Goal: Contribute content: Contribute content

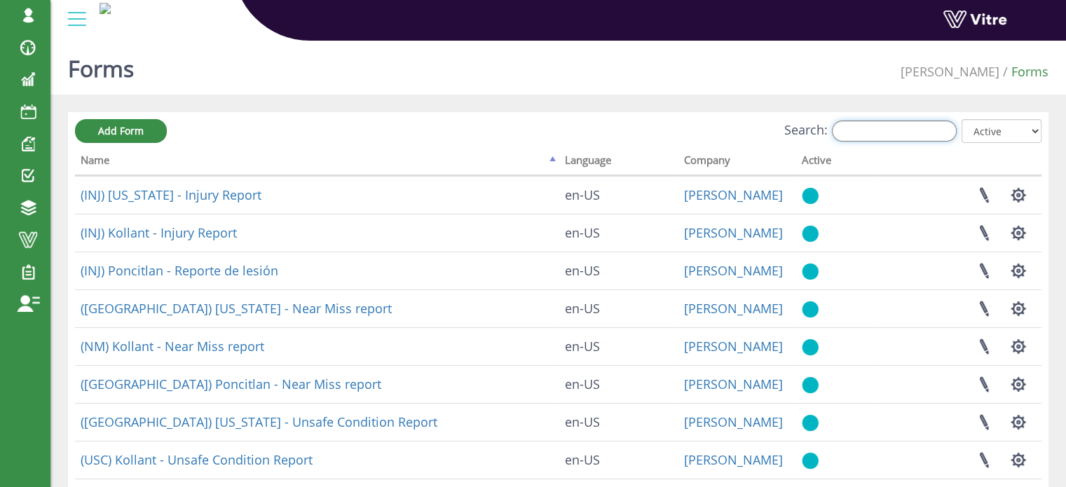
click at [854, 129] on input "Search:" at bounding box center [894, 131] width 125 height 21
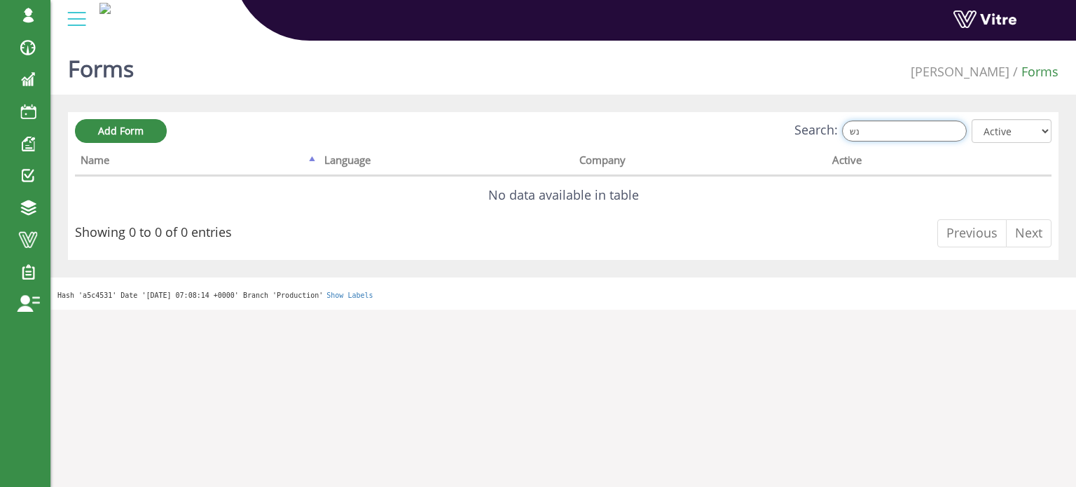
type input "נ"
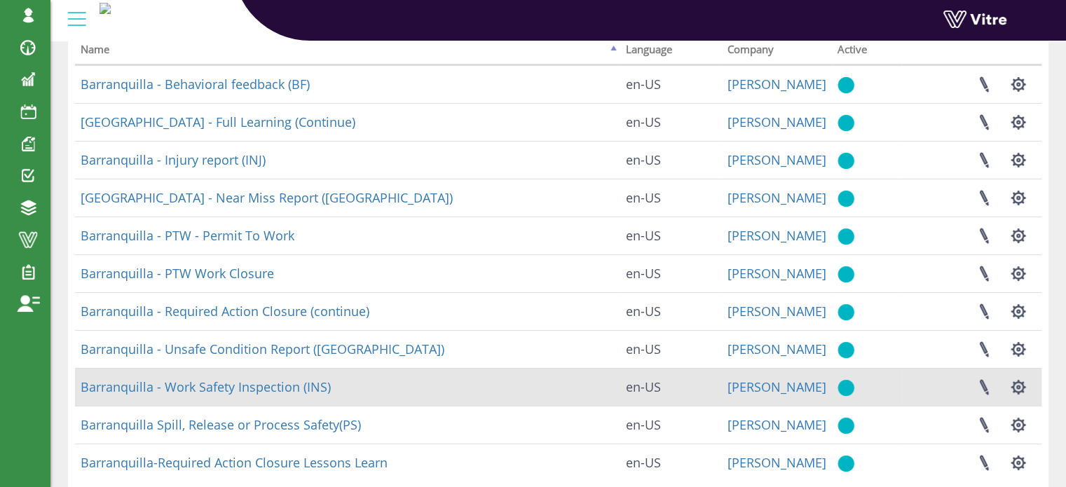
scroll to position [140, 0]
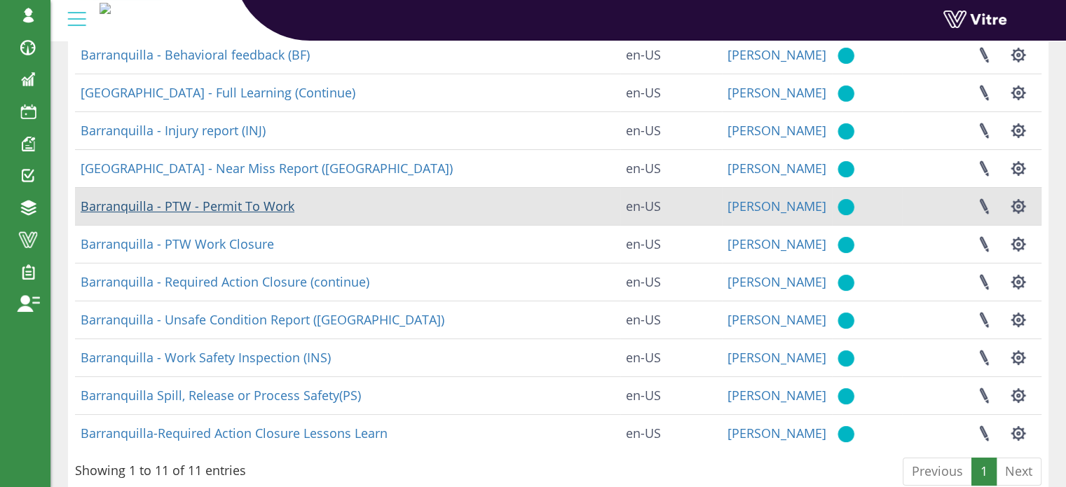
type input "barr"
click at [268, 208] on link "Barranquilla - PTW - Permit To Work" at bounding box center [188, 206] width 214 height 17
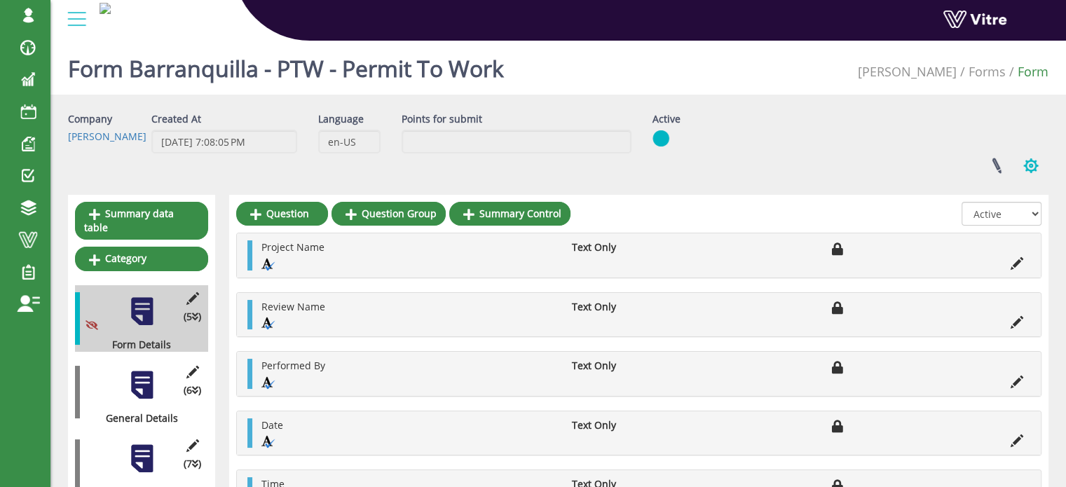
click at [1030, 166] on button "button" at bounding box center [1030, 165] width 35 height 37
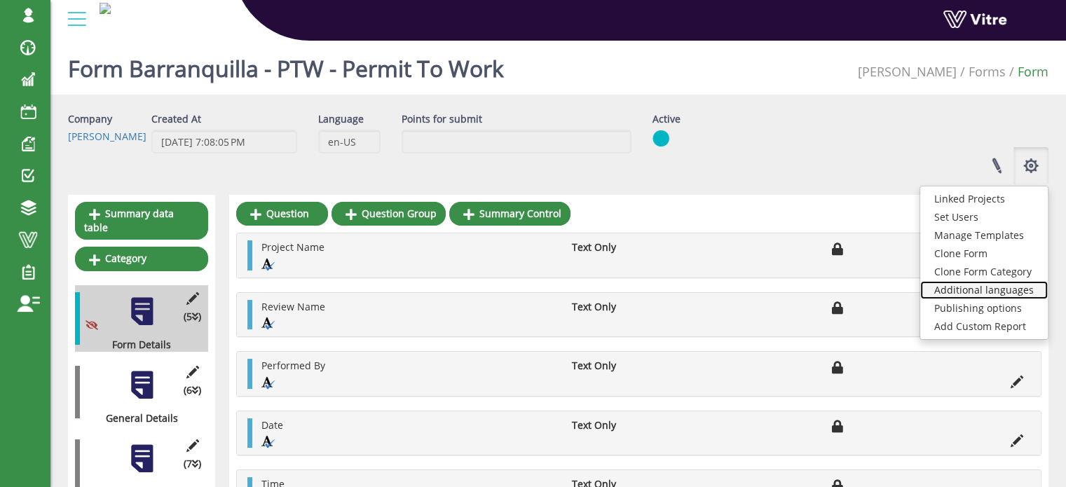
click at [1013, 291] on link "Additional languages" at bounding box center [984, 290] width 128 height 18
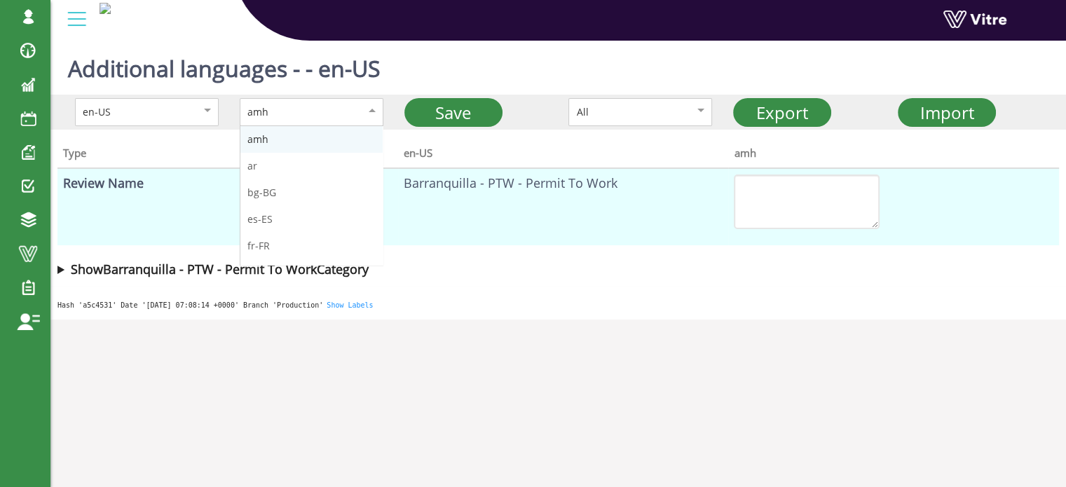
click at [241, 107] on div "amh" at bounding box center [312, 112] width 144 height 28
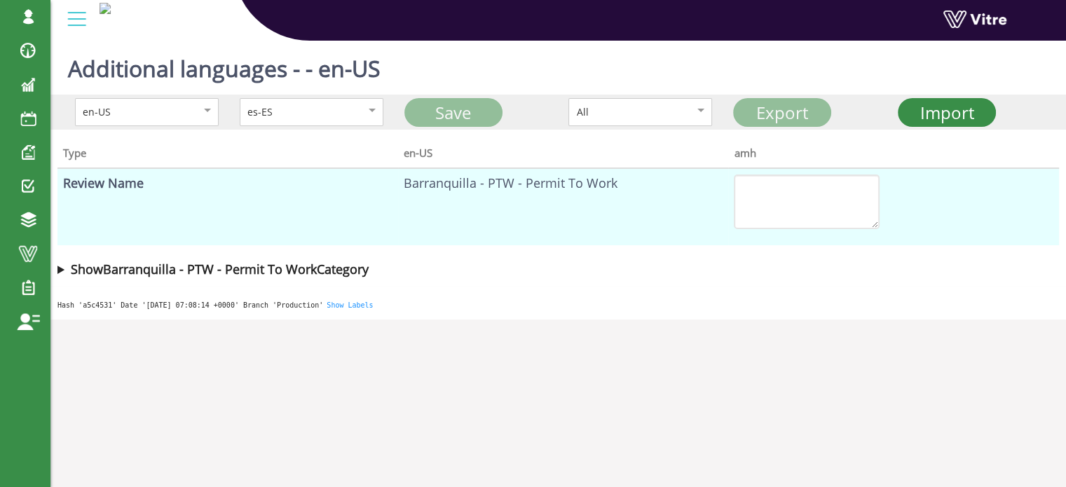
type textarea "Barranquilla - PTW - Permit To Work"
type textarea "Detalles del formulario"
type textarea "Fecha"
type textarea "Nombre del proyecto"
type textarea "Realizado por"
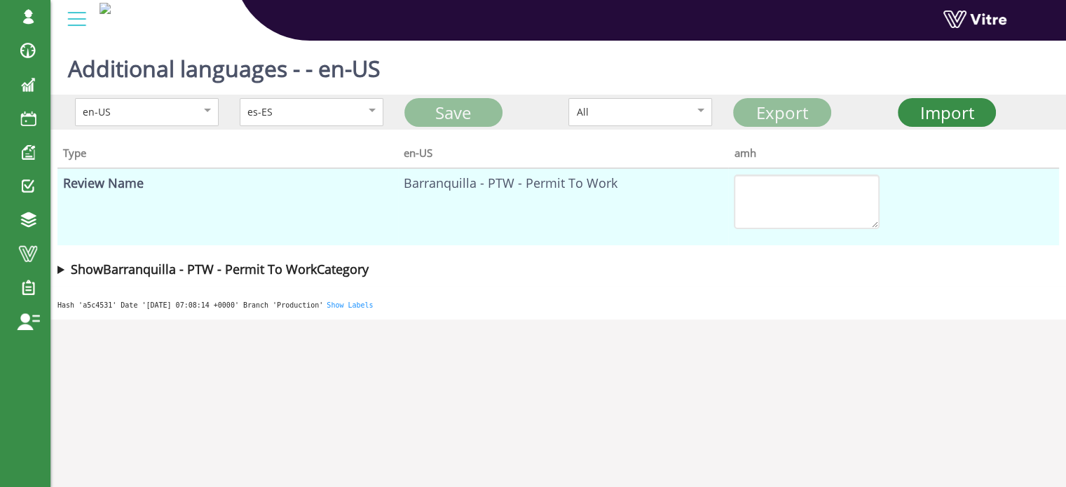
type textarea "Nombre del revisor"
type textarea "Hora"
type textarea "Detalles generales"
type textarea "Nombre del trabajo"
type textarea "Descripción del nivel alto"
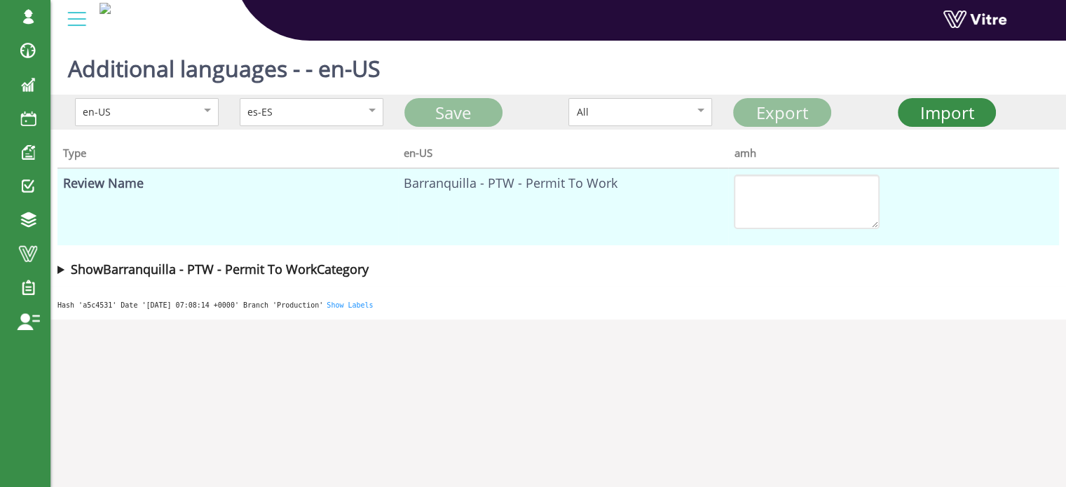
type textarea "Ubicación específica"
type textarea "Fecha del trabajo"
type textarea "El permiso de trabajo es válido solo por un turno/día"
type textarea "Ubicación del trabajo"
type textarea "Ejecutantes del trabajo (ingrese el nombre de la empresa contratista si el trab…"
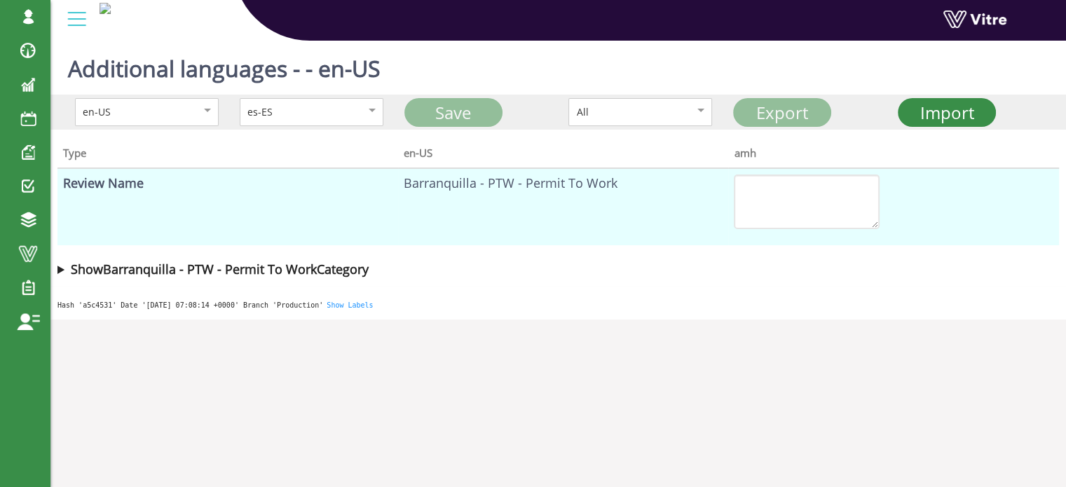
type textarea "Realizado por contratistas (no empleados de ADAMA)"
type textarea "Realizado por empleados de ADAMA"
type textarea "Listo para enviar para aprobación y firma"
type textarea "Sí"
type textarea "Detalles del trabajo"
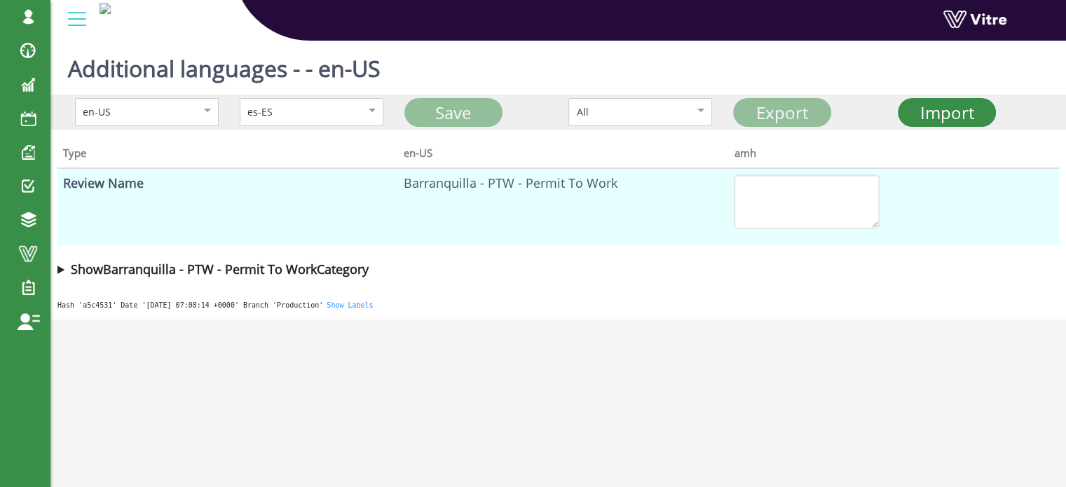
type textarea "Nombre trabajador de ADAMA"
type textarea "Nombre trabajador del Contratista"
type textarea "Gerente del supervisor de seguridad"
type textarea "Se deben realizar trabajos de alto riesgo: marque los permisos necesarios"
type textarea "Descripción del trabajo"
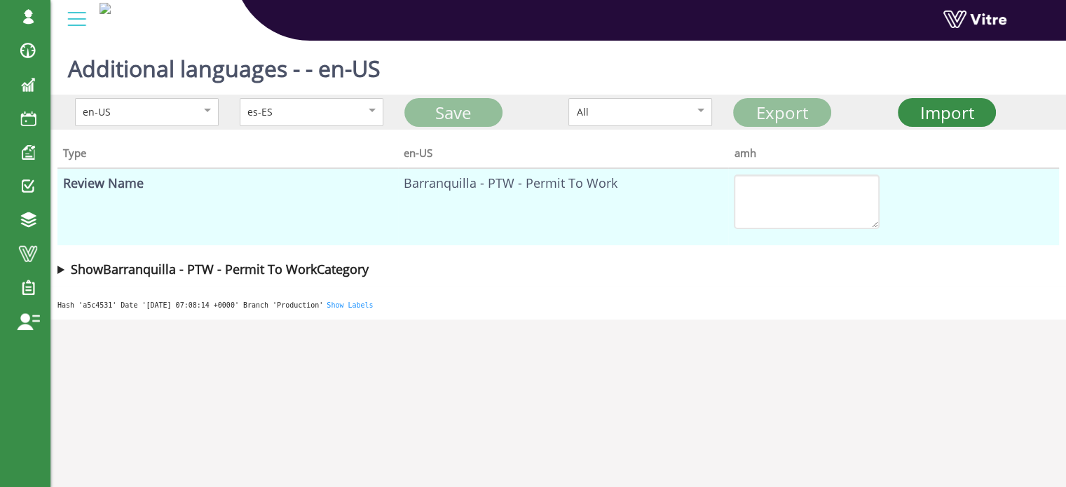
type textarea "Nombre trabajador de ADAMA"
type textarea "Se requiere bloqueo y etiquetado ( LOTO) y/o Control de Energías peligrosas (CO…"
type textarea "Identificación"
type textarea "Se requiere remover salvaguardas o baipás de enclavamientos ?"
type textarea "Nombre del trabajador del contratista"
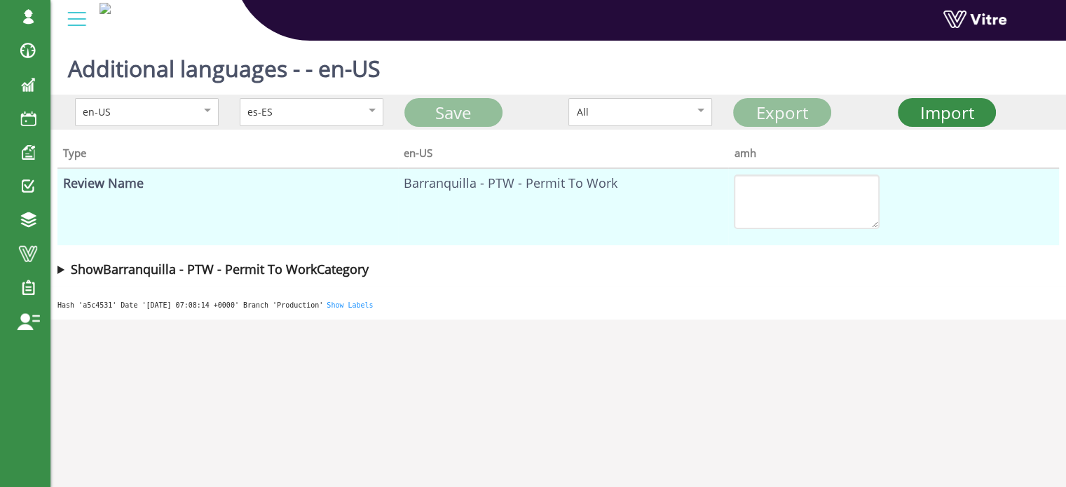
type textarea "Identificación"
type textarea "Riesgos generales"
type textarea "Riesgos - ¿Cuáles son los riesgos principales de este trabajo?"
type textarea "Comentarios"
type textarea "Controles"
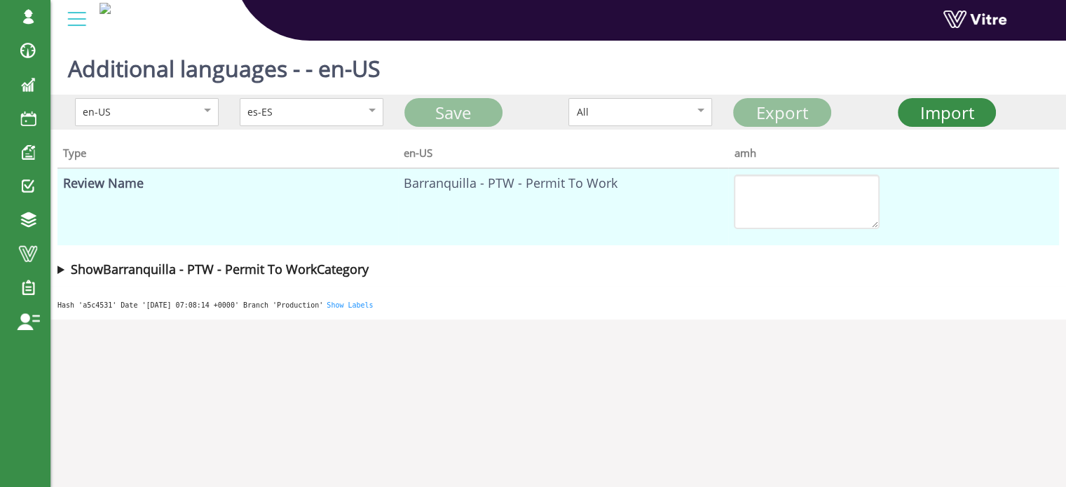
type textarea "Tipo de Riesgo"
type textarea "EPP"
type textarea "Protección auditiva"
type textarea "Requerido"
type textarea "No se requiere"
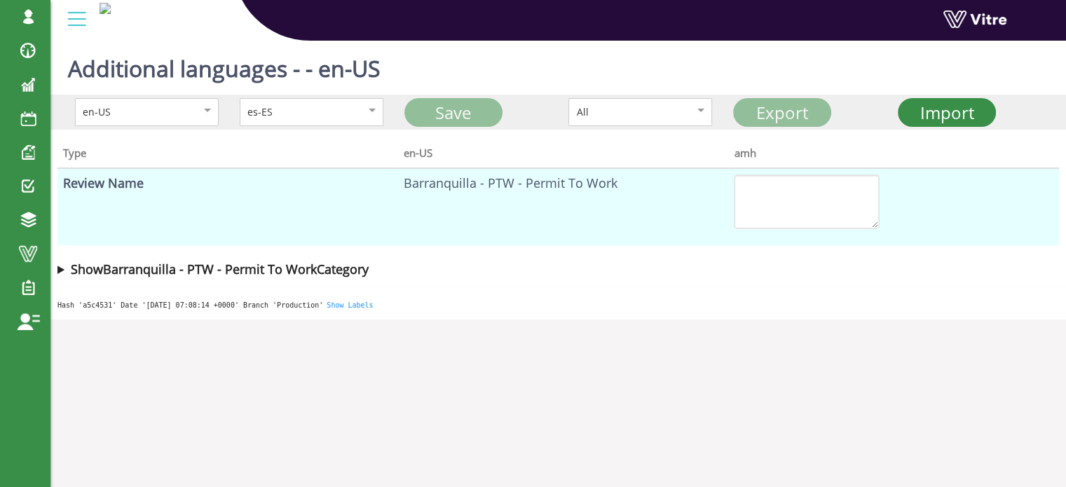
type textarea "Protección especial para el cuerpo - Requerido"
type textarea "Obligatorio uso de mangas largas"
type textarea "Requerido"
type textarea "No se requiere"
type textarea "¿Se requiere EPP adicionales?"
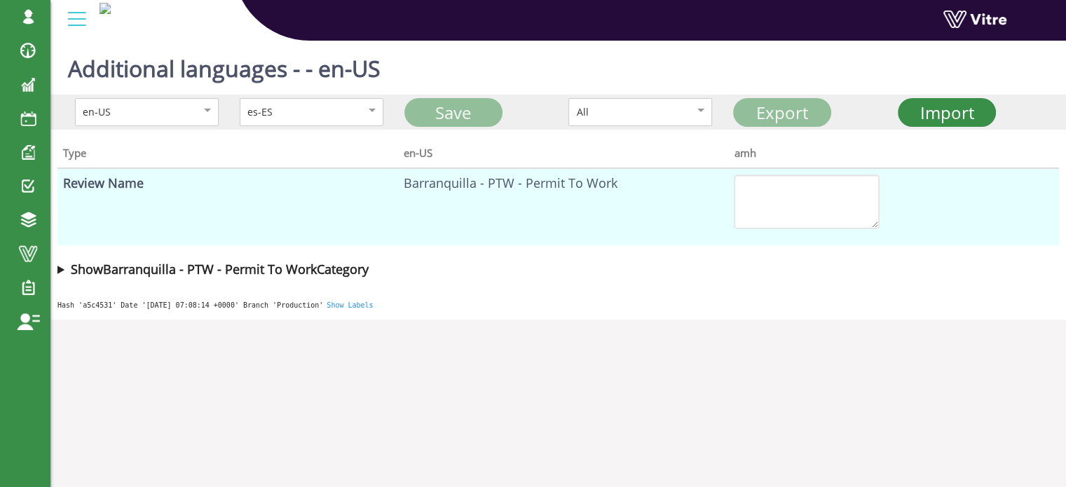
type textarea "Si"
type textarea "No"
type textarea "Protección respiratoria"
type textarea "Protección para la cabeza"
type textarea "Protección para los ojos"
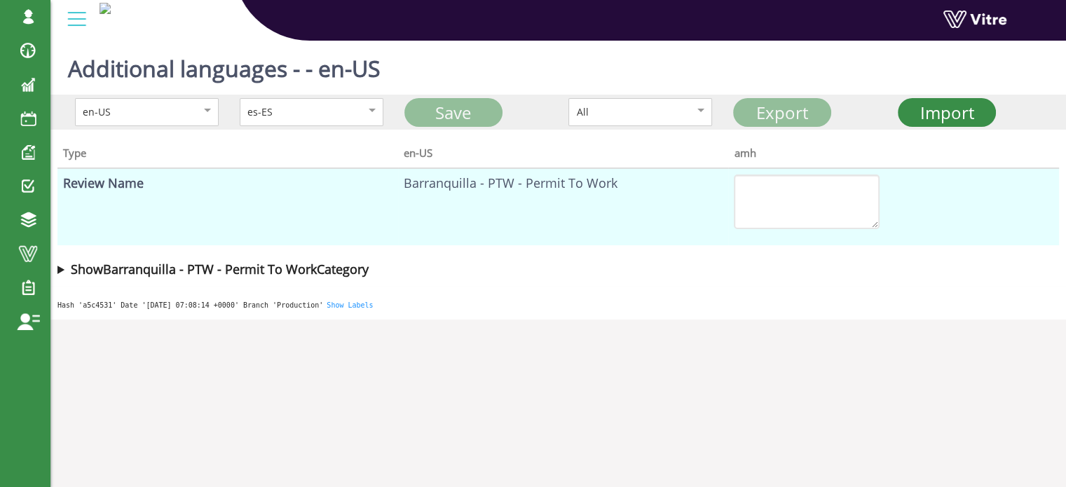
type textarea "EPP Requeridos:"
type textarea "Botas de seguridad (Protección para pies) es obligatoria en cualquier área oper…"
type textarea "Protección de manos"
type textarea "Descripción de Bloqueo y Etiquetado (LOTO)"
type textarea "Seleccione una persona responsable de LOTO / COHE"
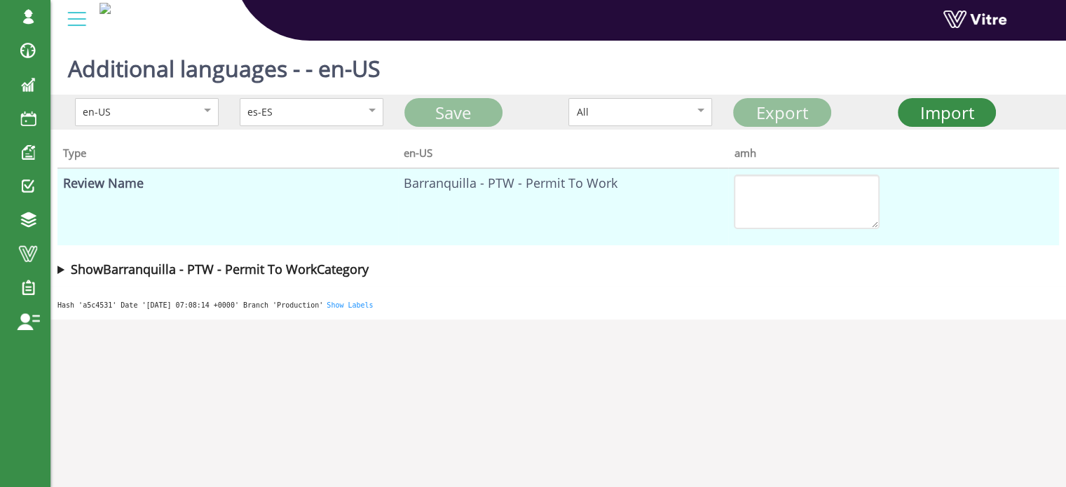
type textarea "Descripción de LOTO / COHE"
type textarea "Sistema eléctrico, mecánico o de tuberías"
type textarea "Permiso eléctrico"
type textarea "Tipo de trabajo eléctrico de alto riesgo"
type textarea "Equipo en vivo / energizado"
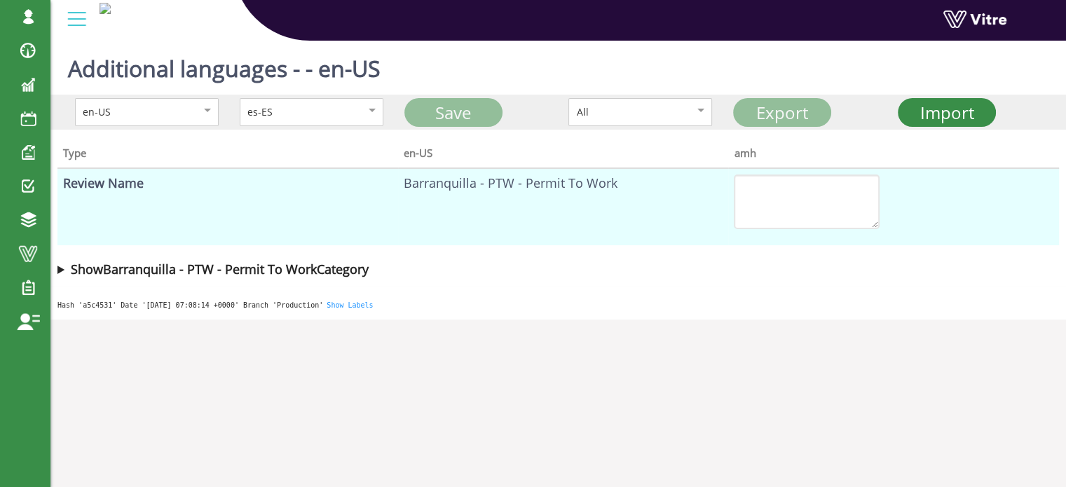
type textarea "Alto voltaje"
type textarea "Todas las fuentes de energía identificadas, incluidas baterías, capacitores y U…"
type textarea "El área de trabajo está señalizada y bloqueada para personas no autorizadas"
type textarea "¿Todos los trabajadores tienen la licencia correspondiente para este nivel de v…"
type textarea "Todas las herramientas y equipos están en buenas condiciones y son adecuados pa…"
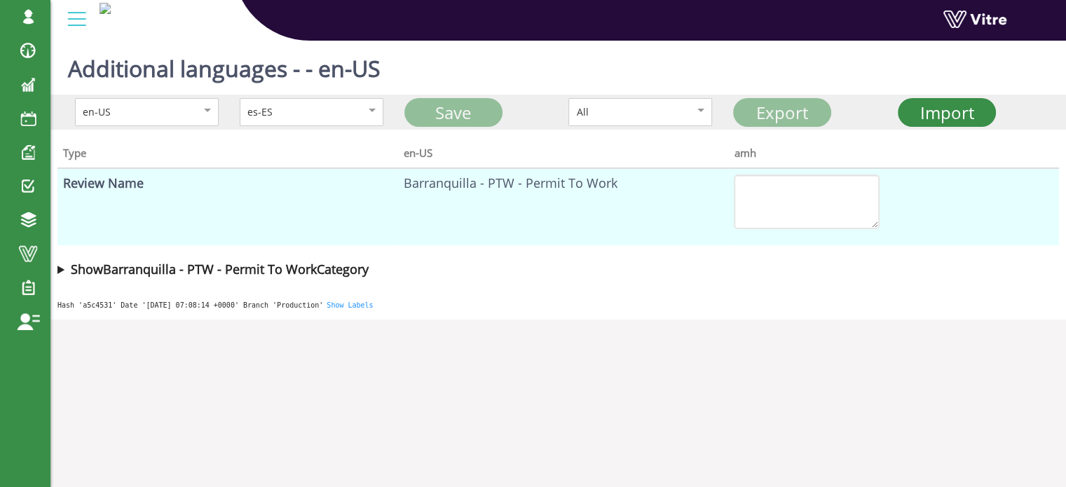
type textarea "Permiso de trabajo en espacios confinados"
type textarea "Vigía siempre está cerca de la entrada cuando se realiza trabajo en espacio con…"
type textarea "Todos los mezcladores identificados y bloqueados"
type textarea "Si"
type textarea "No"
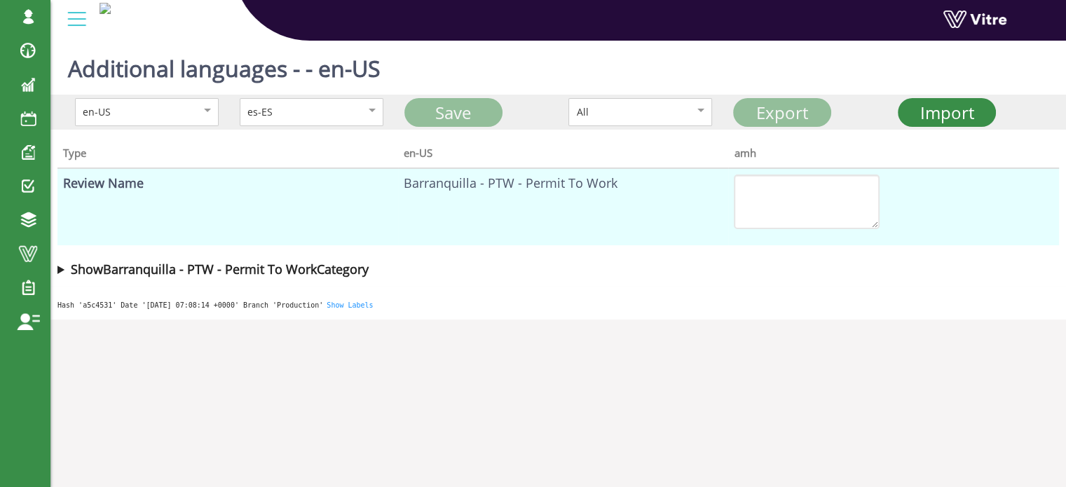
type textarea "Todo material peligroso, cualquier otro suministro o energía o ventilación que …"
type textarea "El área del espacio confinado está adecuadamente ventilado con ventilación forz…"
type textarea "si"
type textarea "no"
type textarea "Plan de rescate y equipo de rescate se encuentra en el lugar de trabajo"
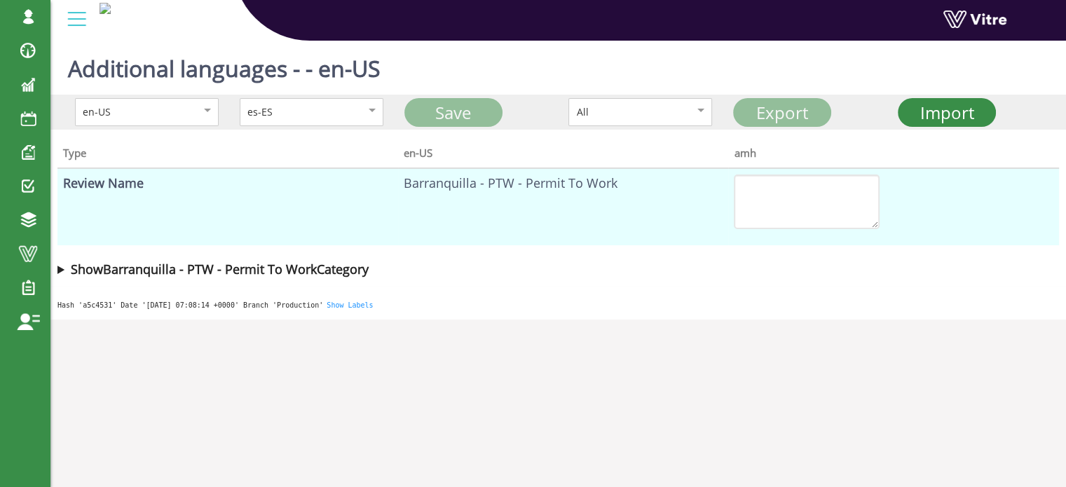
type textarea "Nombre de vigía"
type textarea "Todos los miembros del equipo de trabajo recibieron instrucciones para el traba…"
type textarea "El área del espacio confinado se encuentra limpia"
type textarea "si"
type textarea "no"
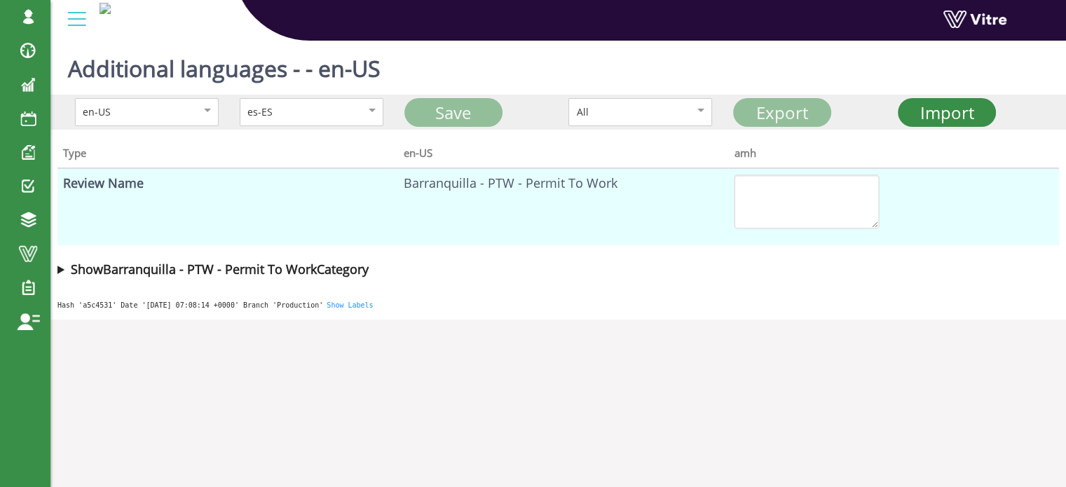
type textarea "¿La iluminación es suficiente?"
type textarea "Permiso de trabajo en altura"
type textarea "Trabajadores certificados para trabajo en altura"
type textarea "Trabajo en altura"
type textarea "Equipos temporales (contratista)"
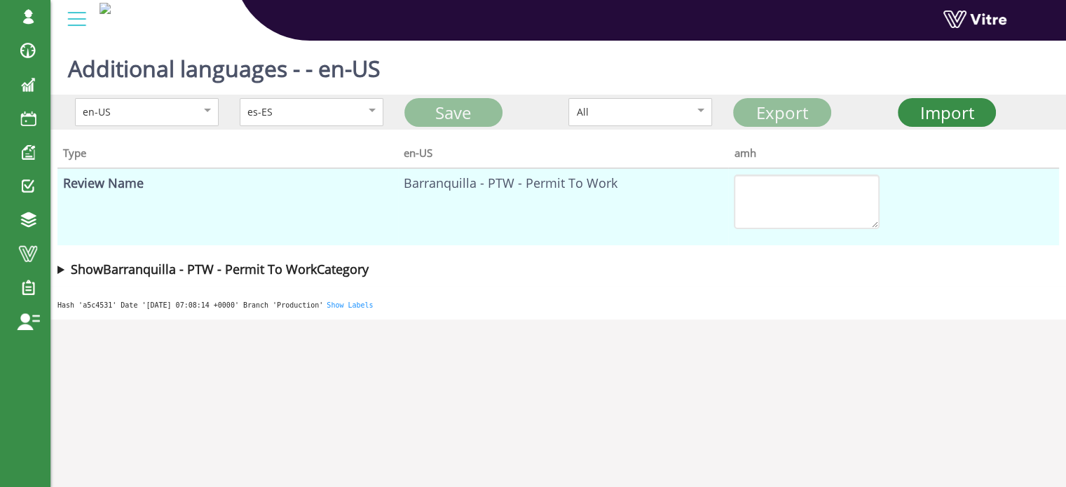
type textarea "Vigía"
type textarea "Equipos para trabajo en altura (Adama)"
type textarea "Comentarios adicionales"
type textarea "Controles de seguridad"
type textarea "Punto de enganche seguro y verificado identificado"
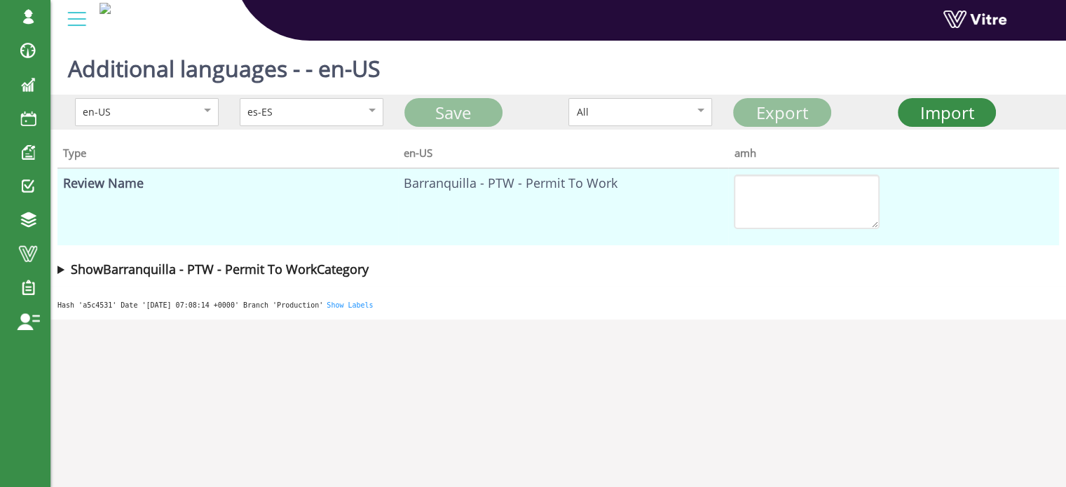
type textarea "Nombre del vigía"
type textarea "EPP para trabajo en altura"
type textarea "Elegir equipo"
type textarea "Nombre del trabajador - ADAMA"
type textarea "Requisitos para el trabajo en altura"
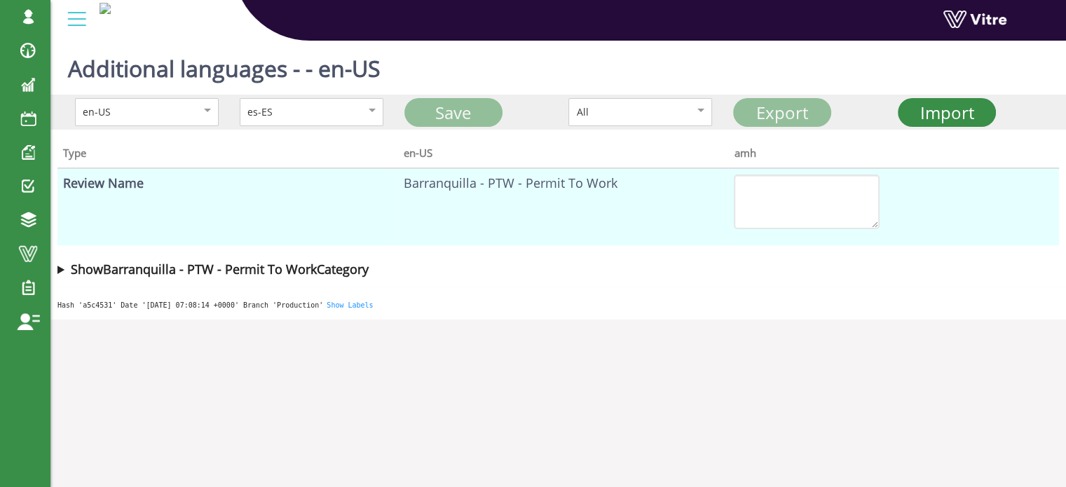
type textarea "Tipo de trabajo en altura"
type textarea "Identificador del equipo / número de serie"
type textarea "Tipo de equipo"
type textarea "Nombre del trabajador - Contratista"
type textarea "Permiso de trabajo para ruptura de línea"
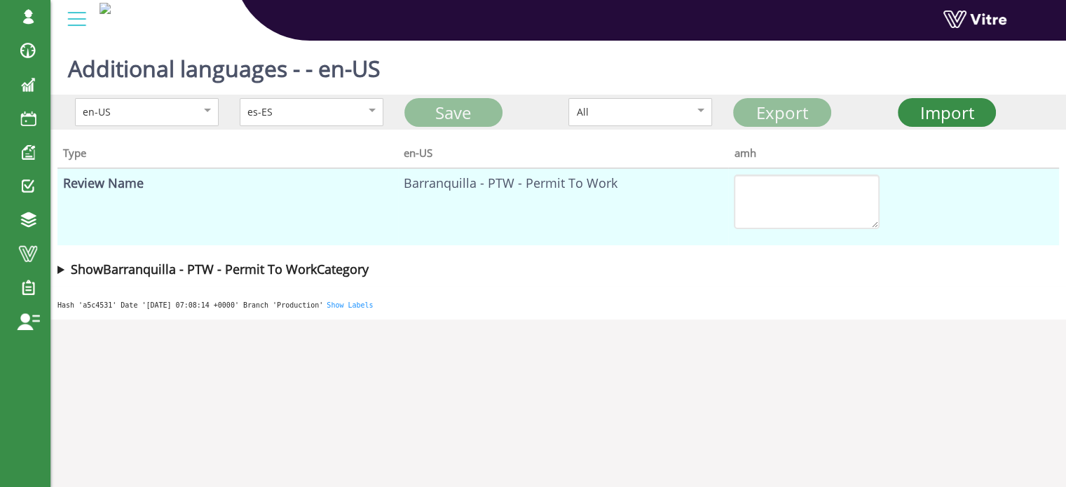
type textarea "¿Se han identificado y marcado claramente todas las fuentes de suministro de la…"
type textarea "El área de trabajo está señalizada y bloqueada para personas no autorizadas"
type textarea "LOTO implementado en todas las fuentes marcadas y líneas de suministro"
type textarea "Las condiciones para reenergizar la línea de manera segura están claras"
type textarea "En caso de derrame, el equipo de absorción está listo y en su lugar"
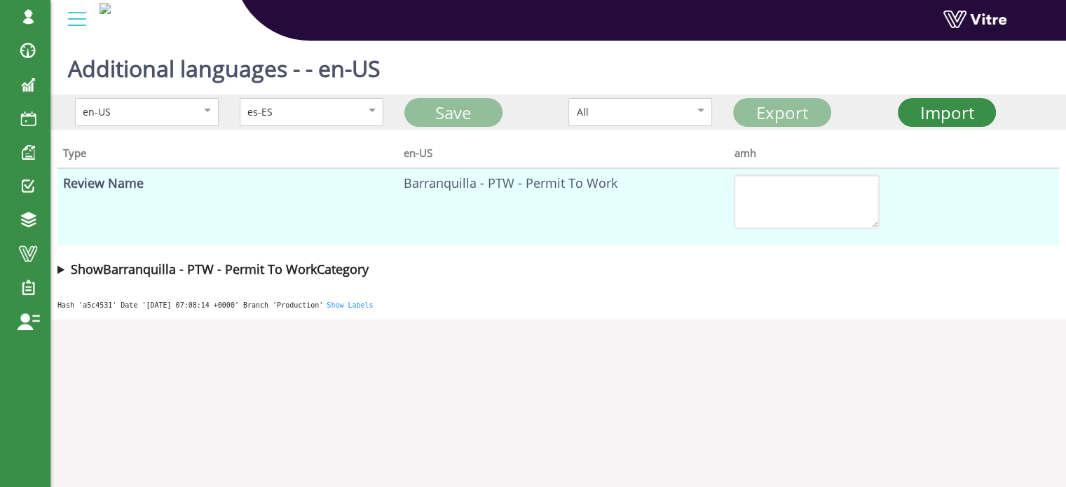
type textarea "Energía residual o material eliminado (la línea está limpia y sin presión)"
type textarea "Permiso para trabajos de Izaje"
type textarea "Plan de izaje (Distancia y Peso)"
type textarea "El operador del equipo de izaje o grúa tiene certificación adecuada y vigente"
type textarea "Todos los equipos y accesorios son adecuados para izar la carga"
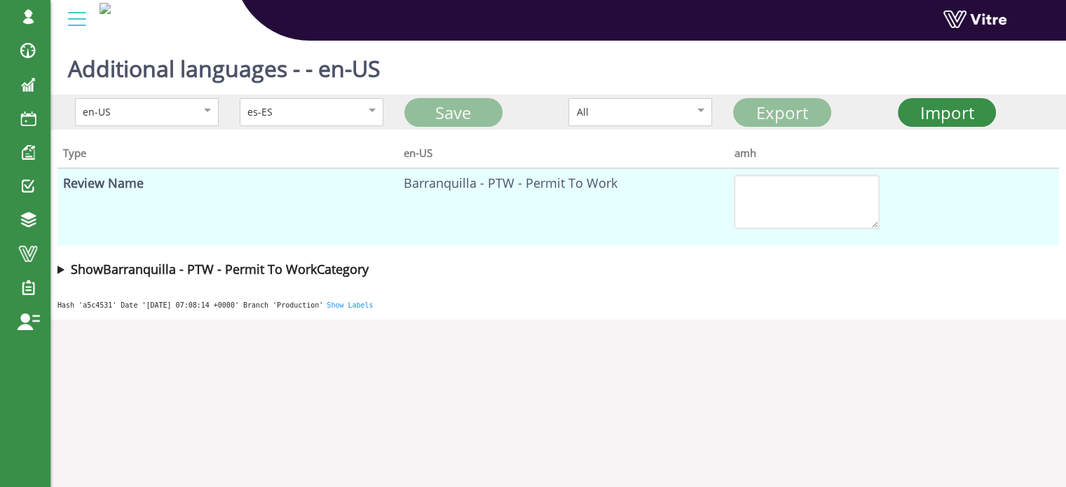
type textarea "Todo el equipo y accesorios relevantes revisados y certificados"
type textarea "Las condiciones climáticas son adecuadas para esta tarea"
type textarea "El área bajo la carga elevada está bloqueada y señalizada"
type textarea "Permiso de excavación"
type textarea "El área de trabajo está señalizada y bloqueada para personas no autorizadas"
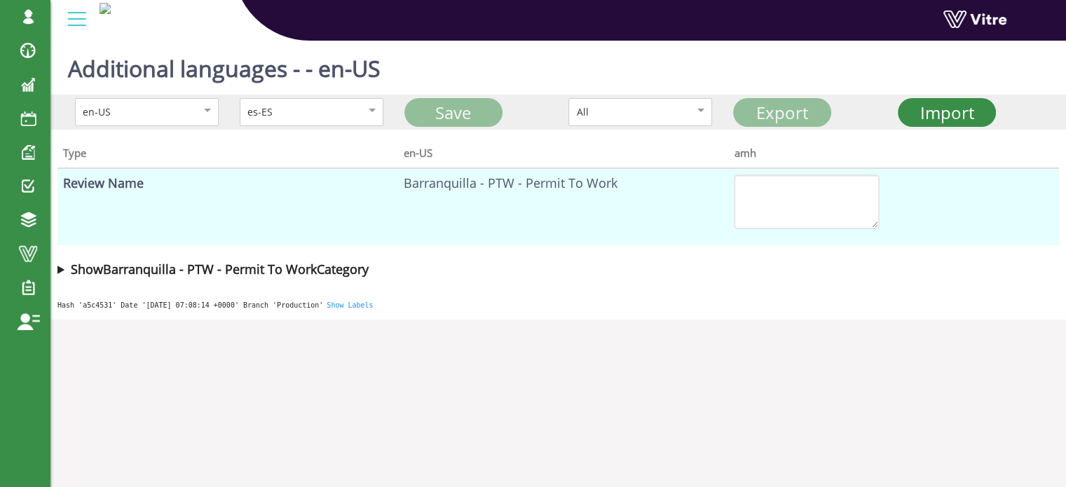
type textarea "¿Se han identificado todas las instalaciones subterráneas? ¿Planos / diseños re…"
type textarea "Si la excavación tiene más de 150 cm de profundidad, se requiere protección lat…"
type textarea "¿Se ha establecido y/o familiarizado un plan de cierre de emergencia?"
type textarea "Si la excavación tiene más de 200 cm de profundidad, se requiere un permiso de …"
type textarea "Permiso de trabajo en caliente"
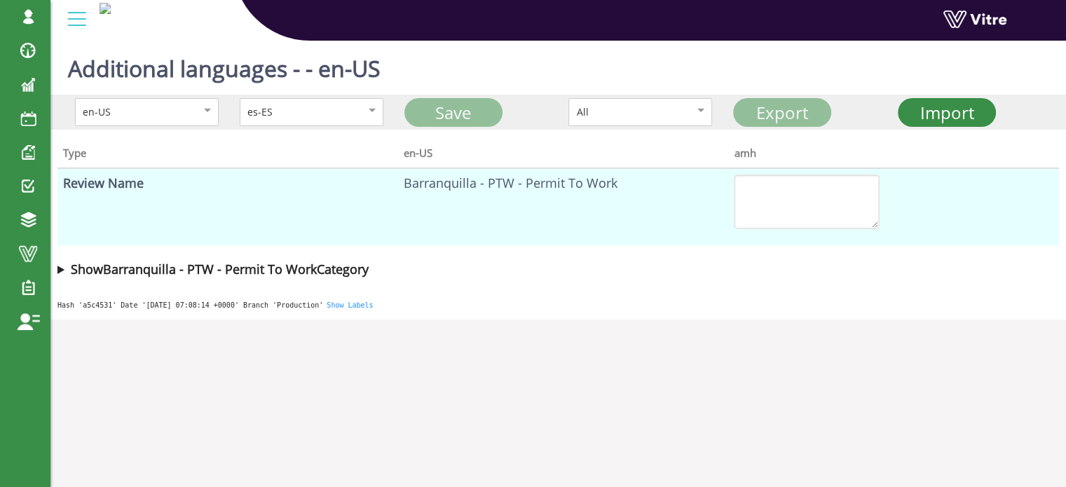
type textarea "Nombre de Vigía"
type textarea "¿El área de trabajo está adecuadamente ventilada ?"
type textarea "¿El área de trabajo se encuentra libre y limpia en un radio de 11 metros y de c…"
type textarea "Extintores disponibles cerca del lugar de trabajo"
type textarea "Cables eléctricos y unidades electricas cercanas se encuentran protegidas"
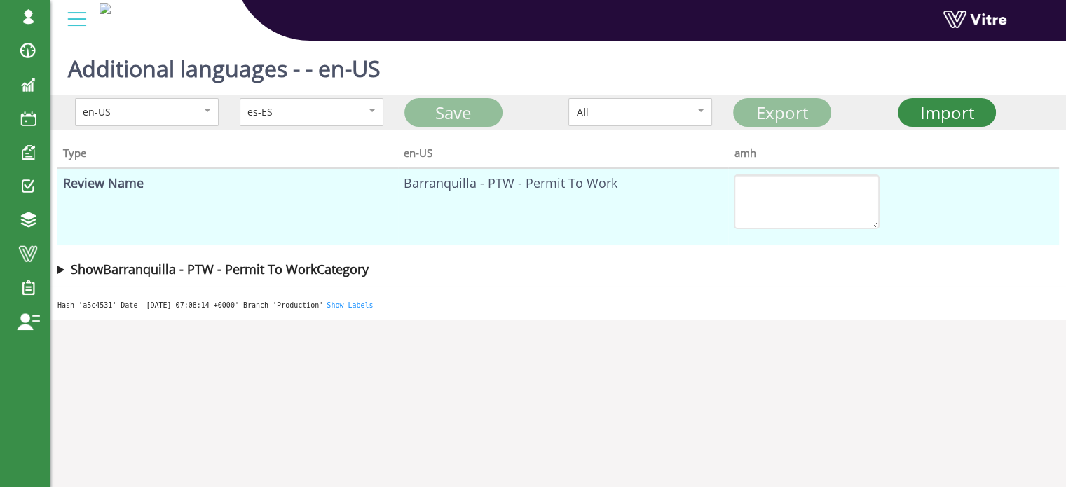
type textarea "La persona vigía está entrenada y conoce lo que se espera de él/ella"
type textarea "Neutralice o desconecte detectores osistema de extinción automático"
type textarea "Nombre completo"
type textarea "Envío de Permiso de Trabajo"
type textarea "Nombre del solicitante de Permiso de Trabajo"
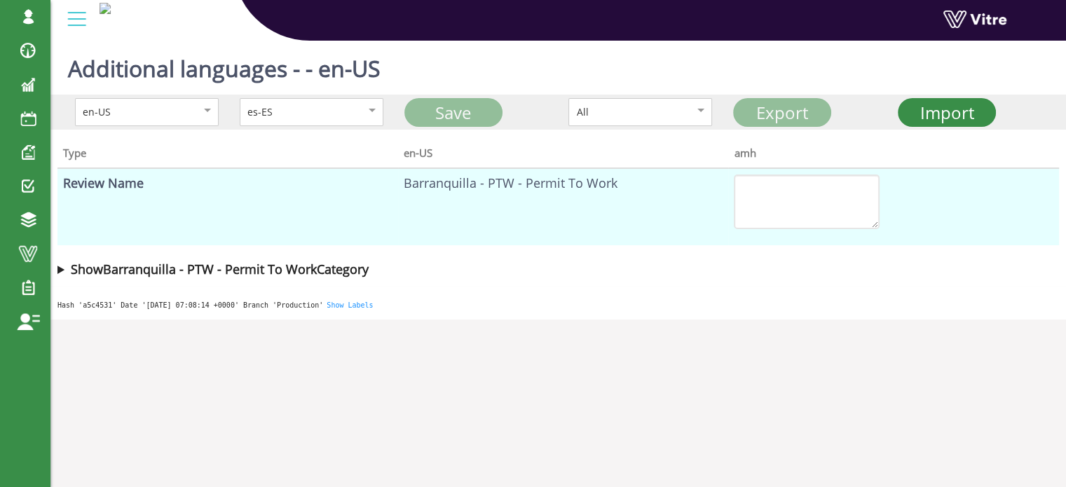
type textarea "Firma"
type textarea "Toda la infrmación diligenciada está correcta y de acuerdo al trabajo planeado"
type textarea "¿Inspeccionó el área de trabajo ? ¿Identificó adecuadamente lo que se necesita …"
type textarea "Aprobación del gerente de área"
type textarea "¿El permiso está aprobado?"
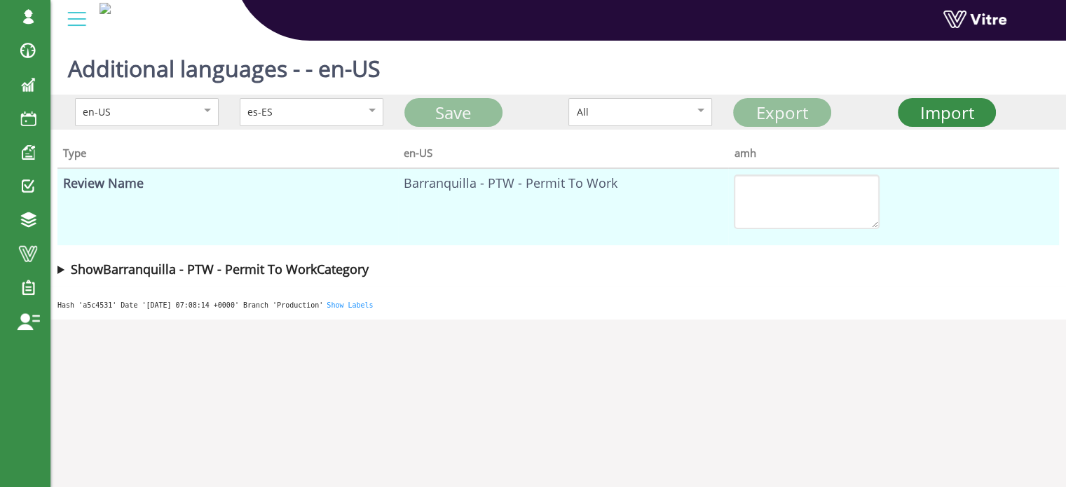
type textarea "Aprobado"
type textarea "No aprobado"
type textarea "Comentarios adicionales"
type textarea "Gerente de área"
type textarea "Quiero aprobación adicional"
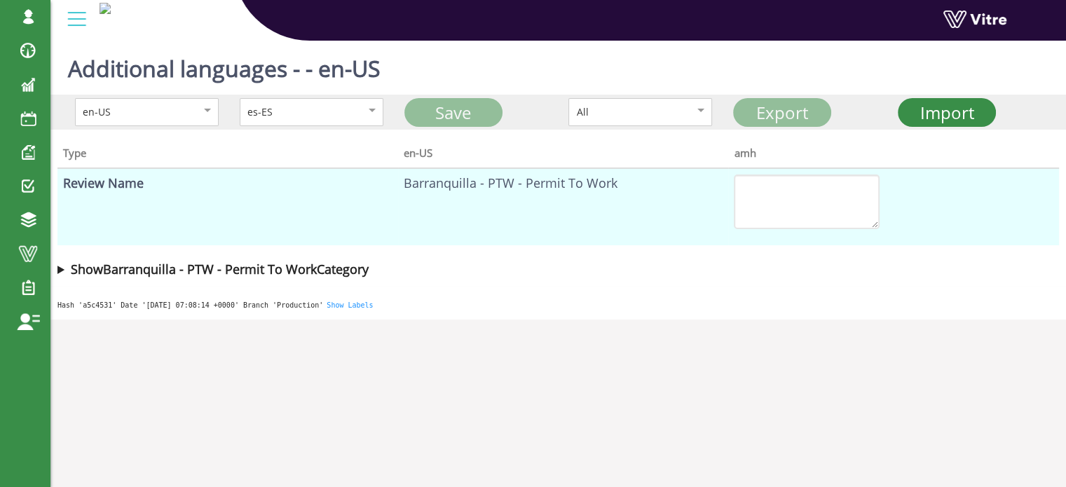
type textarea "Sí"
type textarea "No"
type textarea "Nombre de aprobador adicional del área"
type textarea "Aprobación adicional por el Gerente de la Unidad"
type textarea "Nombre del aprobador adicional"
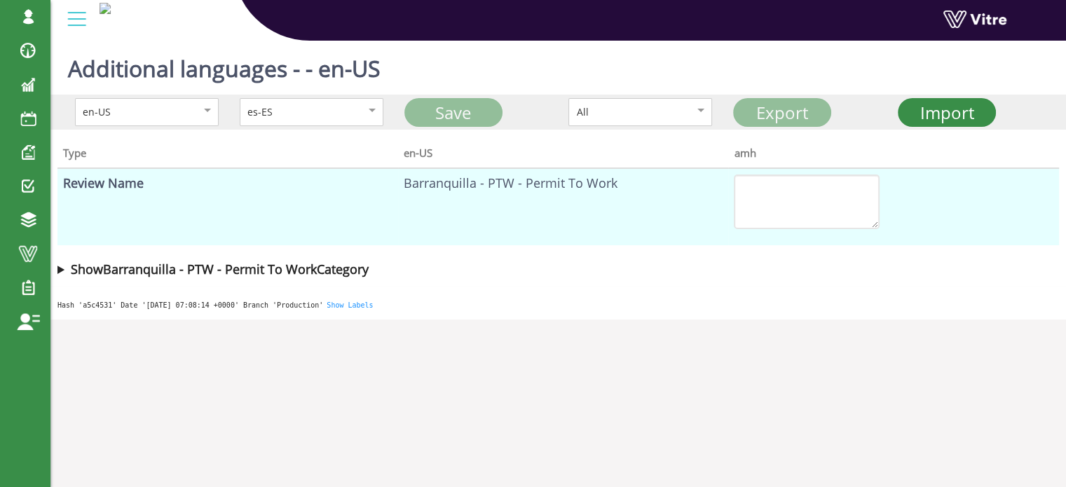
type textarea "¿El permiso de trabajo está aprobado ?"
type textarea "Si"
type textarea "No"
type textarea "Comentarios adicionales"
type textarea "Bloqueo y etiquetado (LOTO) / Control de Energías Peligrosas (COHE)"
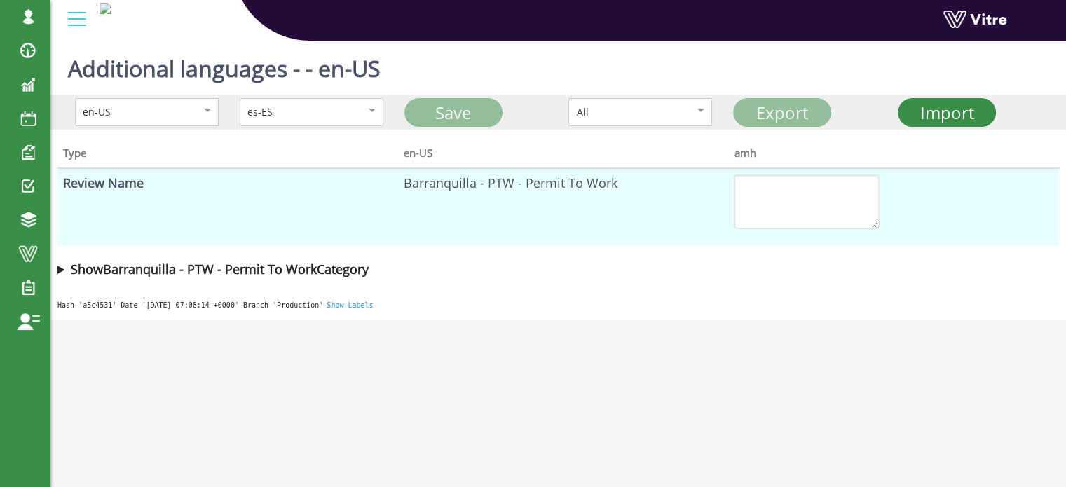
type textarea "Firma"
type textarea "¿Se han colocado todos los bloqueos?"
type textarea "Nombre del ejecutante del bloqueo y etiquetado (LOTO)"
type textarea "Verificación de gas por el oficial de seguridad"
type textarea "Nivel de oxígeno"
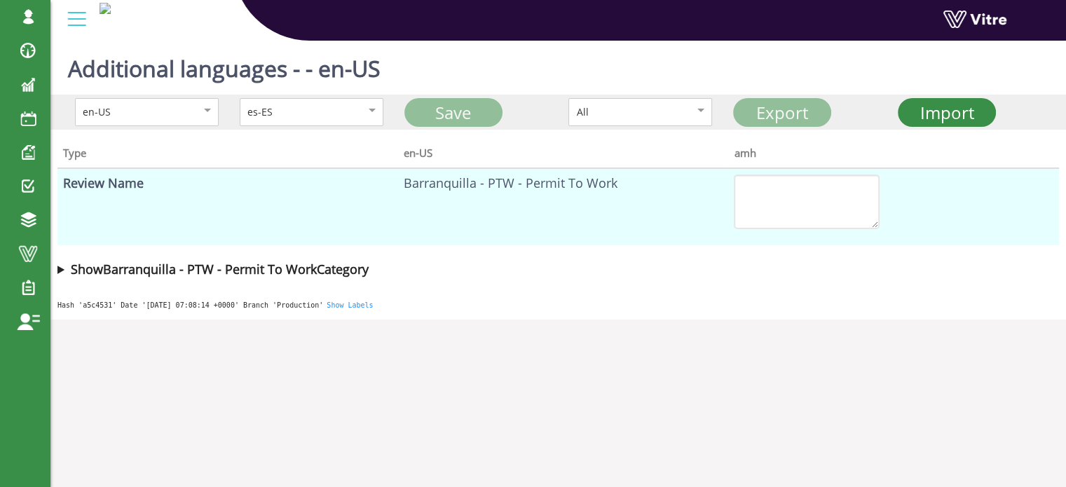
type textarea "Nivel de toxicidad"
type textarea "Nivel de LEL (Límite Explosivo Inferior)"
type textarea "Revisión de gas requerida"
type textarea "Aprobación supervisor HSE"
type textarea "Nombre supervisor HSE"
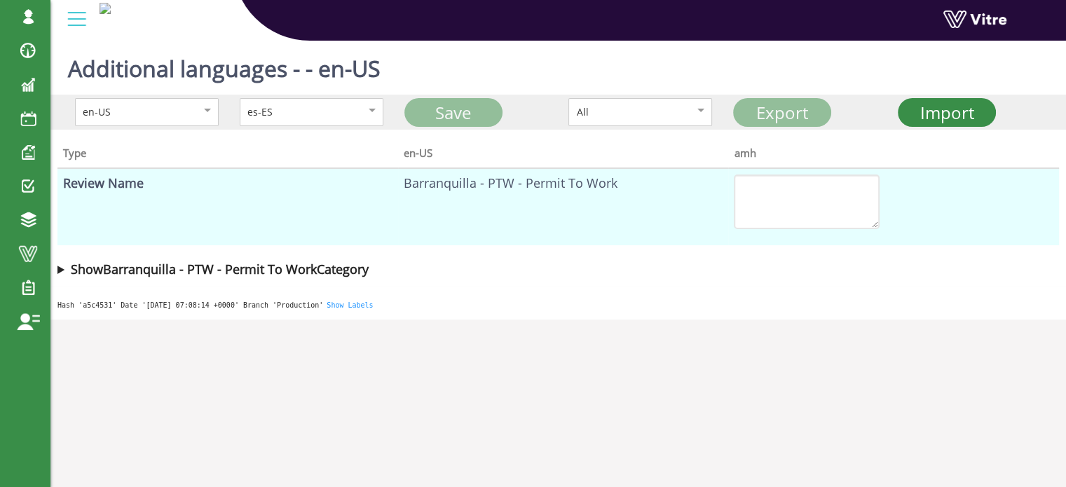
type textarea "¿El permiso está aprobado?"
type textarea "Requiero aprobación adicional"
type textarea "Si"
type textarea "No"
type textarea "Nombre aprobador de seguridad adicional"
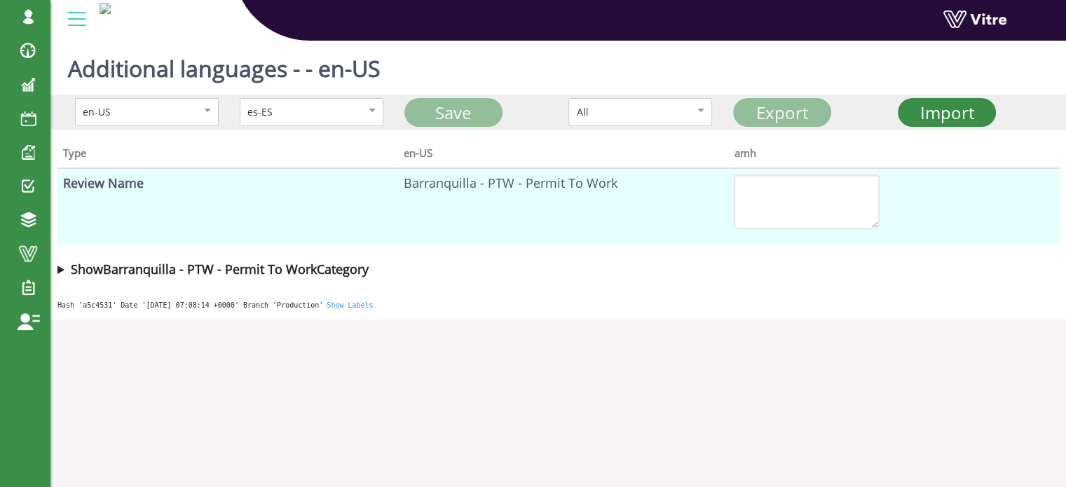
type textarea "Comentarios"
type textarea "Aprobación adicional luego de seguridad"
type textarea "Comentarios adicionales"
type textarea "¿El permiso de trabajo se encuentra aprobado?"
type textarea "Si"
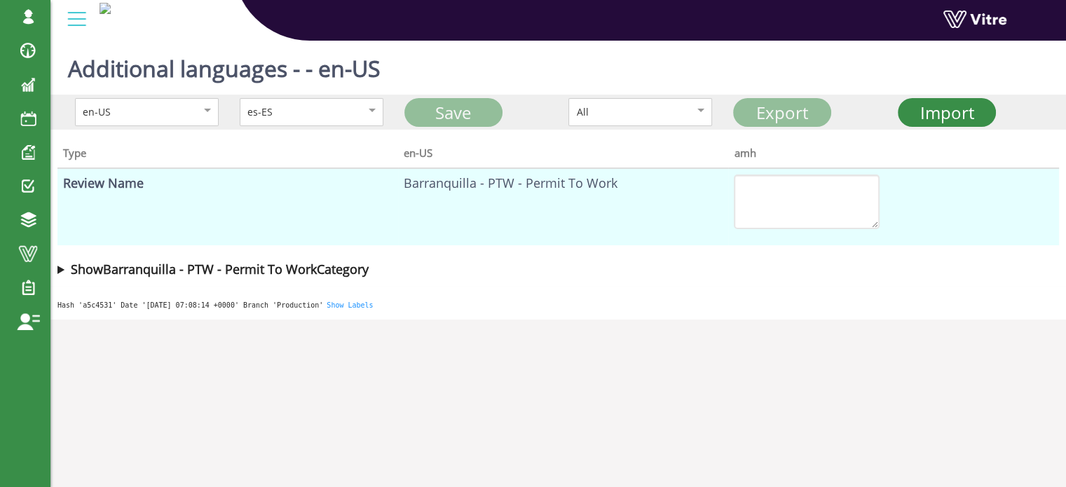
type textarea "No"
type textarea "Nombre aprobador"
type textarea "Ejecutante – Supervisor"
type textarea "Nombre del supervisor"
type textarea "Firma del supervisor"
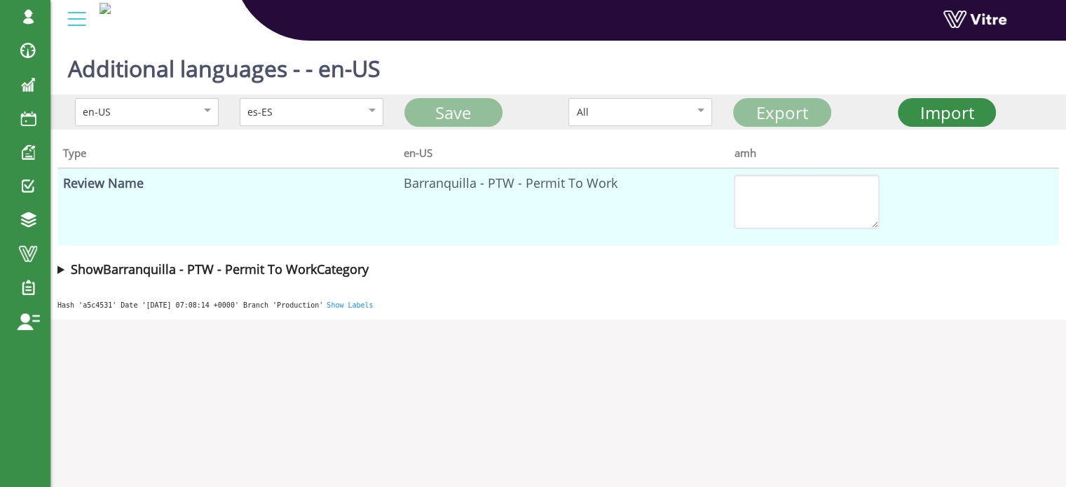
type textarea "Todos los miembros del equipo recibieron una charla de seguridad para esta tarea"
type textarea "¿Inspeccionó el área de trabajo e identificó claramente lo que se debía hacer?"
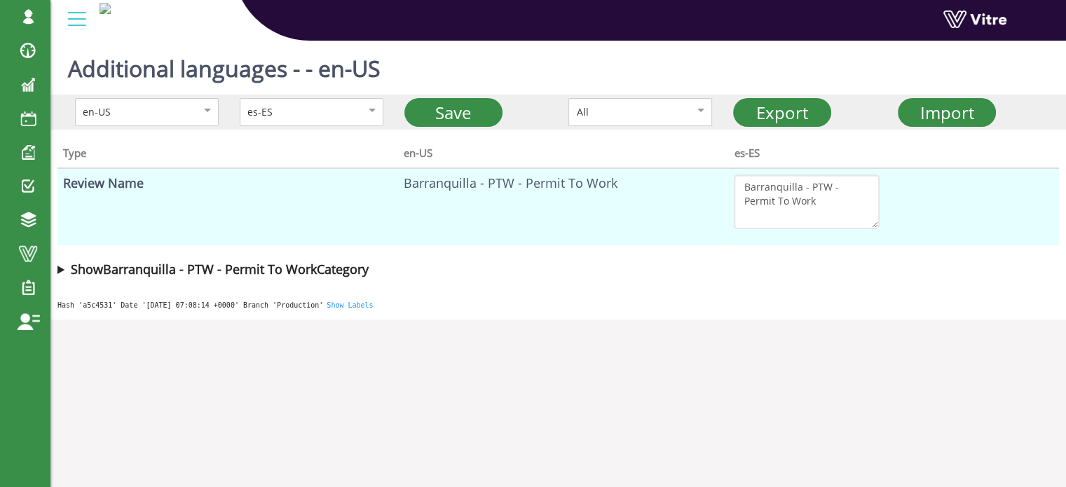
click at [62, 270] on summary "Show Barranquilla - PTW - Permit To Work Category" at bounding box center [557, 269] width 1001 height 20
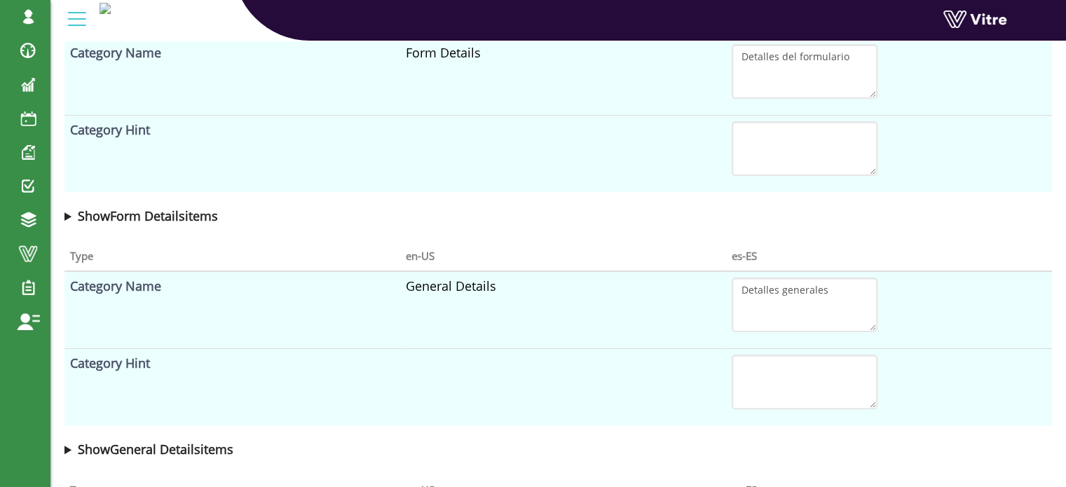
scroll to position [280, 0]
click at [66, 213] on summary "Show Form Details items" at bounding box center [557, 215] width 987 height 20
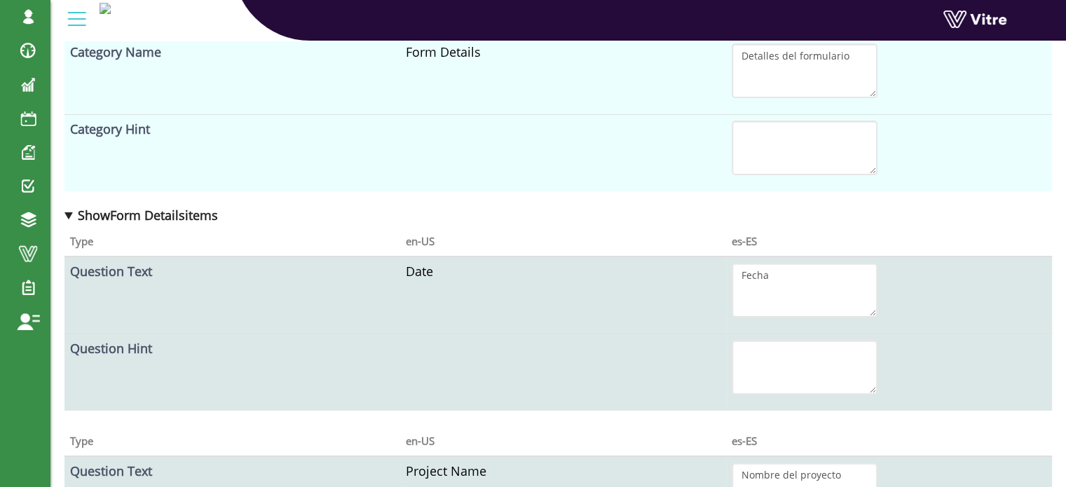
click at [66, 212] on summary "Show Form Details items" at bounding box center [557, 215] width 987 height 20
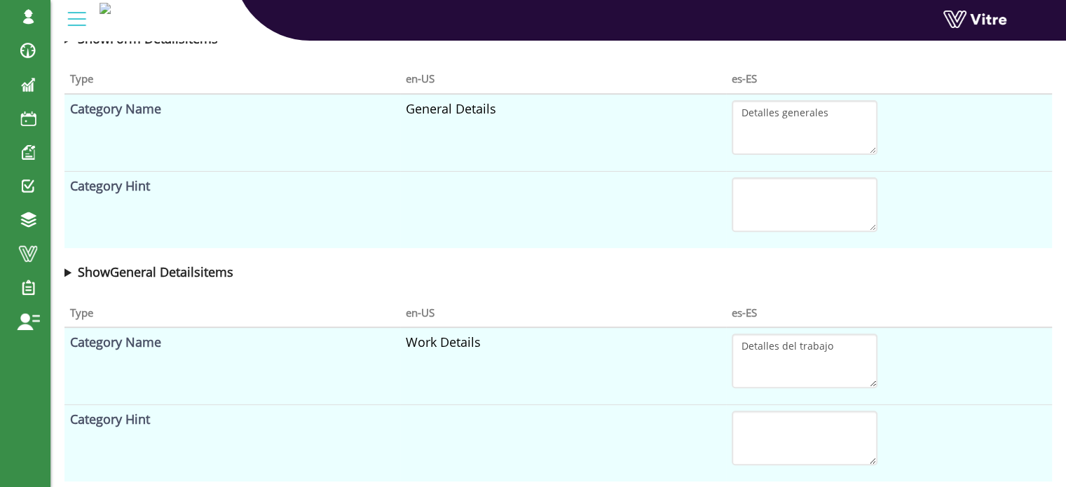
scroll to position [561, 0]
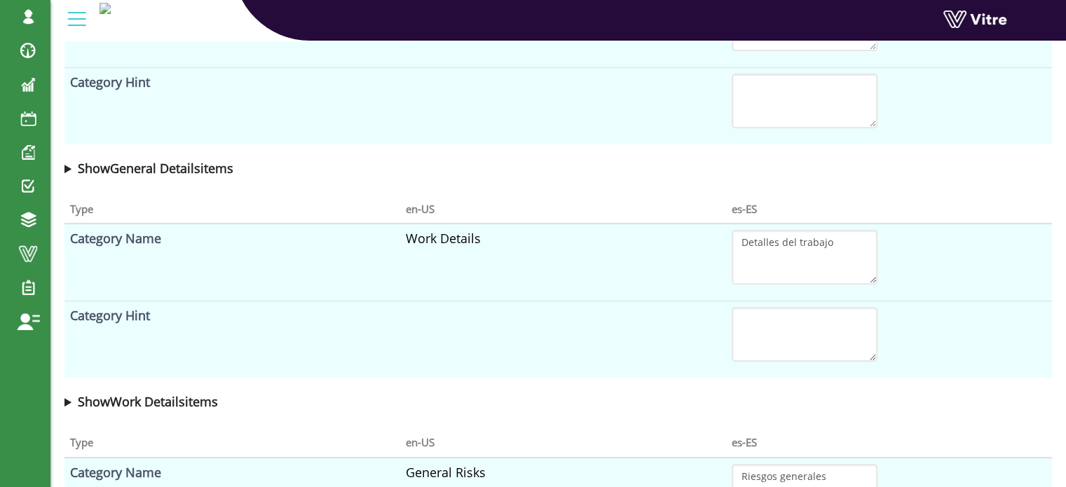
click at [66, 168] on summary "Show General Details items" at bounding box center [557, 168] width 987 height 20
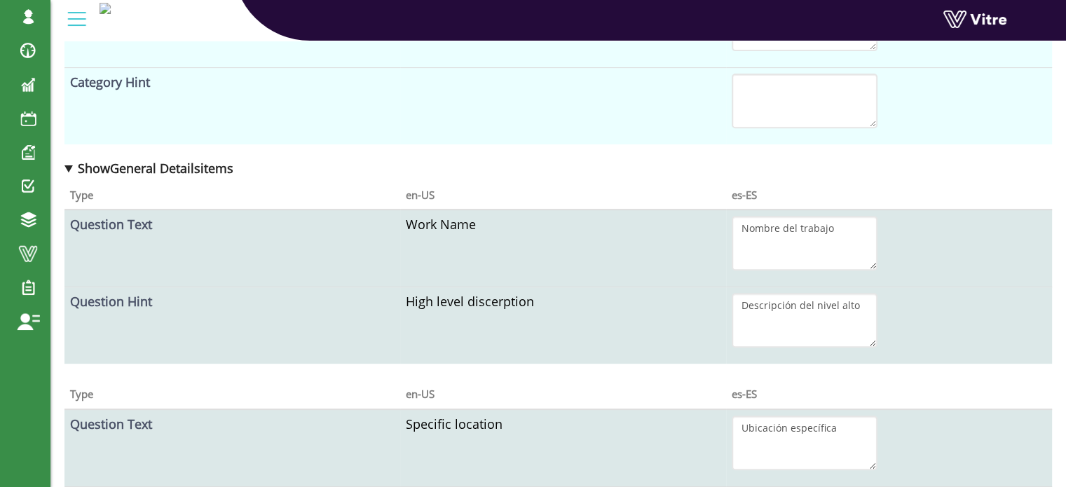
click at [69, 167] on summary "Show General Details items" at bounding box center [557, 168] width 987 height 20
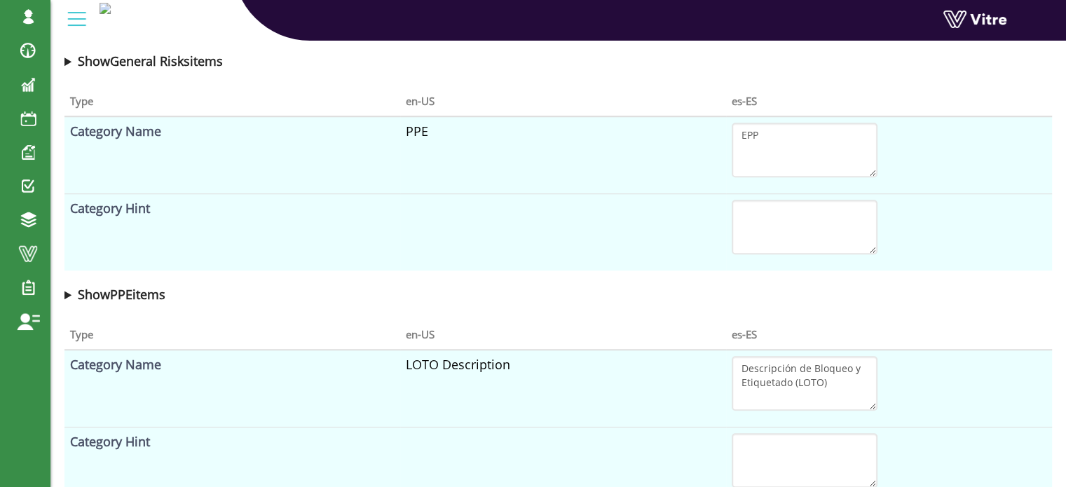
scroll to position [1121, 0]
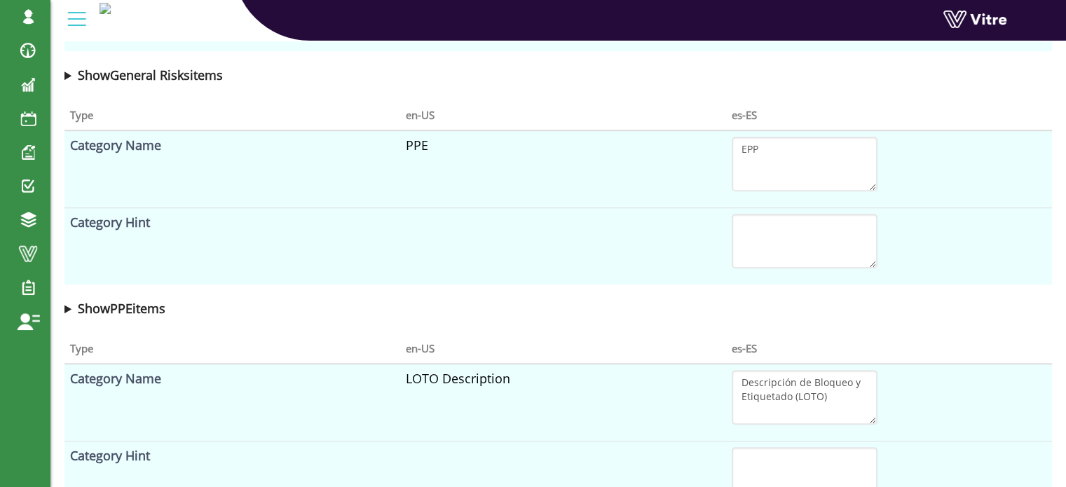
click at [68, 72] on summary "Show General Risks items" at bounding box center [557, 75] width 987 height 20
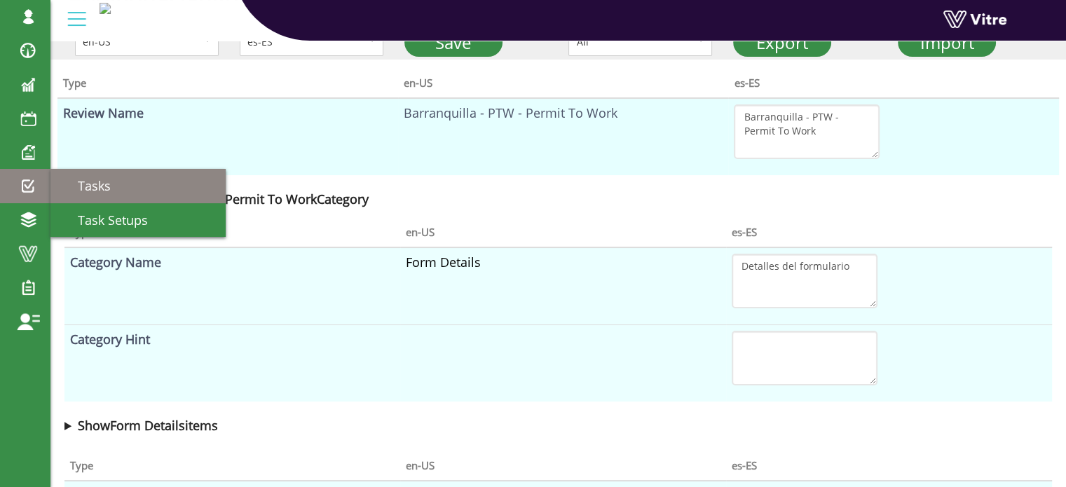
scroll to position [0, 0]
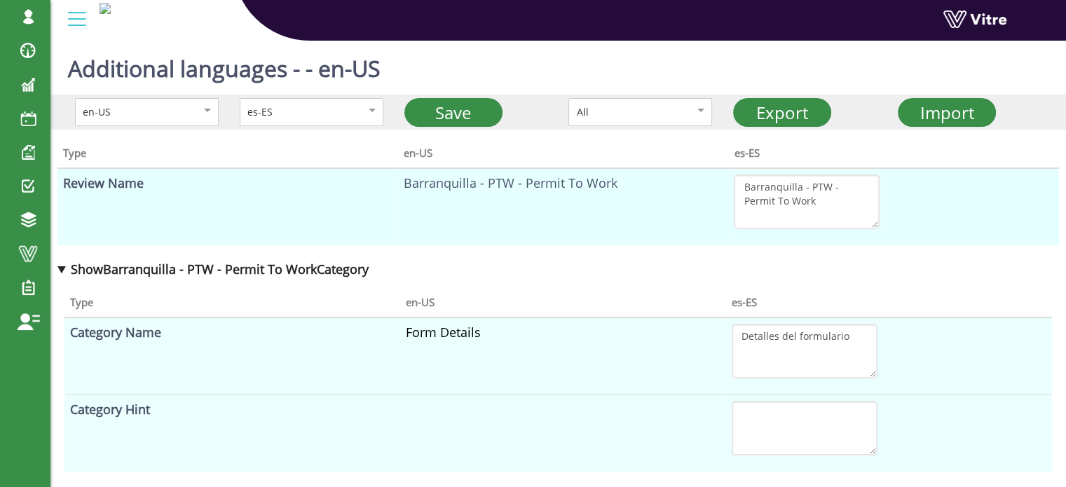
click at [265, 154] on th "Type" at bounding box center [227, 153] width 341 height 32
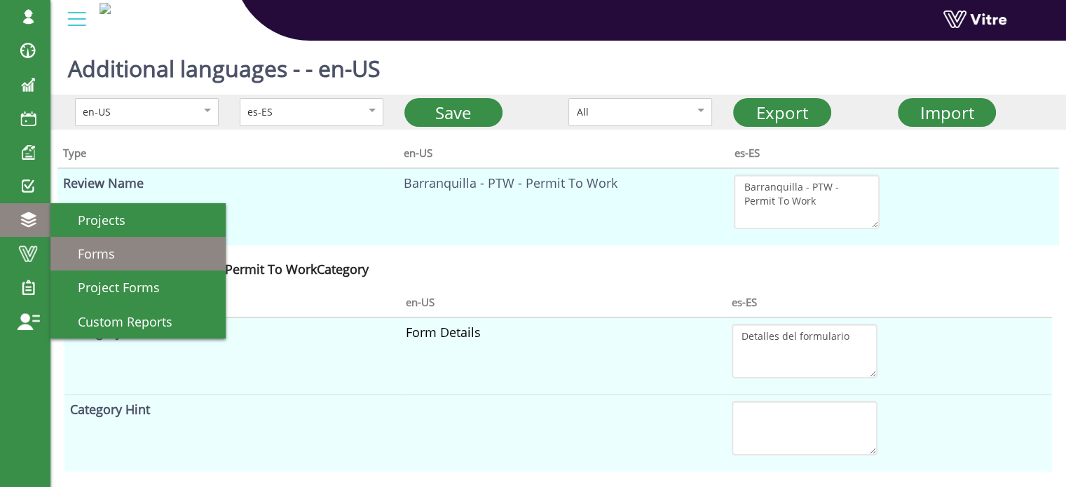
click at [81, 254] on span "Forms" at bounding box center [88, 253] width 54 height 17
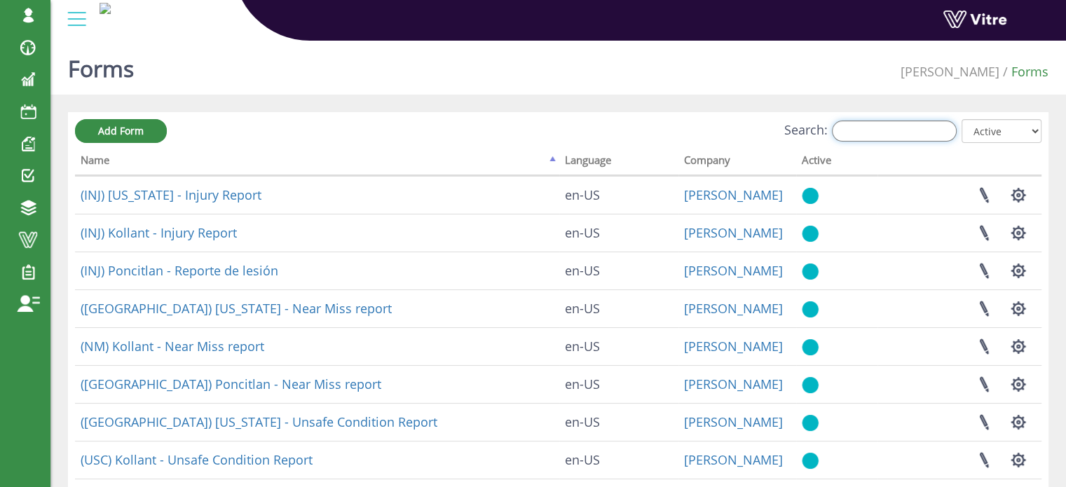
click at [884, 128] on input "Search:" at bounding box center [894, 131] width 125 height 21
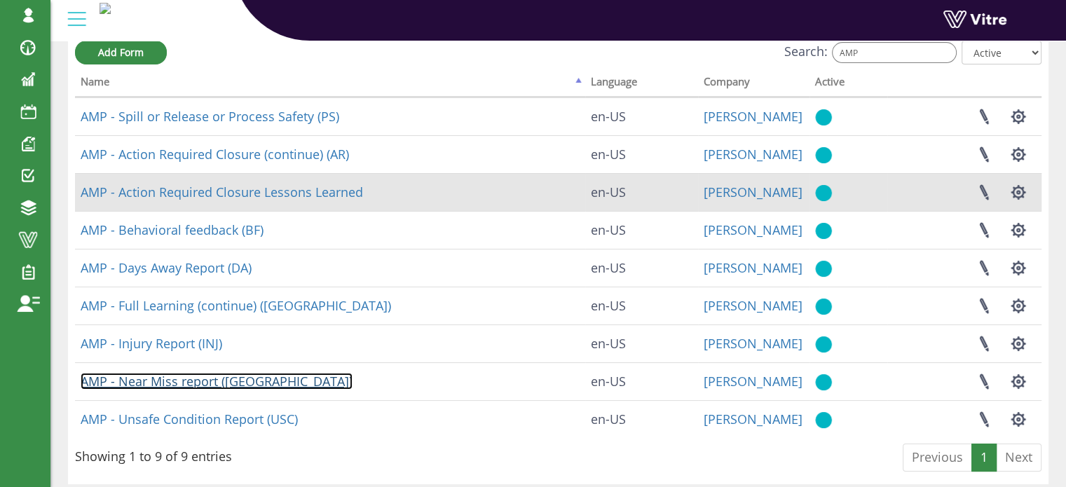
scroll to position [54, 0]
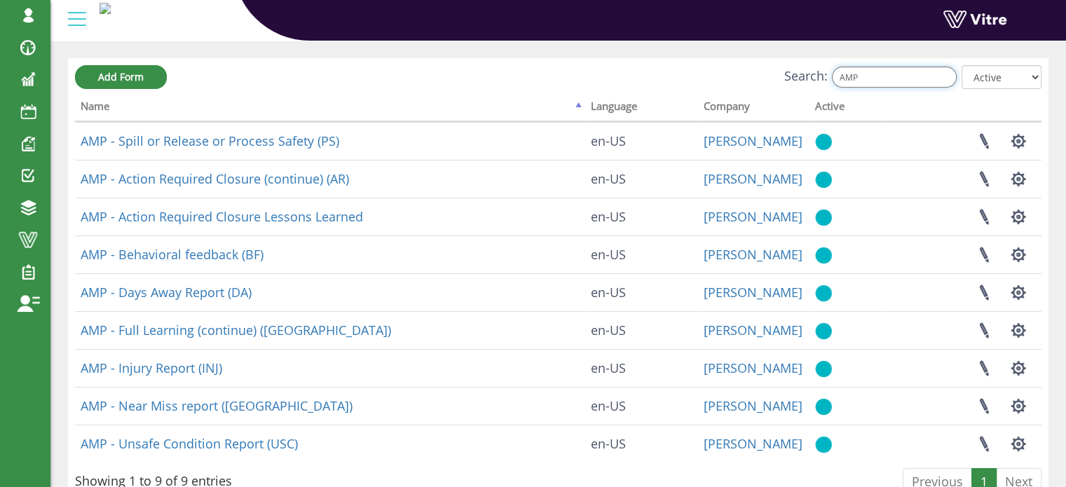
click at [881, 77] on input "AMP" at bounding box center [894, 77] width 125 height 21
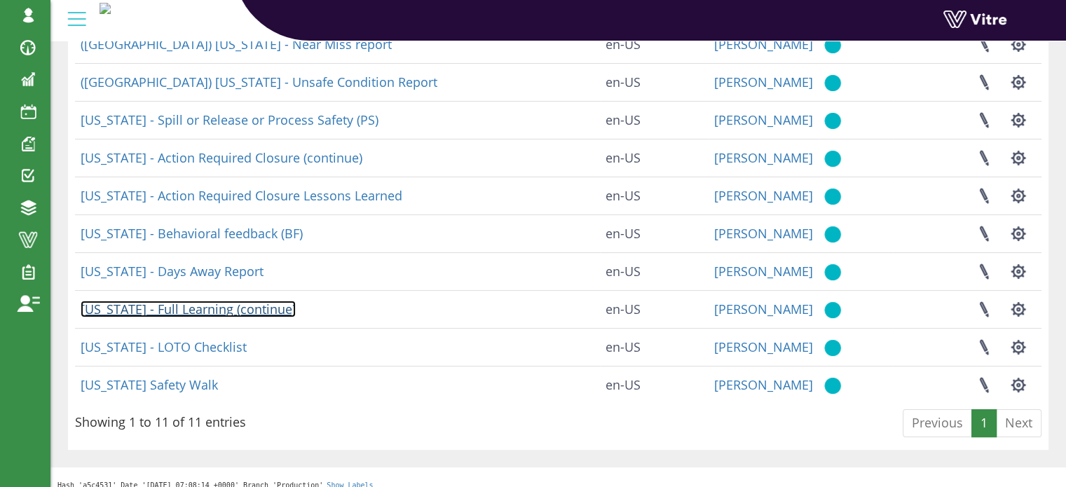
scroll to position [0, 0]
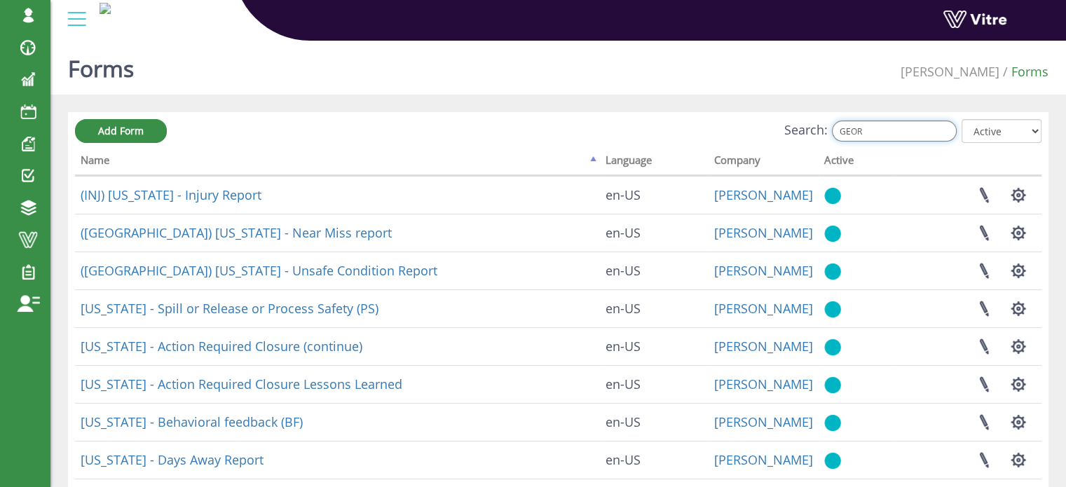
click at [904, 128] on input "GEOR" at bounding box center [894, 131] width 125 height 21
click at [904, 126] on input "GEOR" at bounding box center [894, 131] width 125 height 21
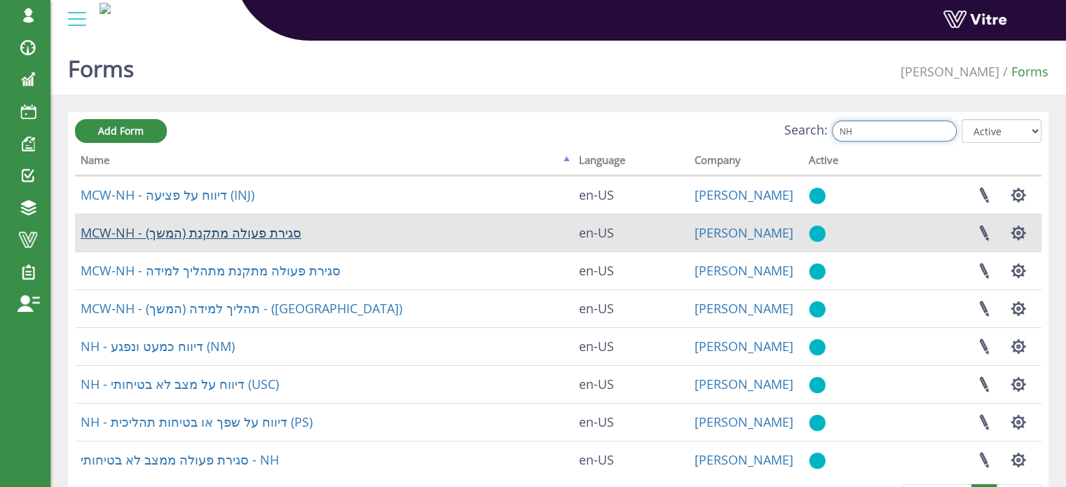
type input "NH"
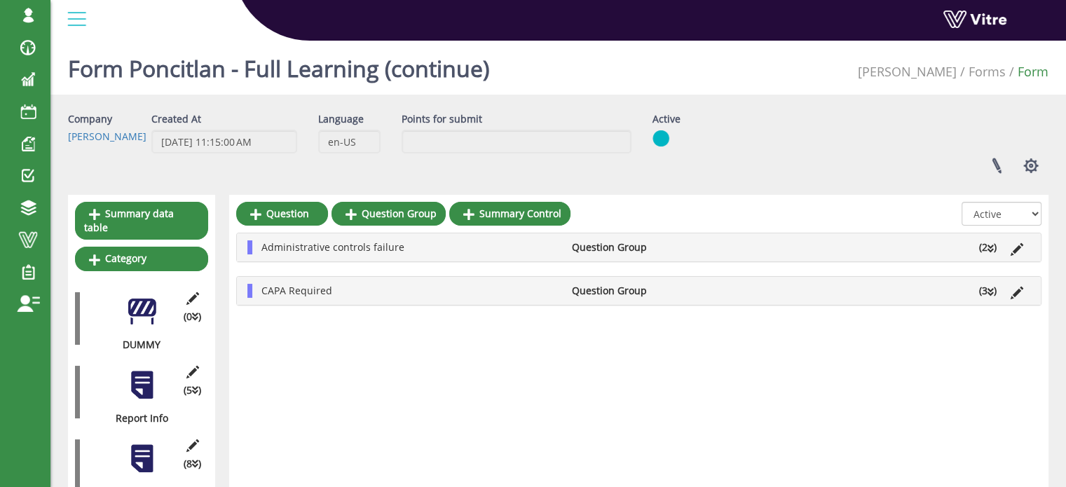
drag, startPoint x: 91, startPoint y: -2, endPoint x: 93, endPoint y: -18, distance: 16.2
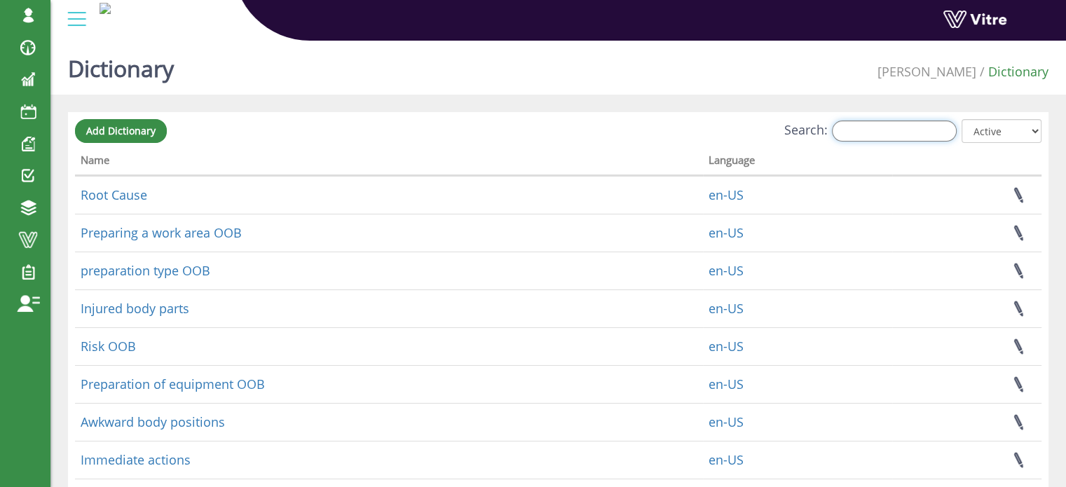
click at [877, 134] on input "Search:" at bounding box center [894, 131] width 125 height 21
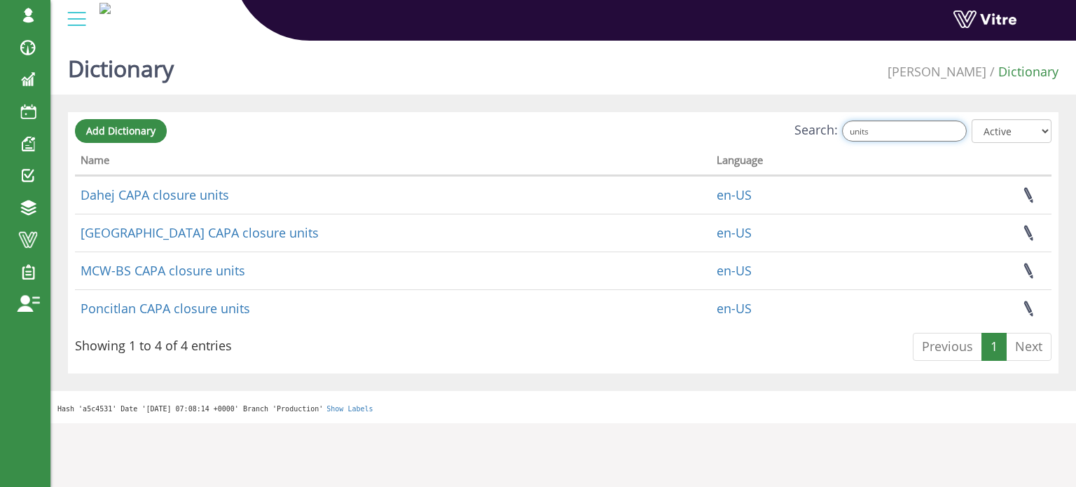
click at [892, 132] on input "units" at bounding box center [904, 131] width 125 height 21
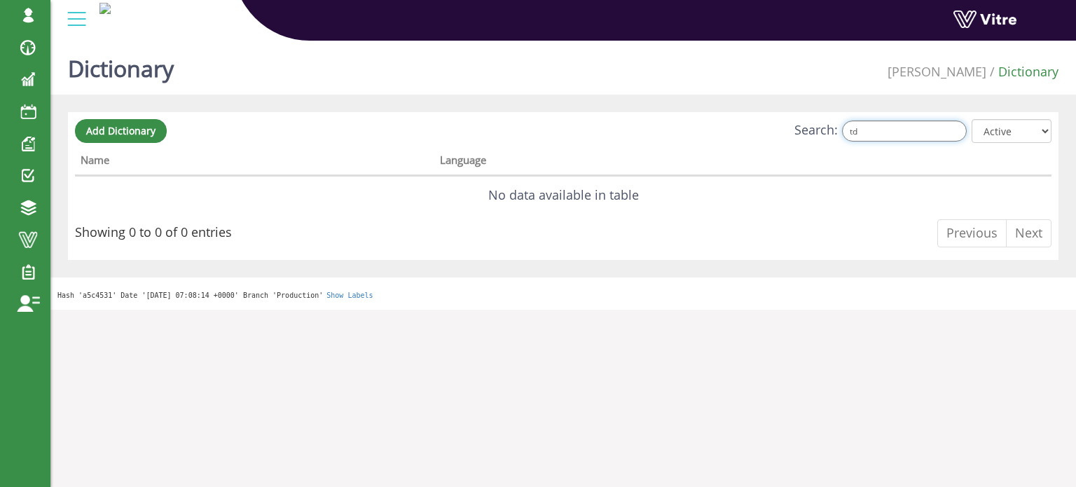
type input "t"
type input "A"
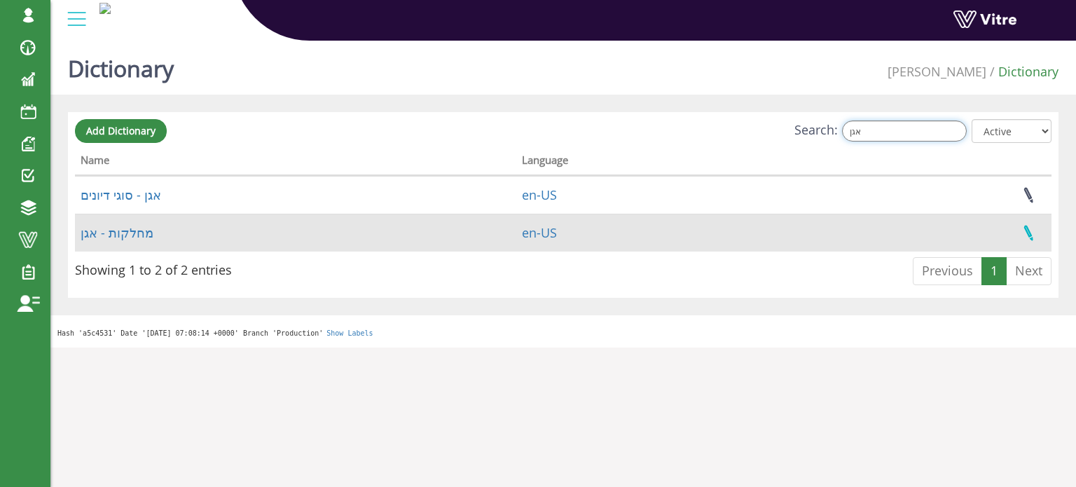
type input "אגן"
click at [1029, 235] on link at bounding box center [1028, 232] width 35 height 37
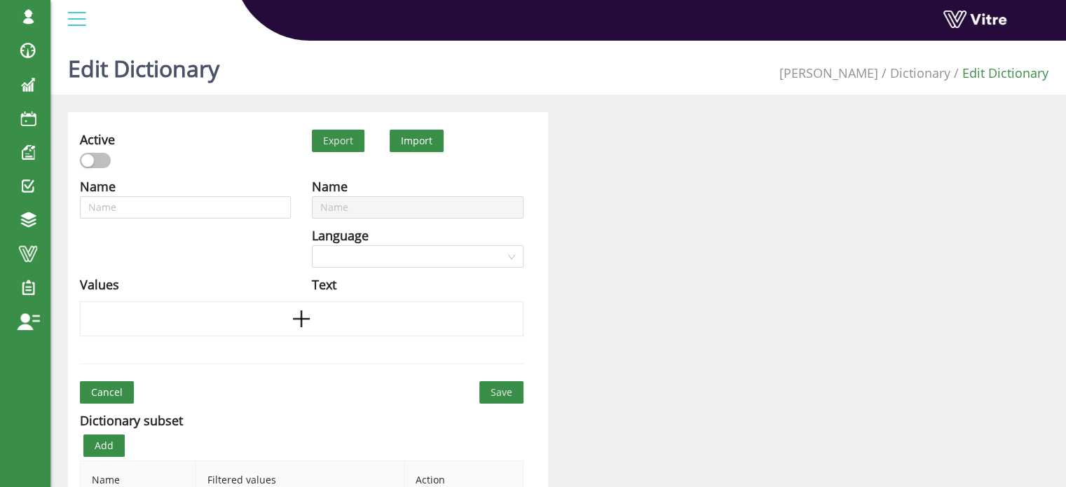
type input "מחלקות - אגן"
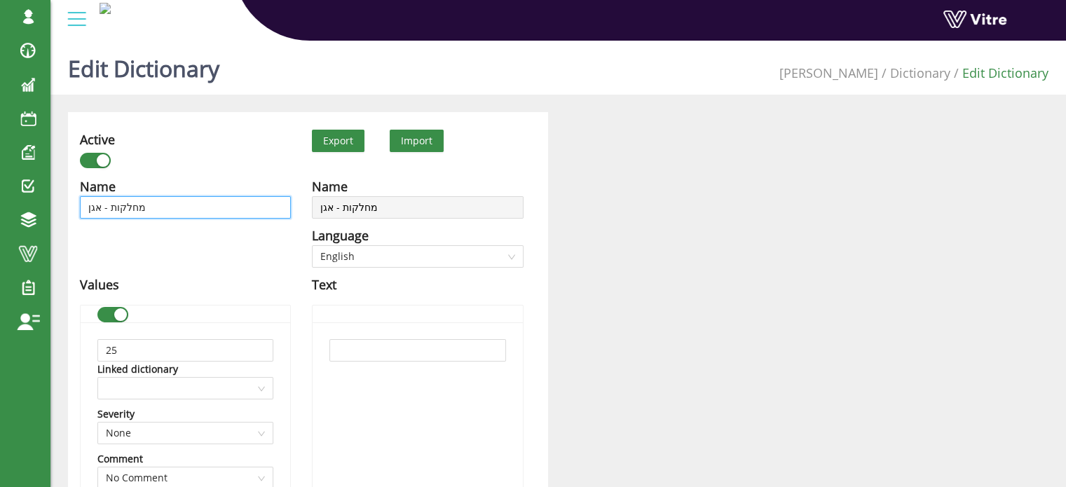
click at [211, 206] on input "מחלקות - אגן" at bounding box center [185, 207] width 211 height 22
type input "A"
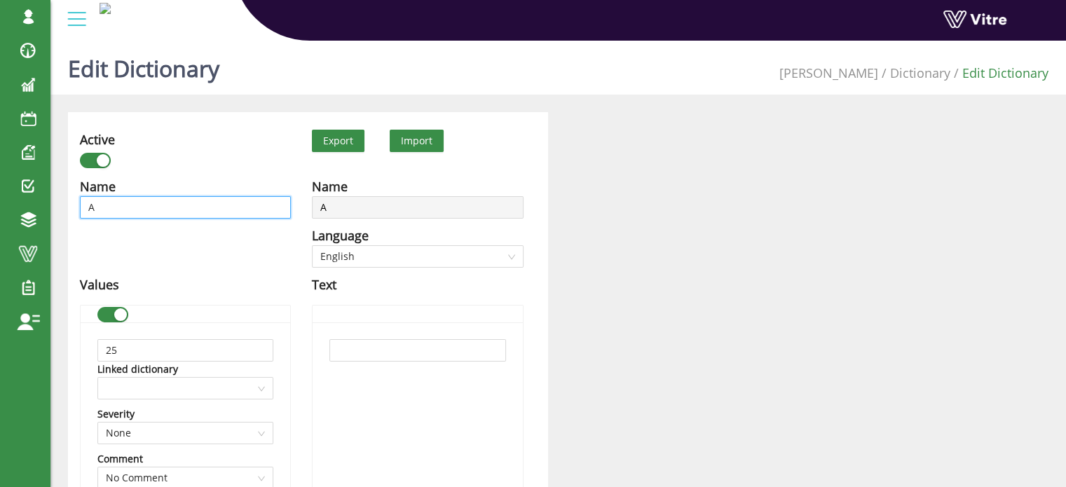
type input "Aע"
type input "Aעש"
type input "Aע"
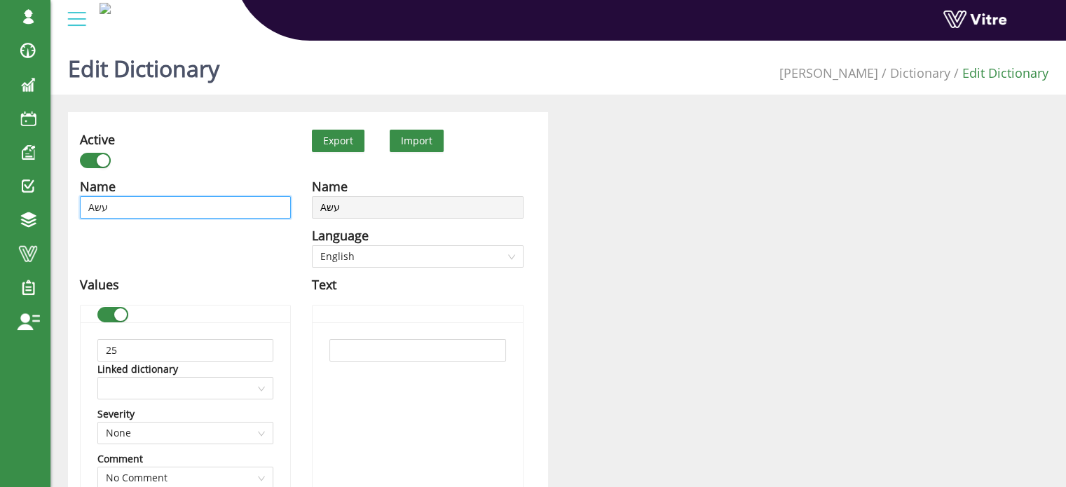
type input "Aע"
type input "A"
type input "Ag"
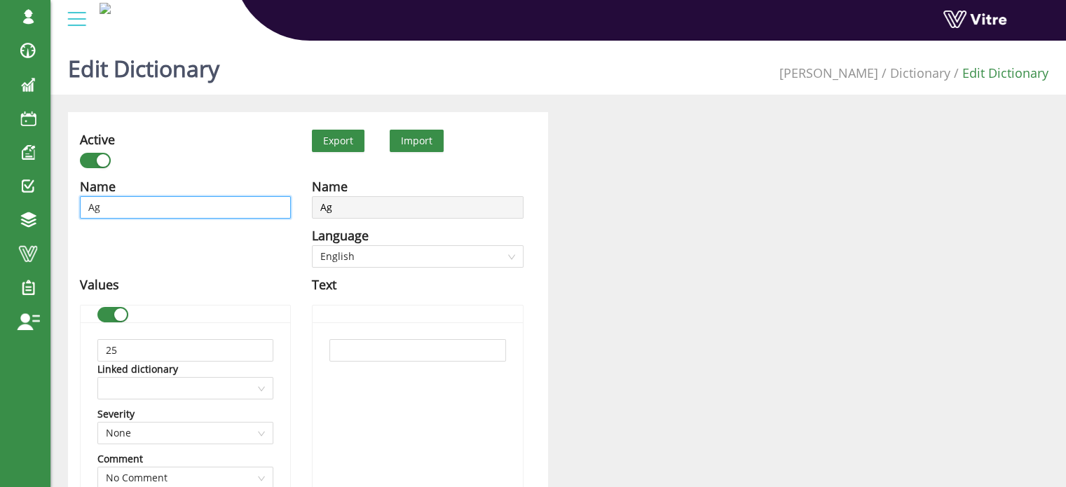
type input "Aga"
type input "Agan"
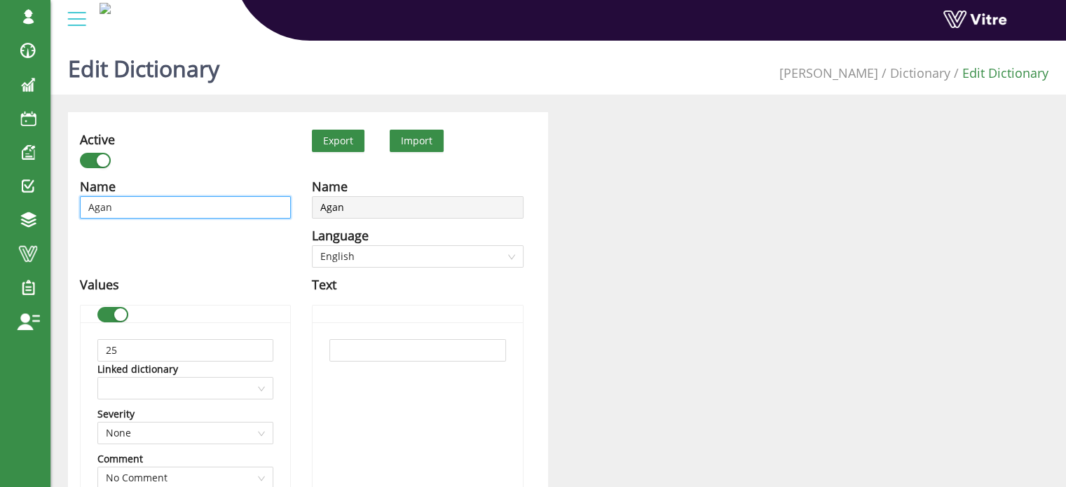
type input "Agan"
type input "[PERSON_NAME] C"
type input "[PERSON_NAME] CA"
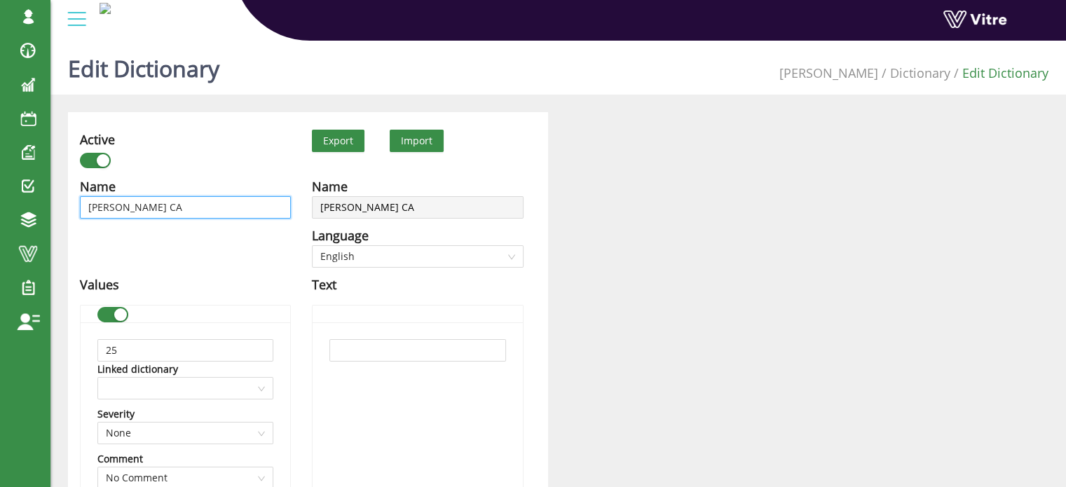
type input "[PERSON_NAME] CAP"
type input "Agan CAPA"
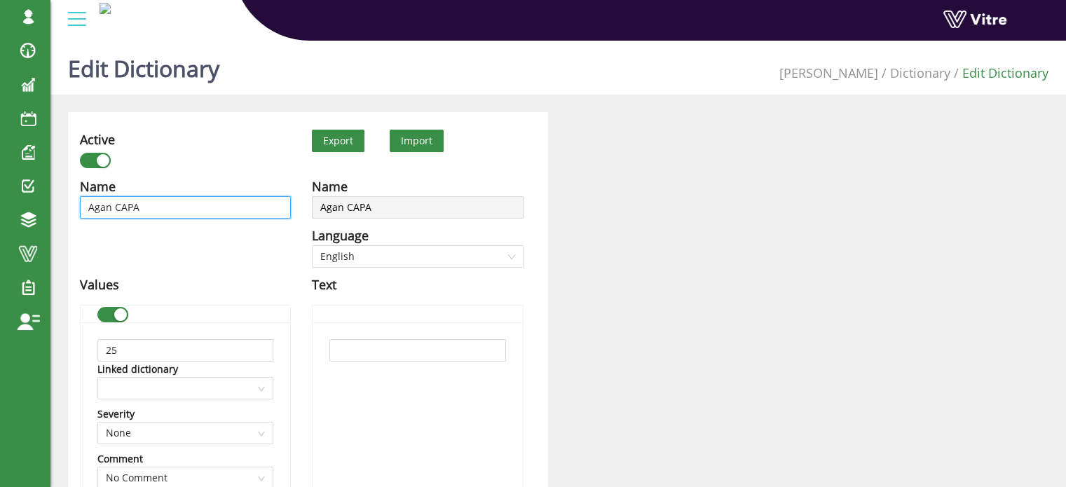
type input "Agan CAPA"
type input "Agan CAPA c"
type input "[PERSON_NAME] [PERSON_NAME]"
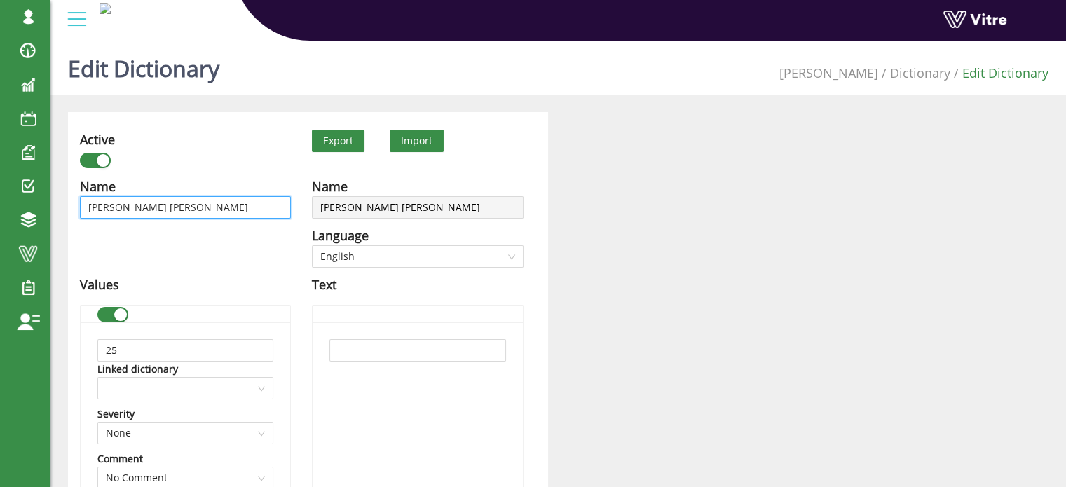
type input "Agan CAPA clo"
type input "Agan CAPA clos"
type input "Agan CAPA closu"
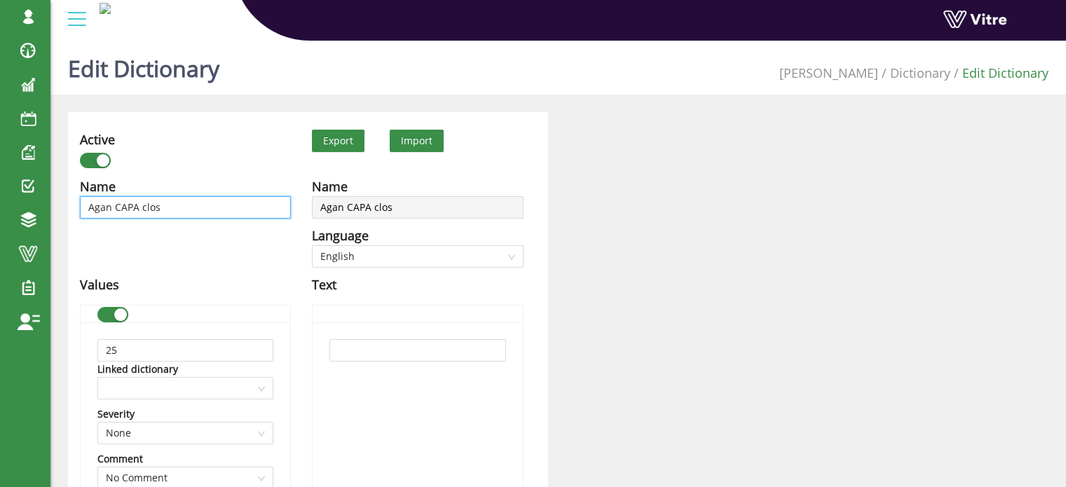
type input "Agan CAPA closu"
type input "Agan CAPA closur"
type input "Agan CAPA closure"
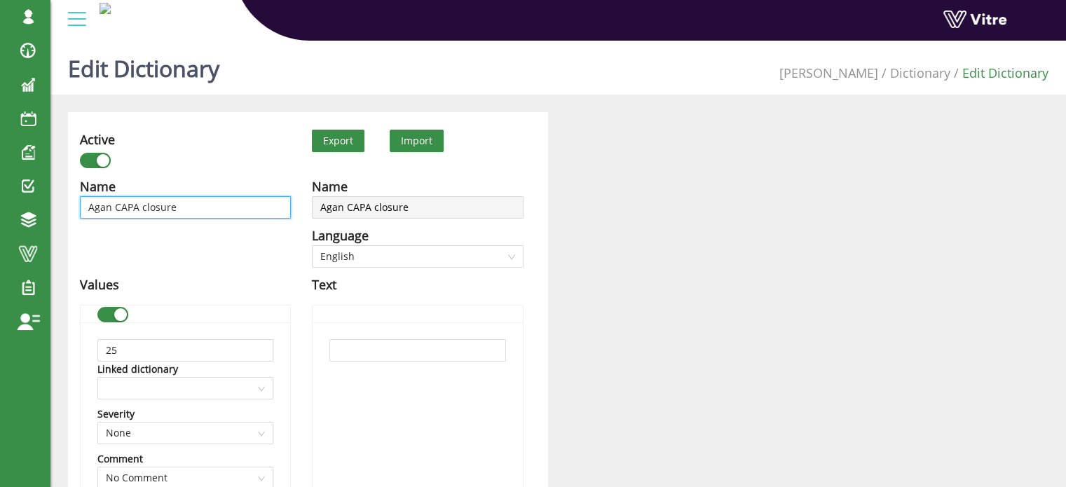
type input "Agan CAPA closure"
type input "Agan CAPA closure u"
type input "Agan CAPA closure un"
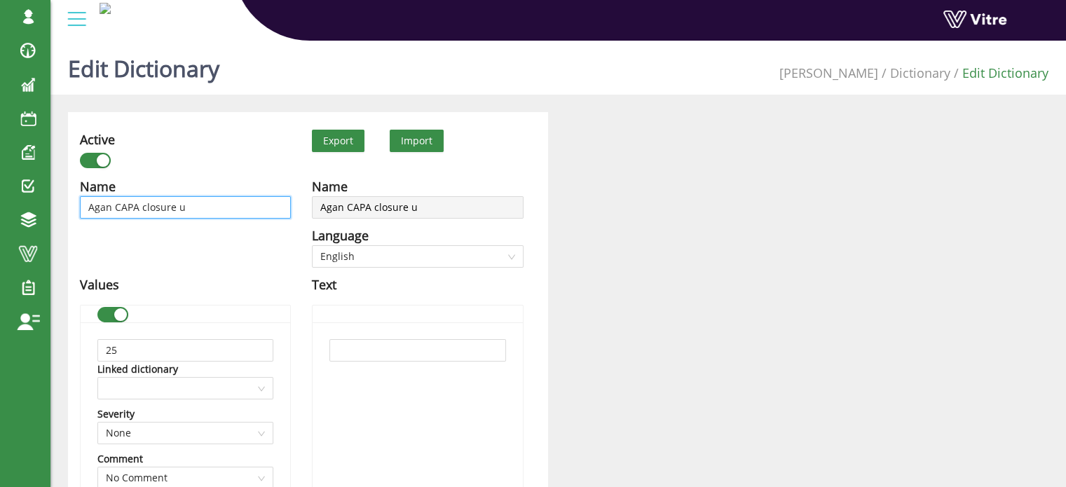
type input "Agan CAPA closure un"
type input "Agan CAPA closure uni"
type input "Agan CAPA closure unit"
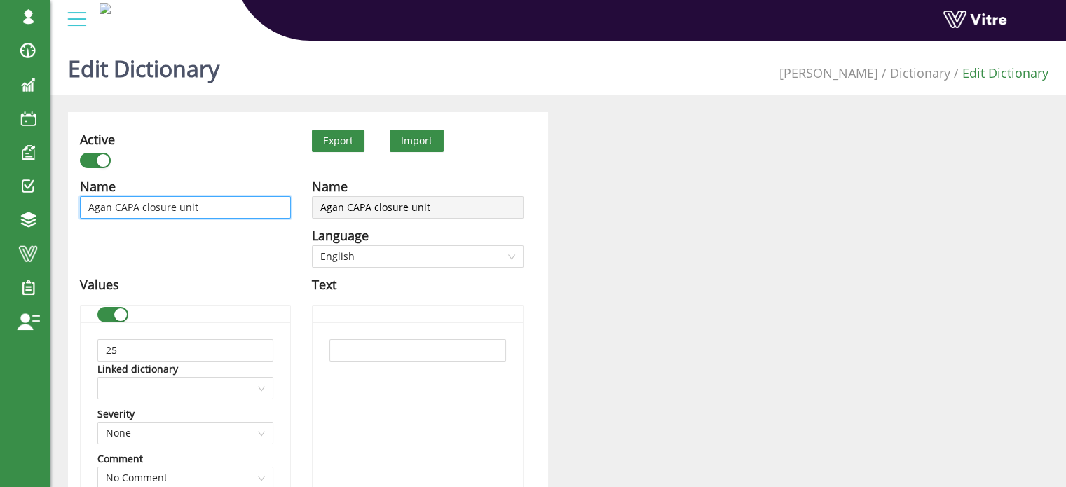
type input "Agan CAPA closure units"
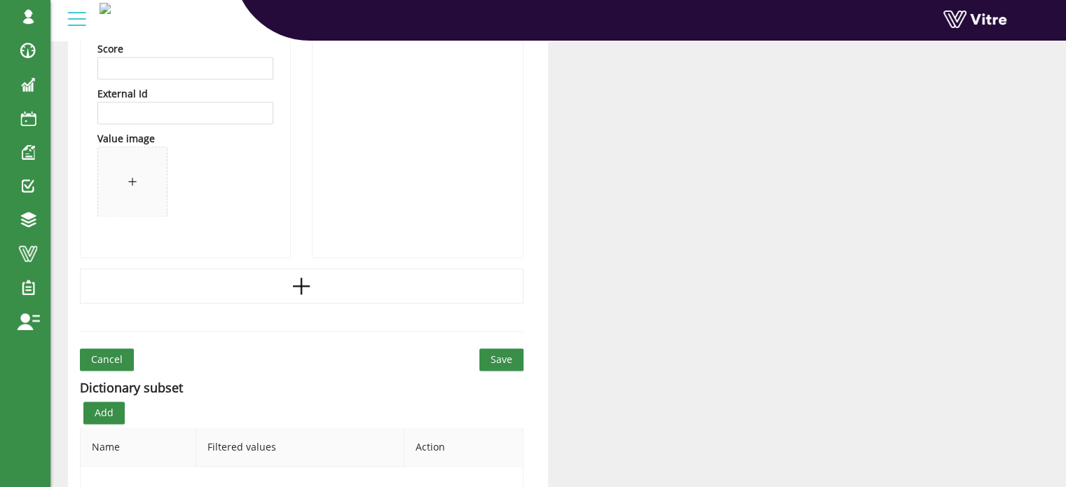
scroll to position [12894, 0]
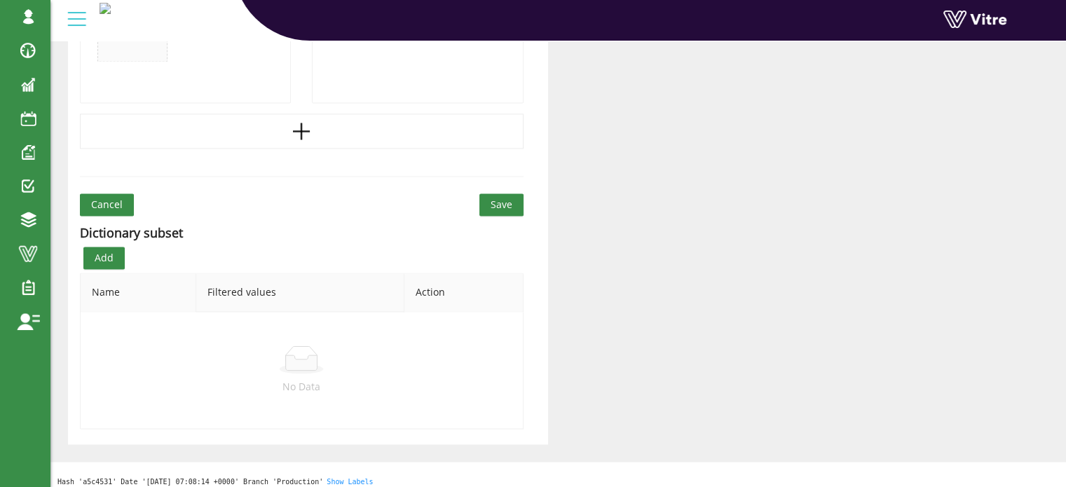
type input "Agan CAPA closure units"
click at [497, 197] on span "Save" at bounding box center [502, 204] width 22 height 15
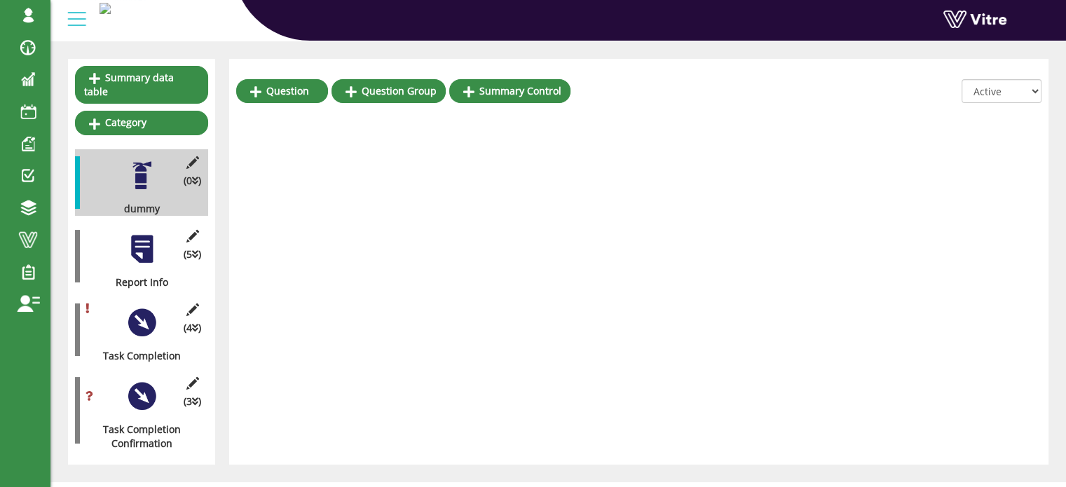
scroll to position [149, 0]
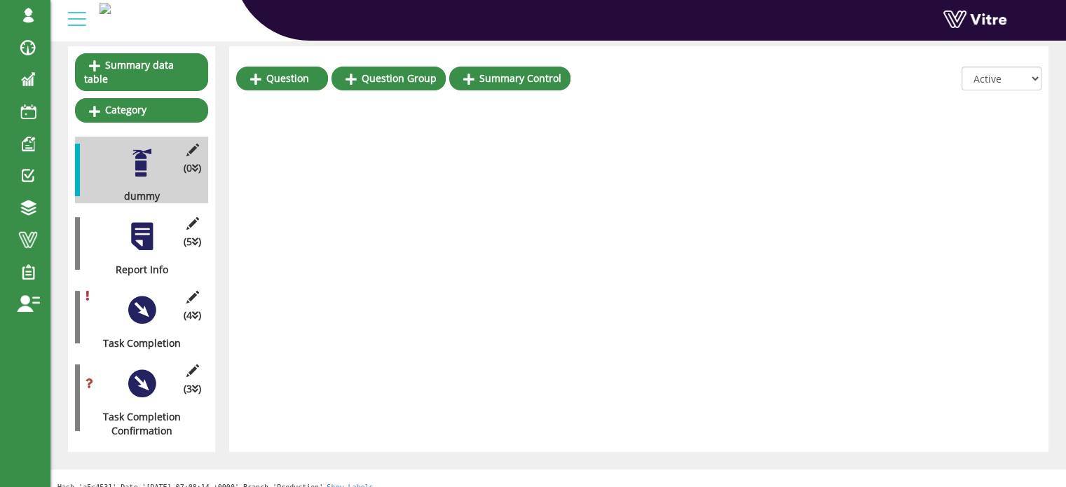
click at [147, 368] on div at bounding box center [142, 384] width 32 height 32
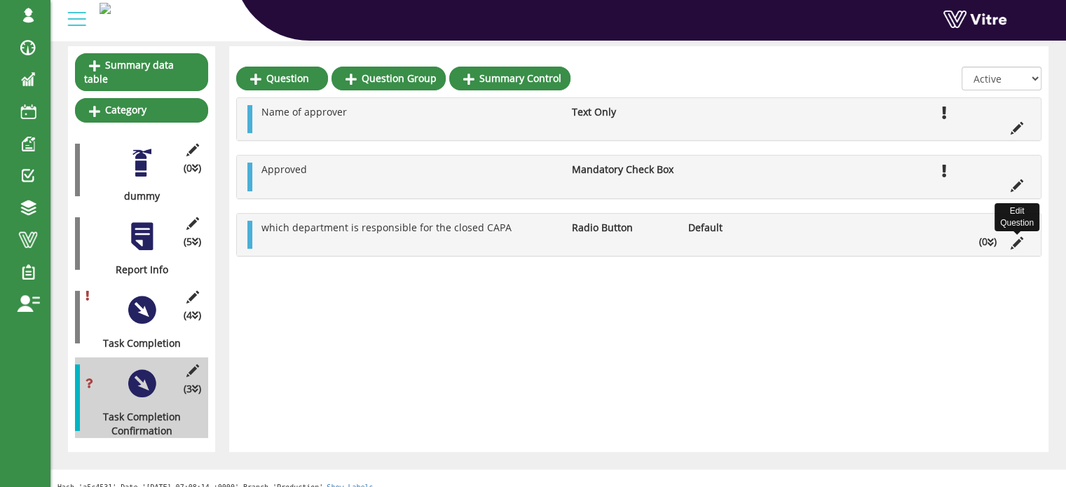
click at [1014, 243] on icon at bounding box center [1017, 243] width 13 height 13
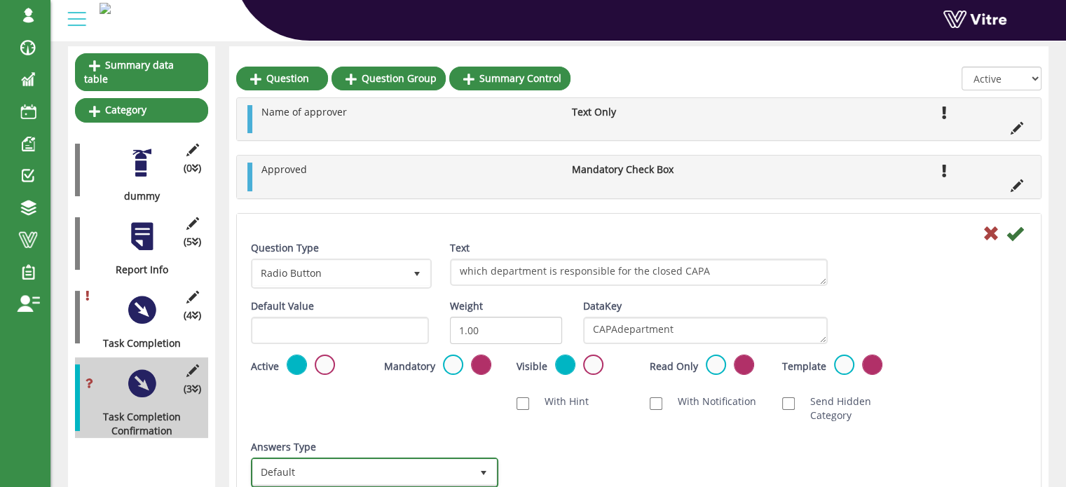
click at [479, 467] on span "select" at bounding box center [483, 472] width 11 height 11
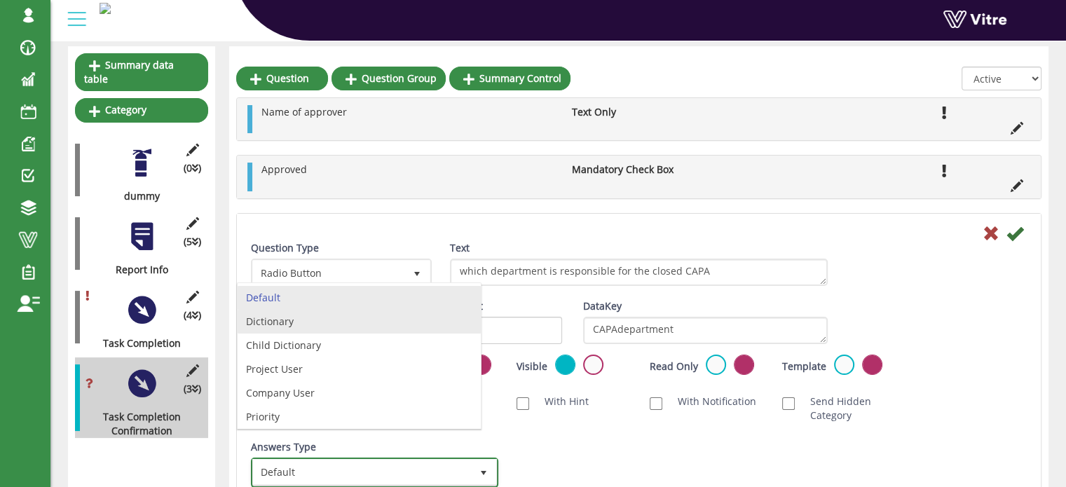
click at [303, 319] on li "Dictionary" at bounding box center [359, 322] width 243 height 24
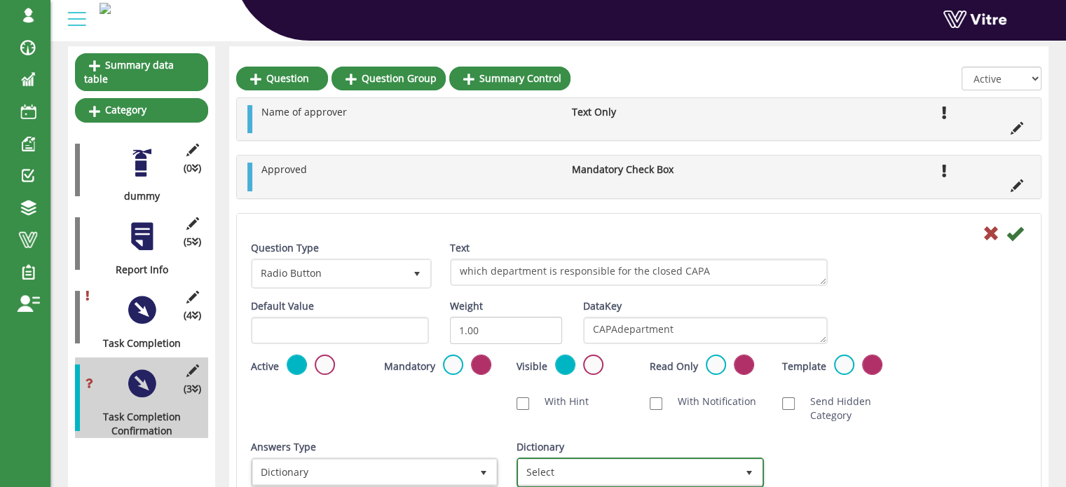
click at [727, 473] on span "Select" at bounding box center [628, 472] width 218 height 25
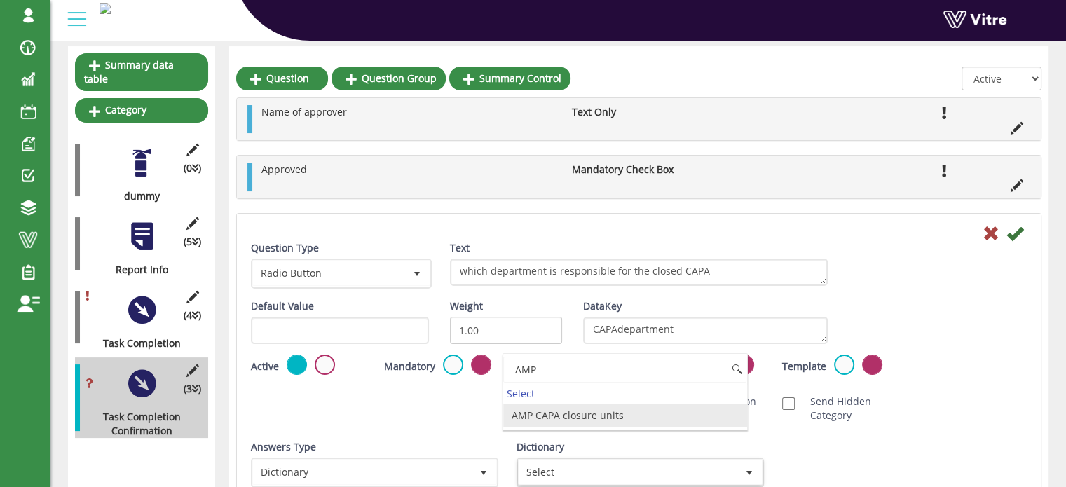
click at [598, 414] on li "AMP CAPA closure units" at bounding box center [624, 416] width 243 height 24
type input "AMP"
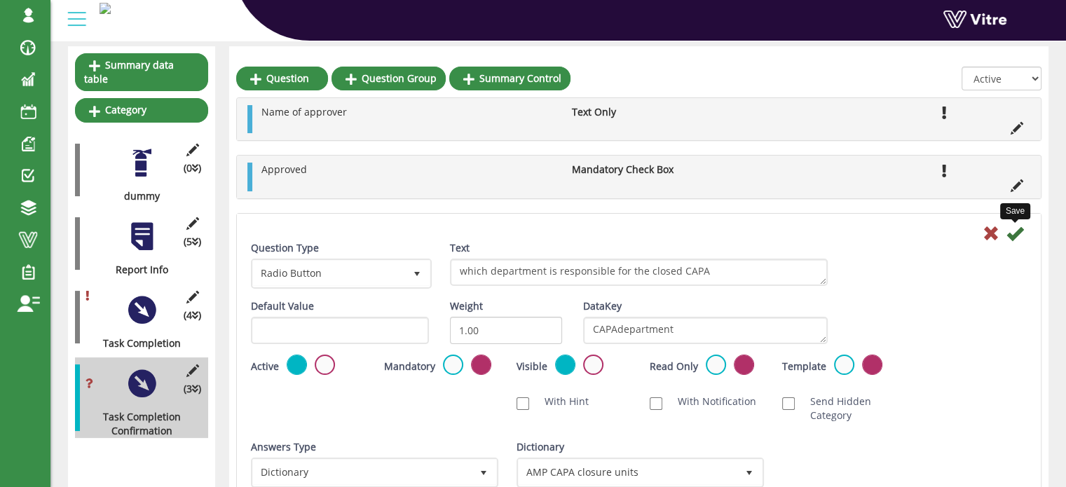
click at [1014, 235] on icon at bounding box center [1014, 233] width 17 height 17
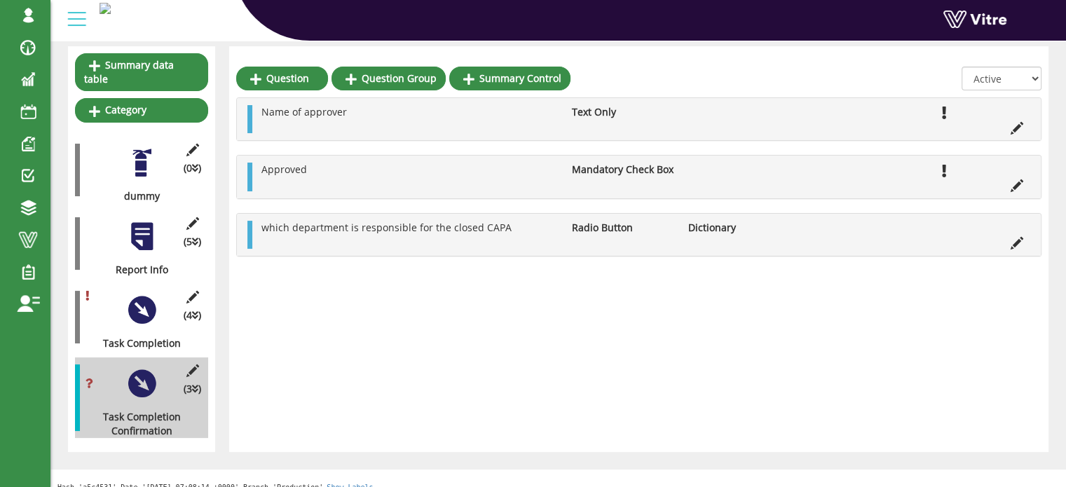
click at [140, 294] on div at bounding box center [142, 310] width 32 height 32
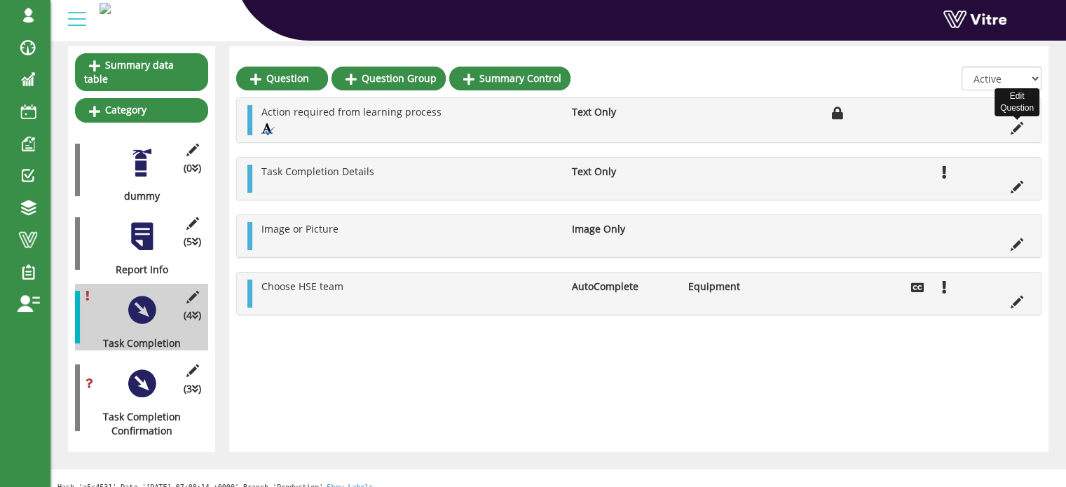
click at [1015, 130] on icon at bounding box center [1017, 128] width 13 height 13
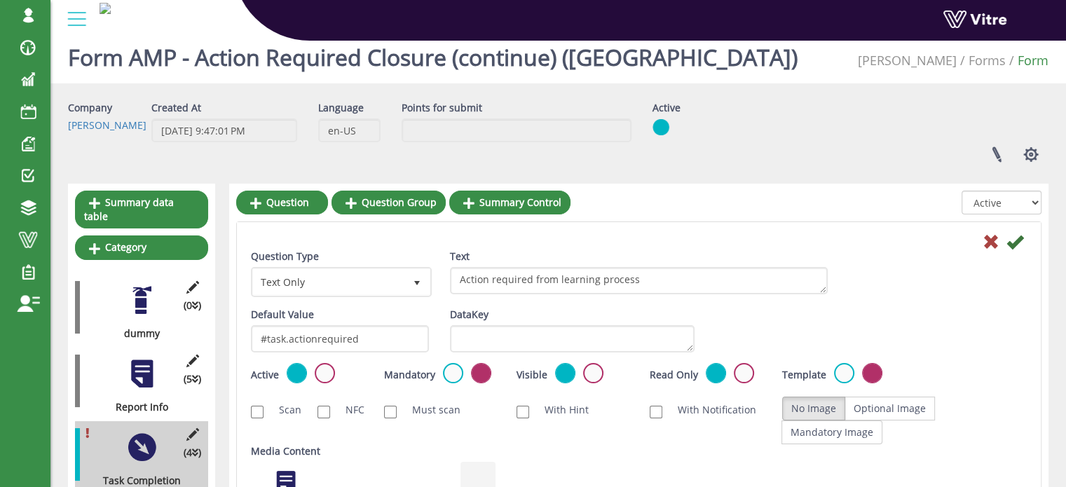
scroll to position [0, 0]
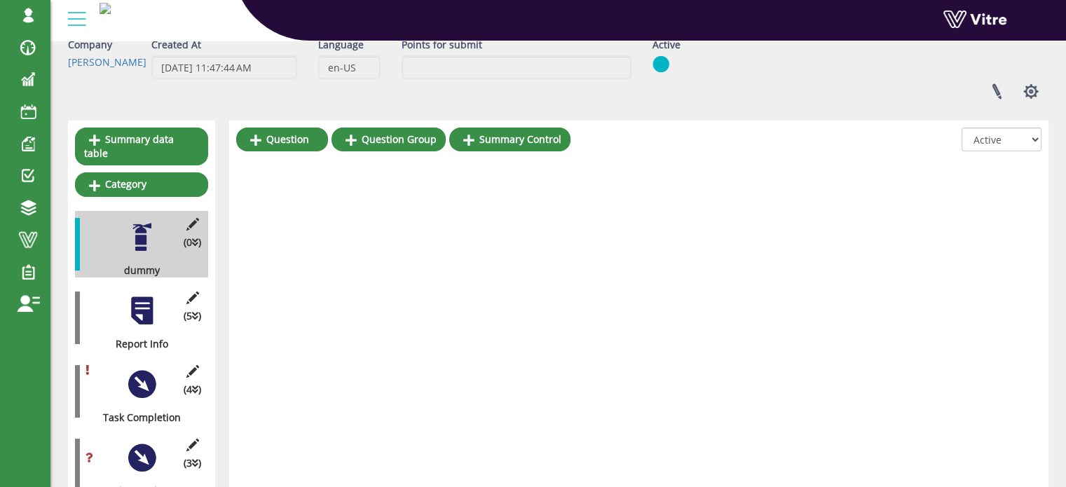
scroll to position [140, 0]
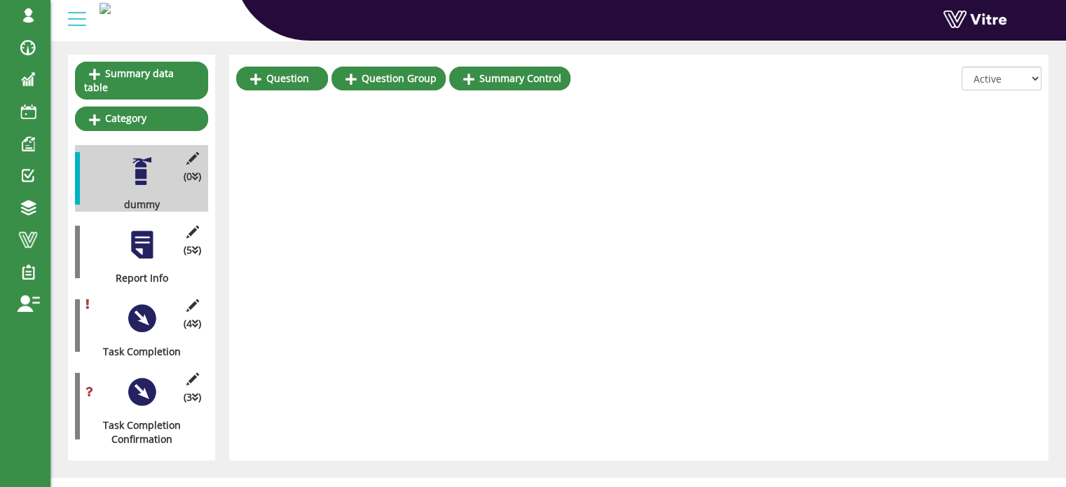
click at [143, 382] on div at bounding box center [142, 392] width 32 height 32
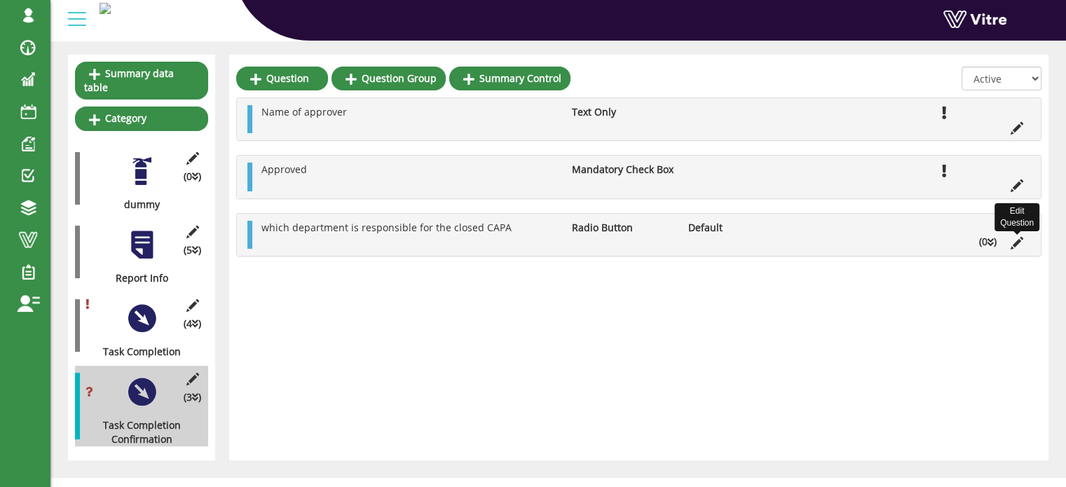
click at [1020, 243] on icon at bounding box center [1017, 243] width 13 height 13
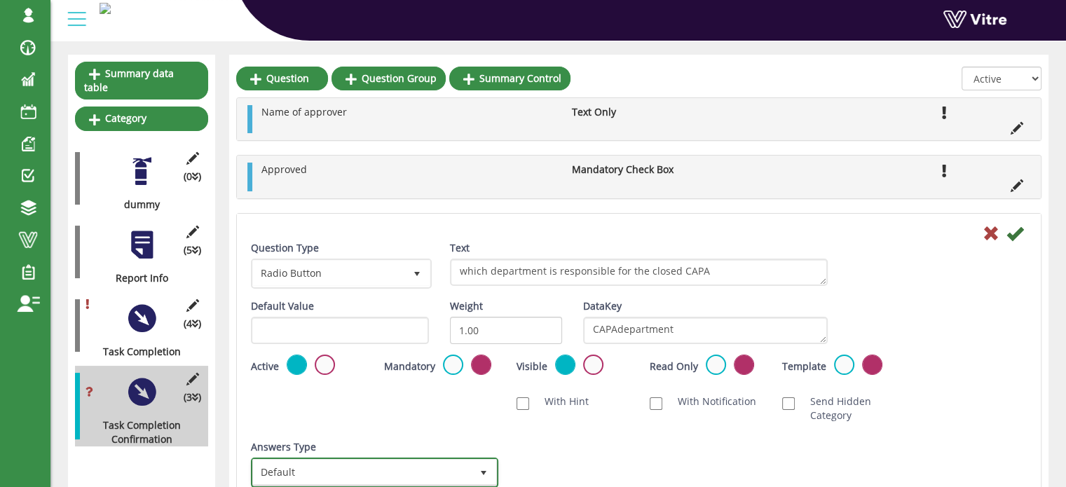
click at [477, 470] on span "select" at bounding box center [483, 472] width 25 height 25
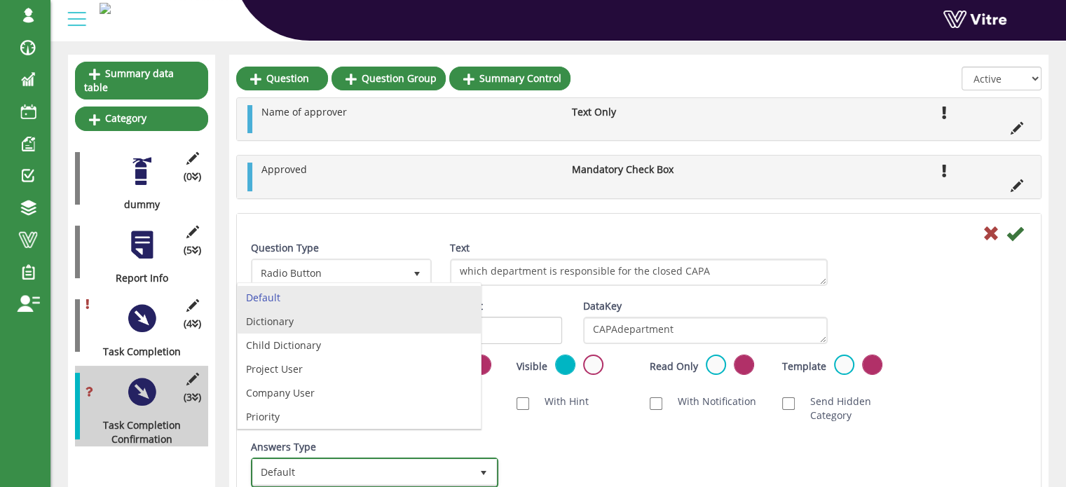
click at [303, 321] on li "Dictionary" at bounding box center [359, 322] width 243 height 24
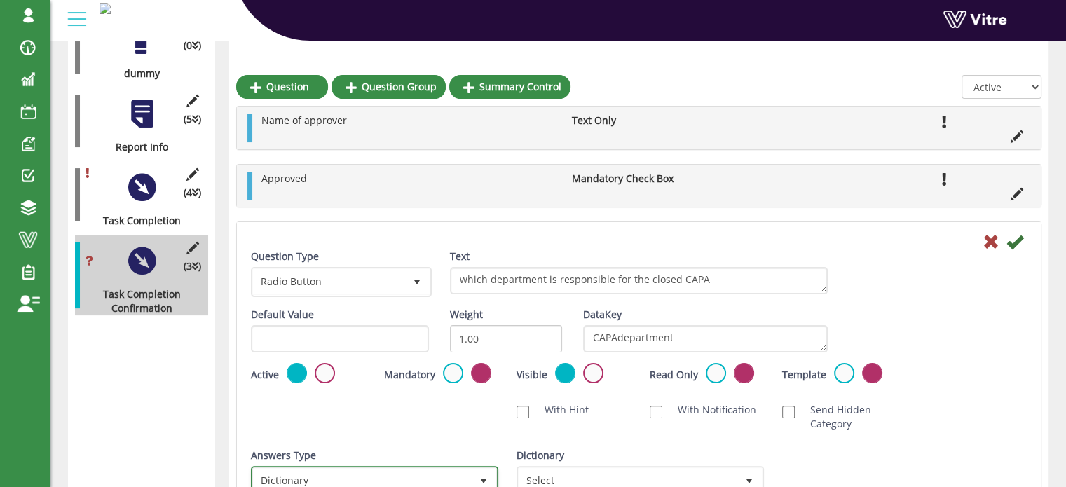
scroll to position [280, 0]
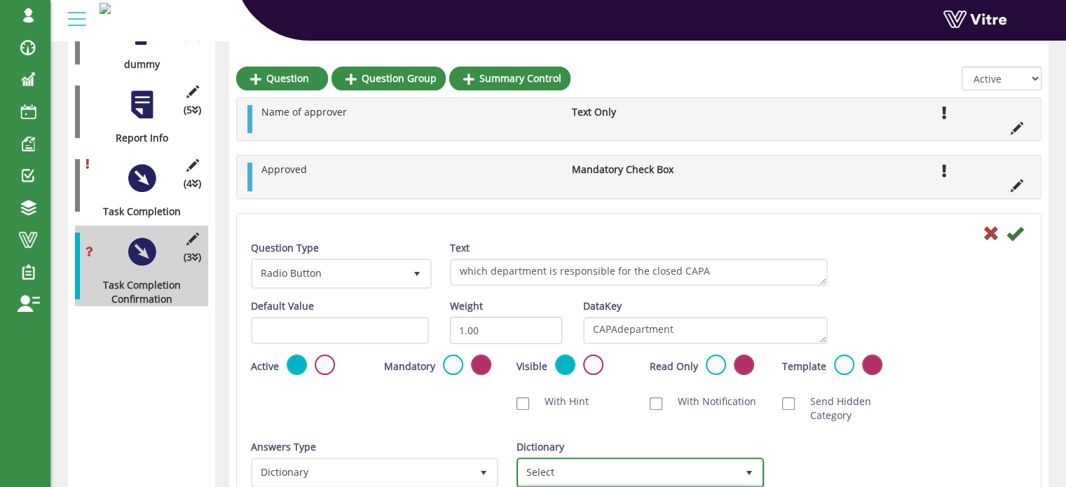
click at [751, 473] on span "select" at bounding box center [749, 472] width 11 height 11
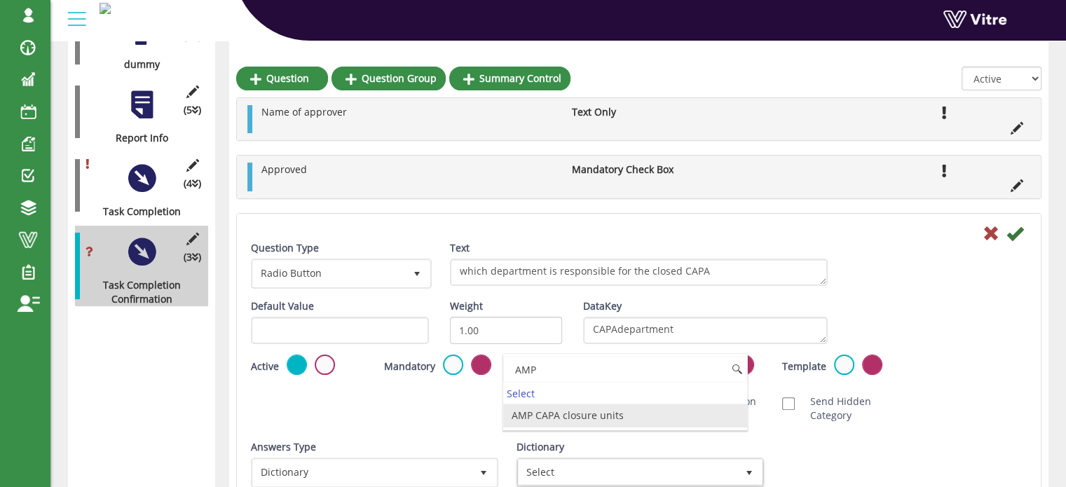
type input "AMP"
click at [584, 470] on span "Select" at bounding box center [628, 472] width 218 height 25
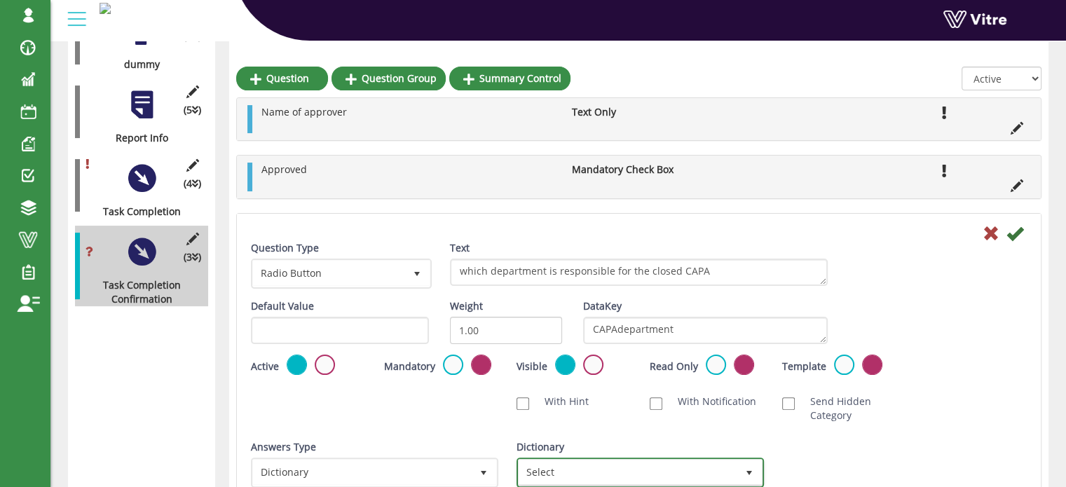
click at [719, 471] on span "Select" at bounding box center [628, 472] width 218 height 25
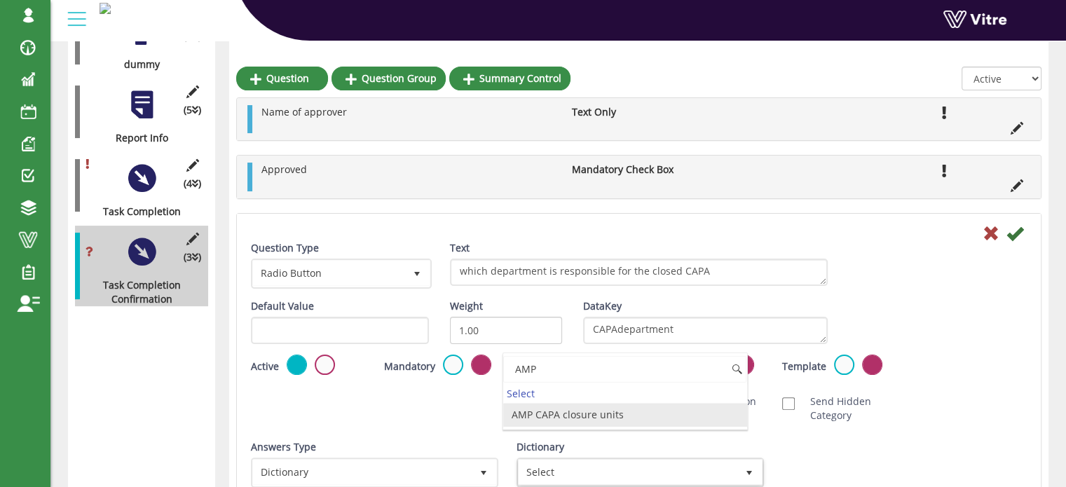
click at [597, 415] on li "AMP CAPA closure units" at bounding box center [624, 415] width 243 height 24
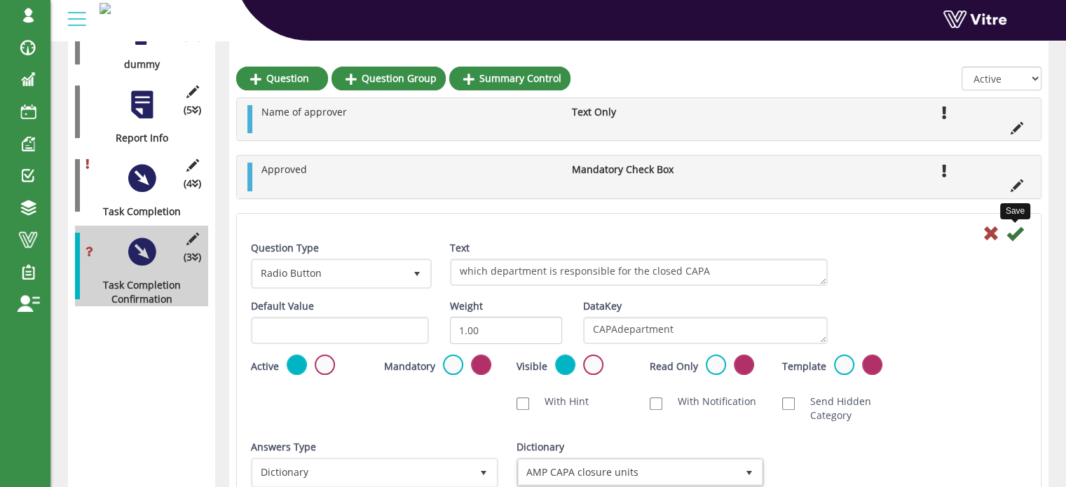
click at [1015, 235] on icon at bounding box center [1014, 233] width 17 height 17
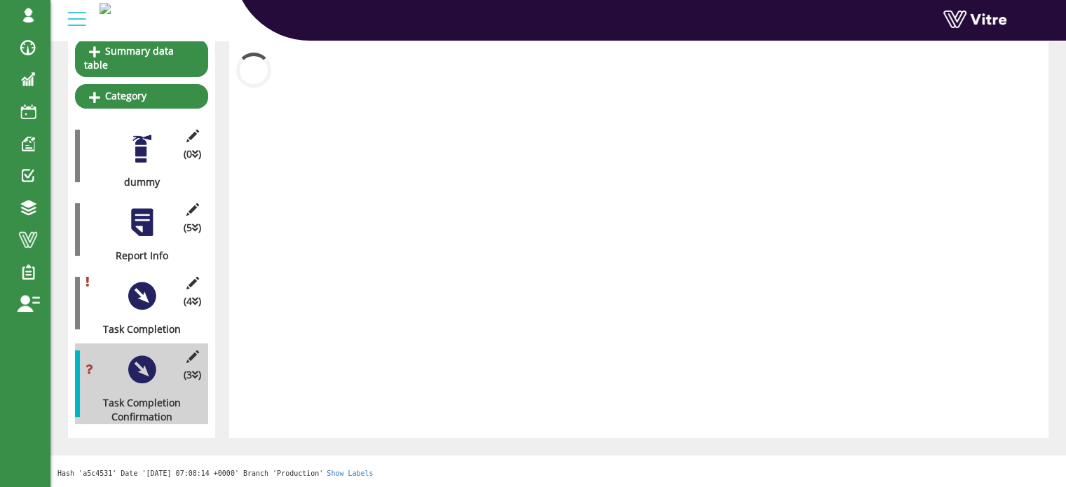
scroll to position [149, 0]
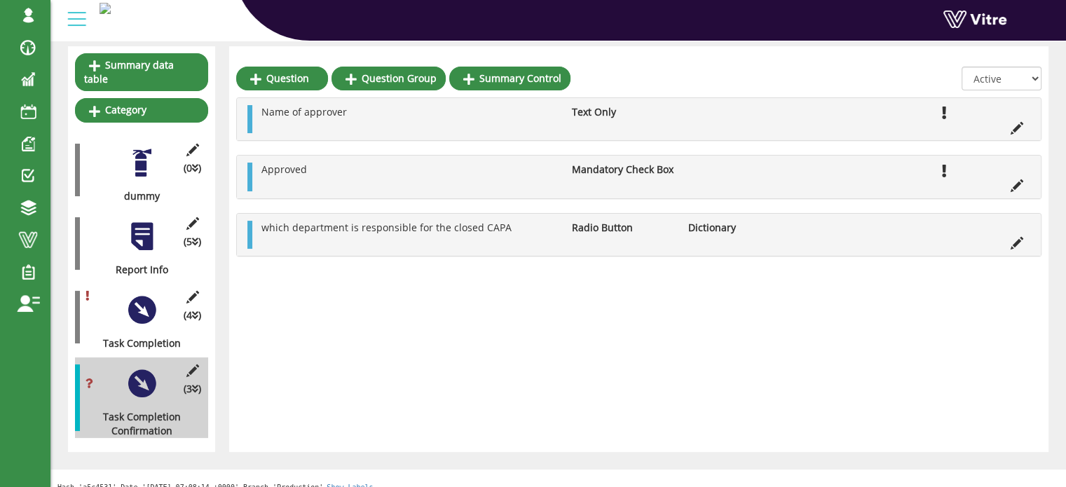
click at [140, 151] on div at bounding box center [142, 163] width 32 height 32
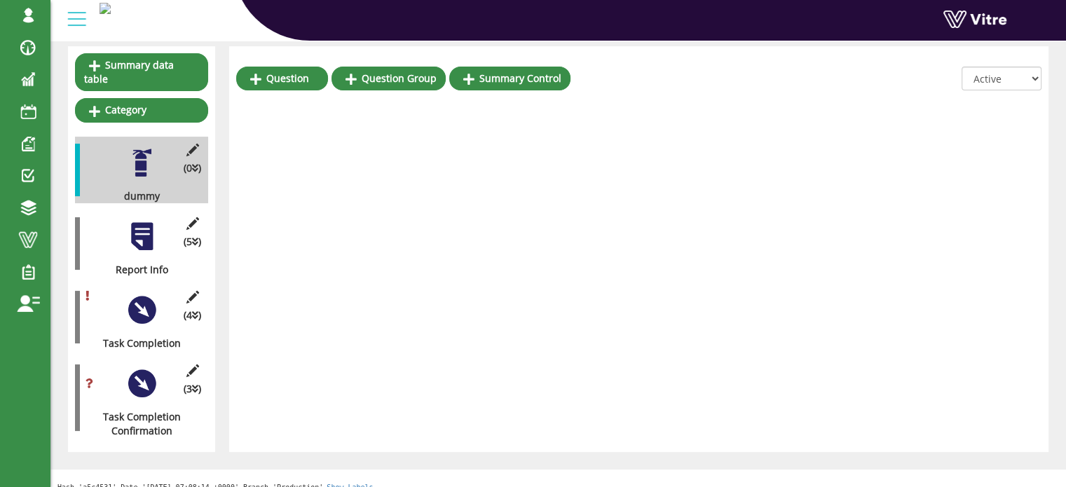
click at [135, 227] on div at bounding box center [142, 237] width 32 height 32
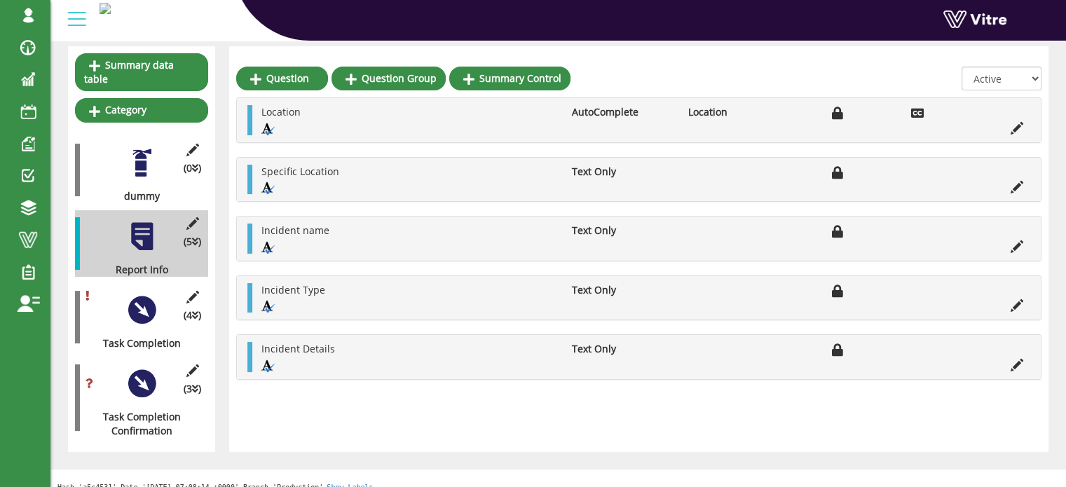
click at [146, 294] on div at bounding box center [142, 310] width 32 height 32
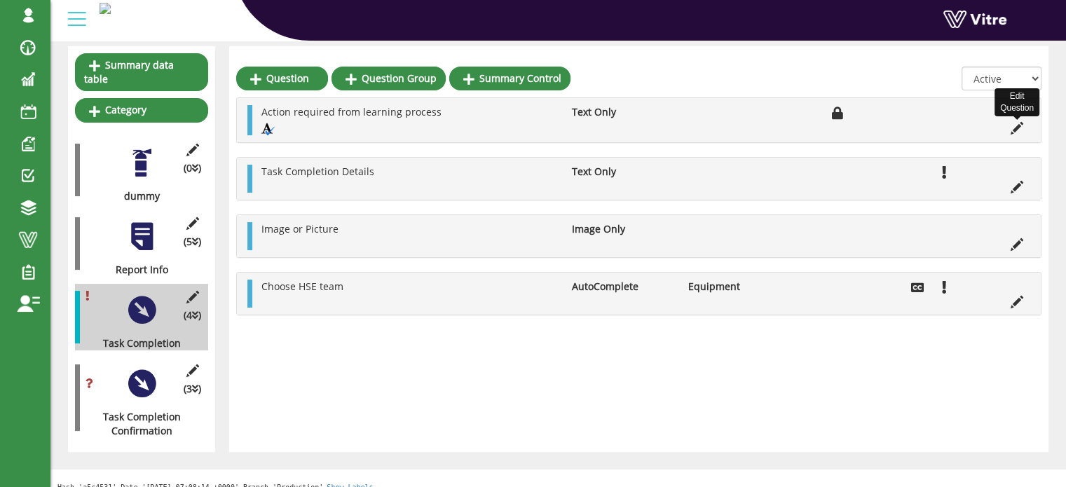
click at [1013, 128] on icon at bounding box center [1017, 128] width 13 height 13
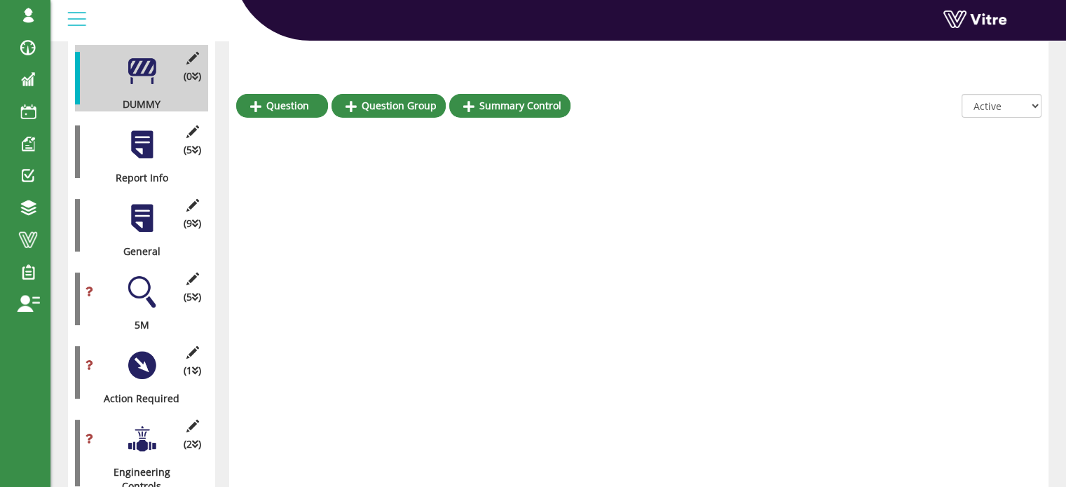
scroll to position [280, 0]
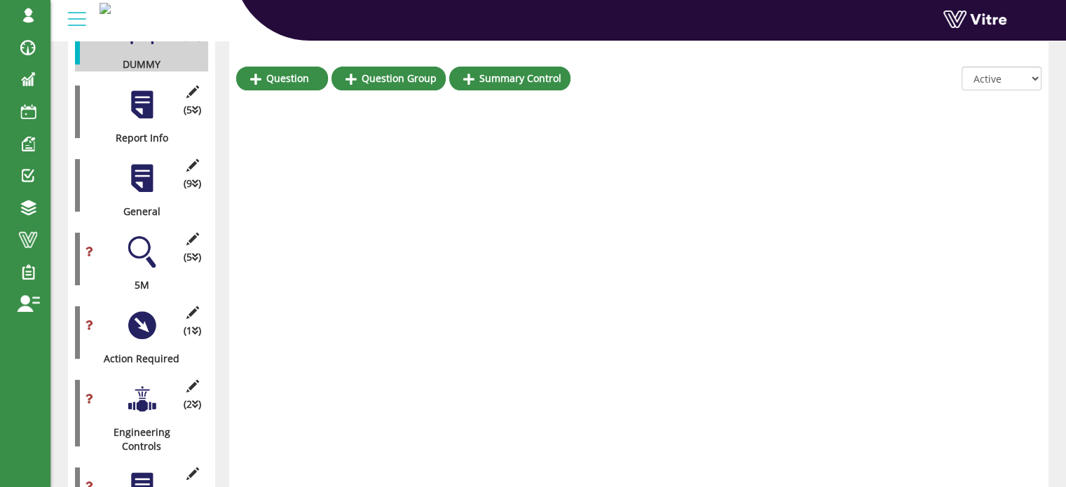
click at [146, 163] on div at bounding box center [142, 179] width 32 height 32
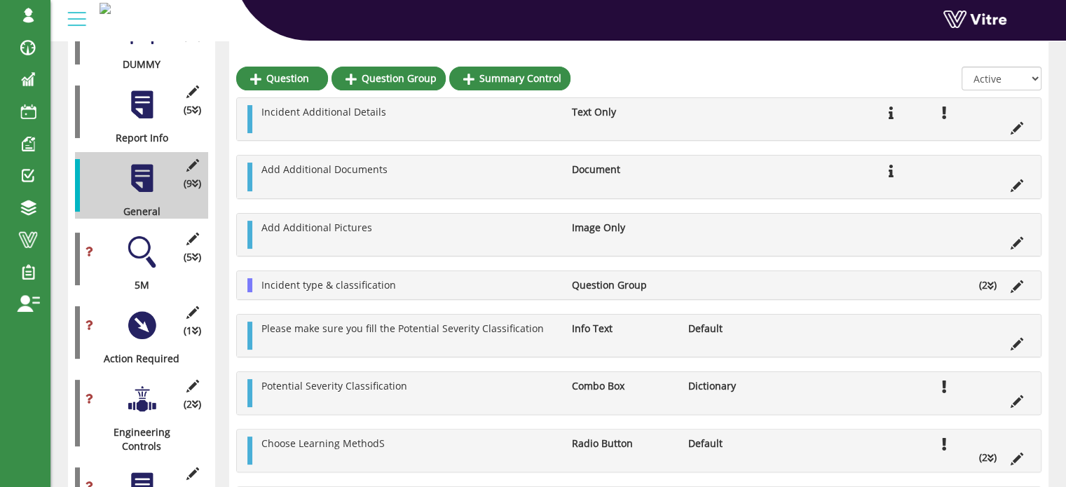
drag, startPoint x: 146, startPoint y: 315, endPoint x: 149, endPoint y: 325, distance: 10.7
click at [148, 322] on div at bounding box center [142, 326] width 32 height 32
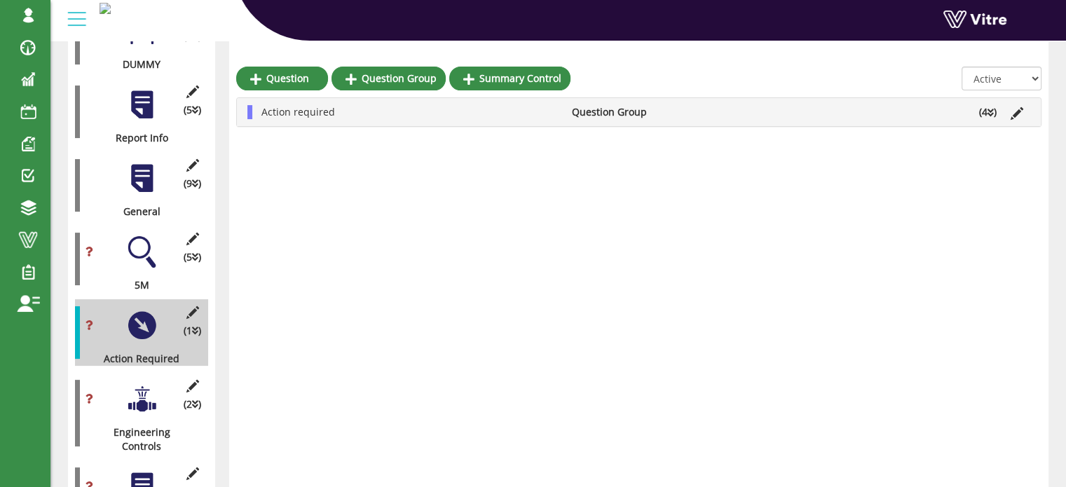
click at [984, 112] on li "(4 )" at bounding box center [988, 112] width 32 height 14
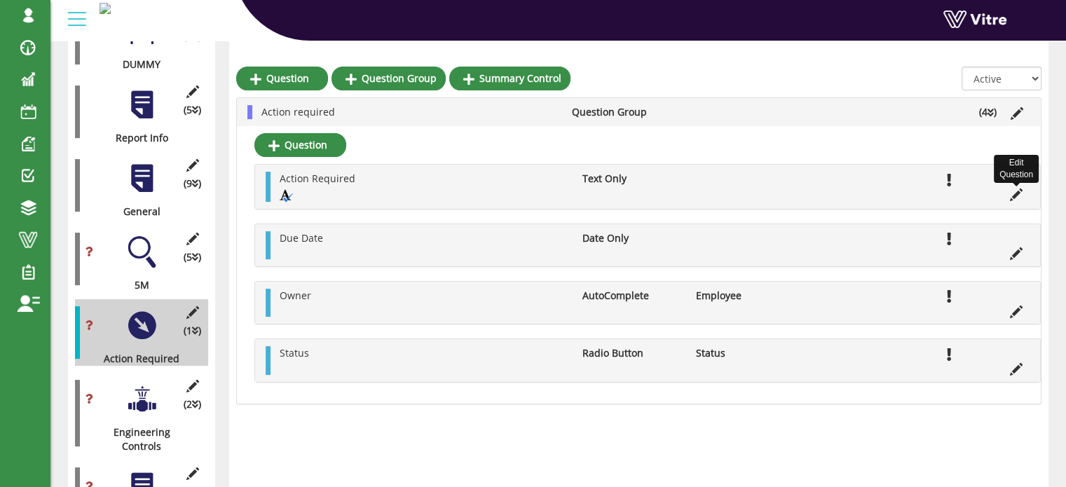
click at [1013, 196] on icon at bounding box center [1016, 195] width 13 height 13
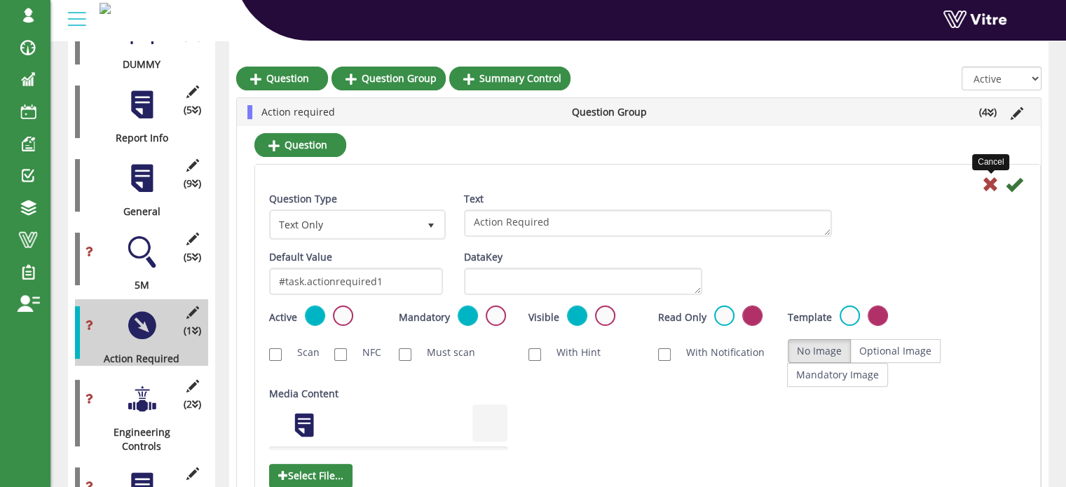
click at [990, 184] on icon at bounding box center [990, 184] width 17 height 17
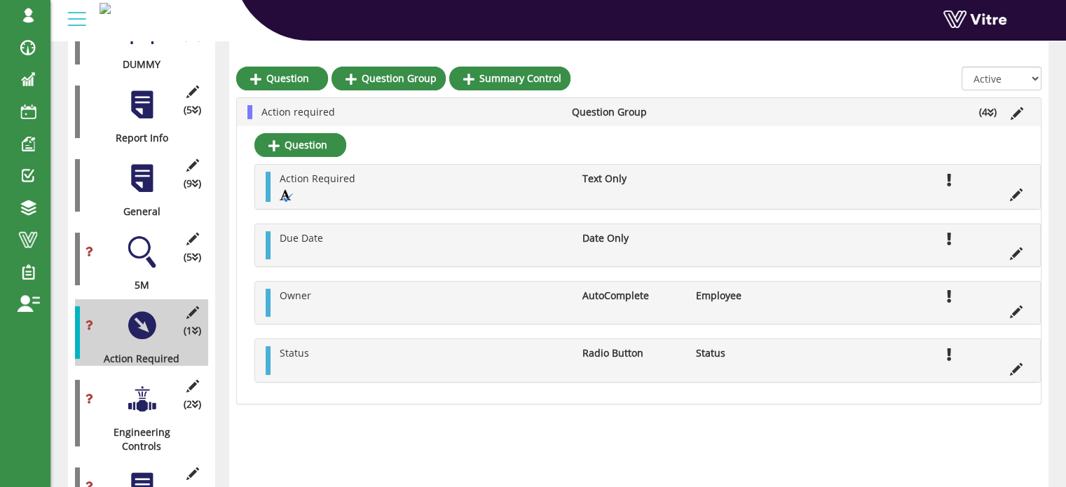
click at [146, 389] on div at bounding box center [142, 399] width 32 height 32
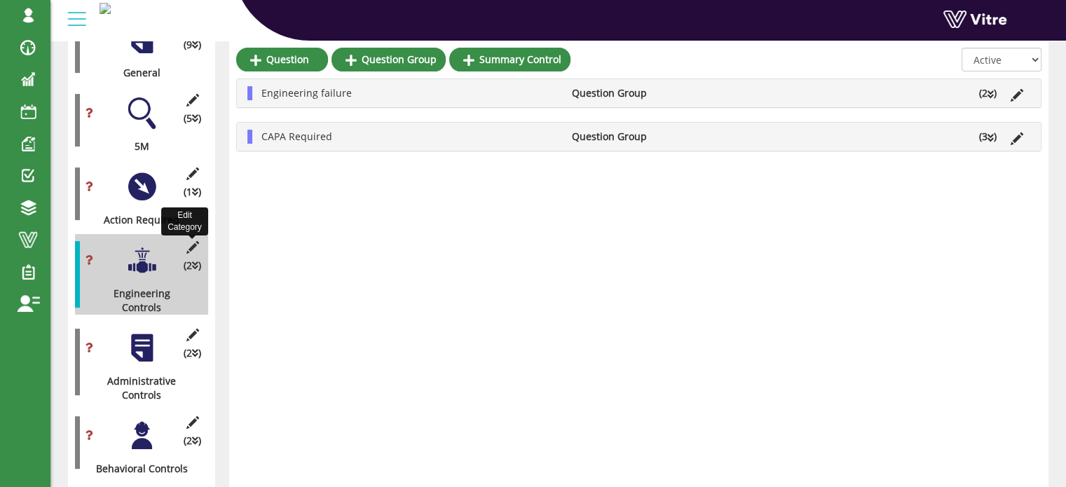
scroll to position [420, 0]
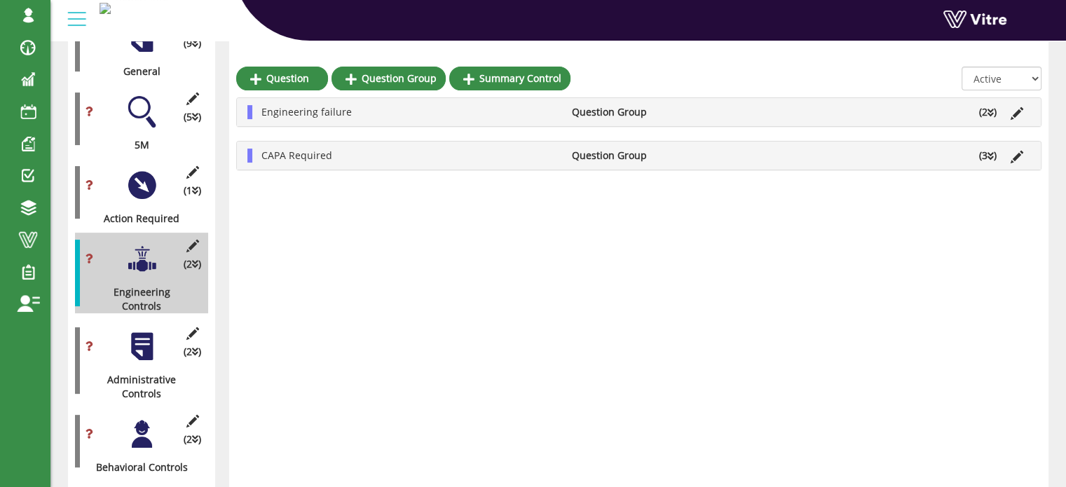
click at [990, 156] on icon at bounding box center [990, 156] width 6 height 10
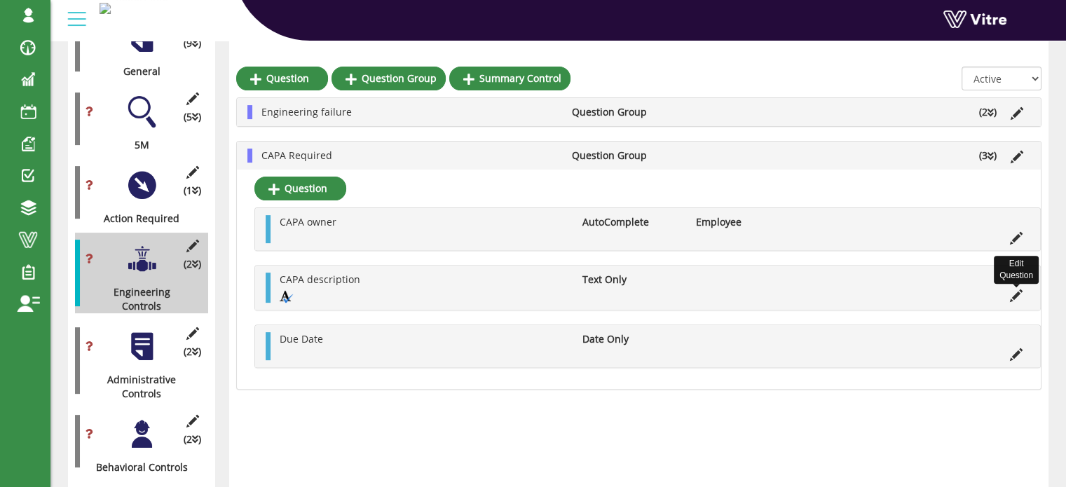
click at [1015, 294] on icon at bounding box center [1016, 295] width 13 height 13
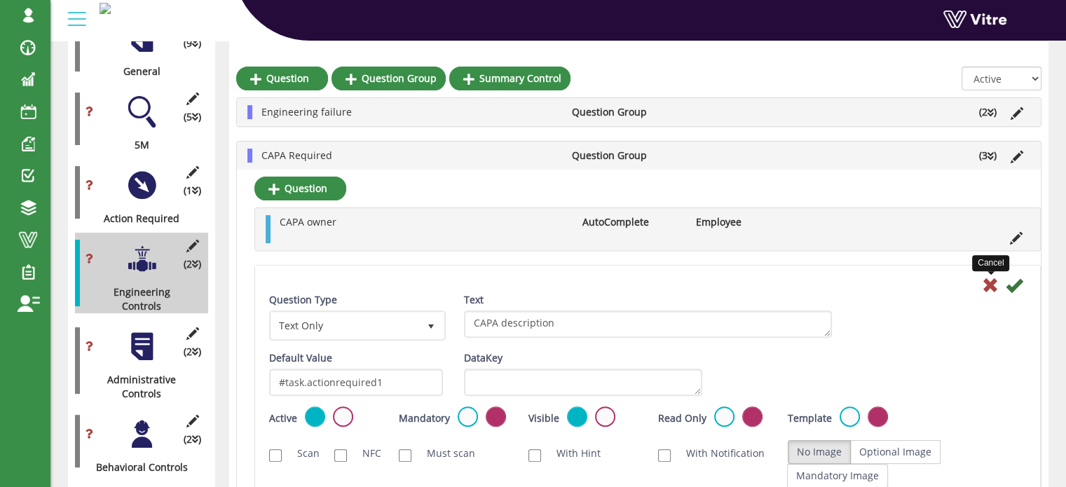
click at [993, 282] on icon at bounding box center [990, 285] width 17 height 17
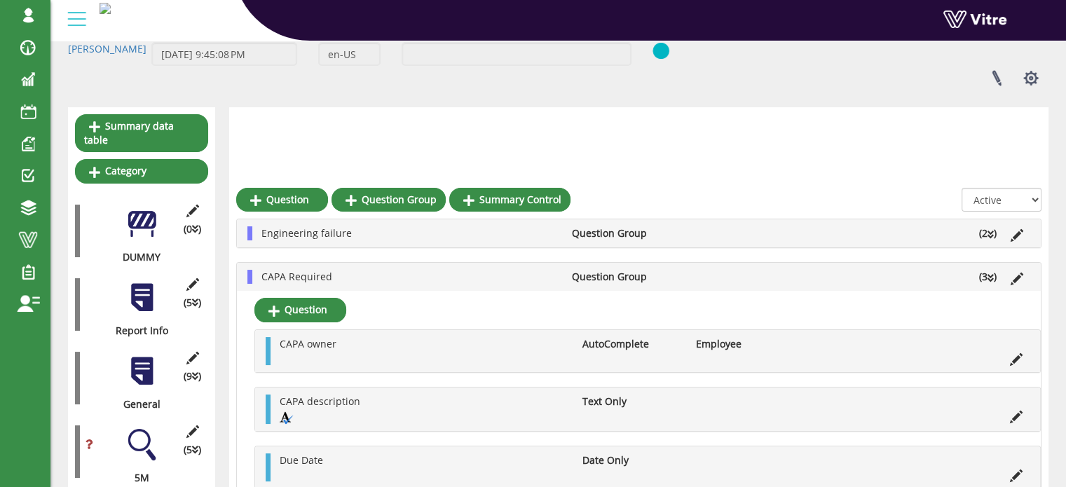
scroll to position [0, 0]
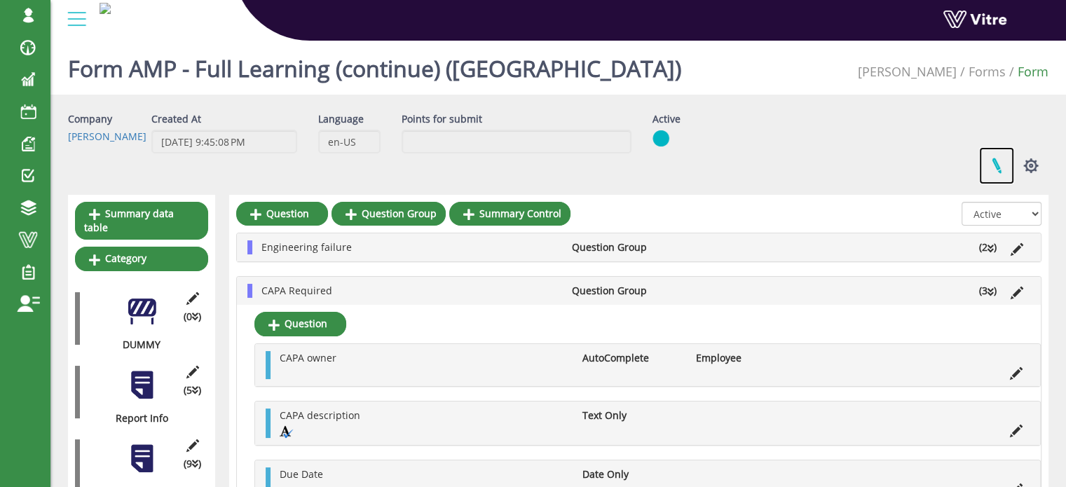
click at [994, 163] on link at bounding box center [996, 165] width 35 height 37
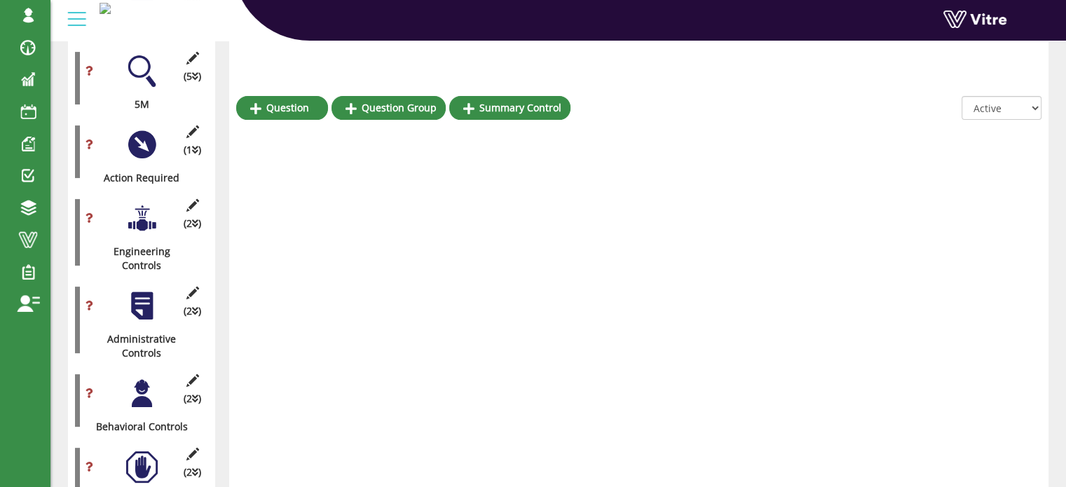
scroll to position [491, 0]
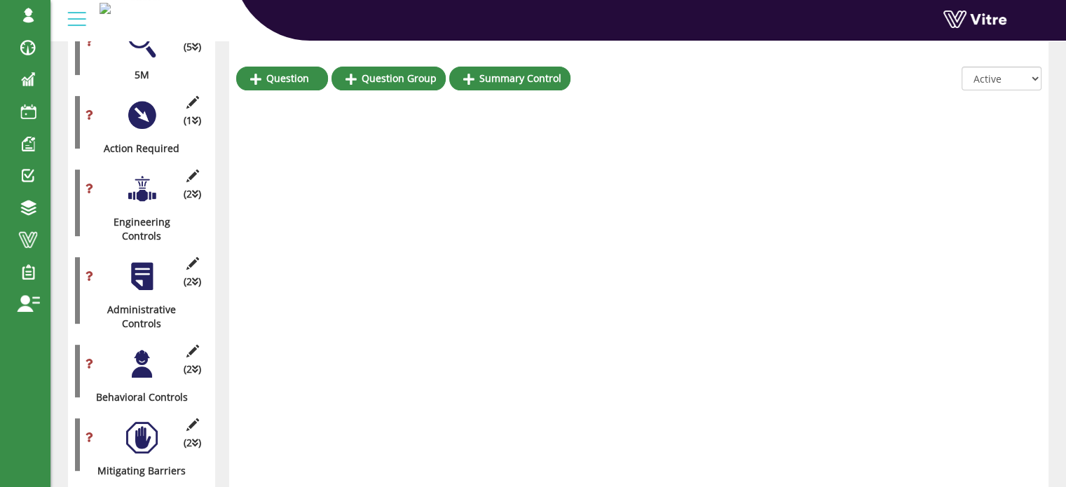
click at [142, 177] on div at bounding box center [142, 189] width 32 height 32
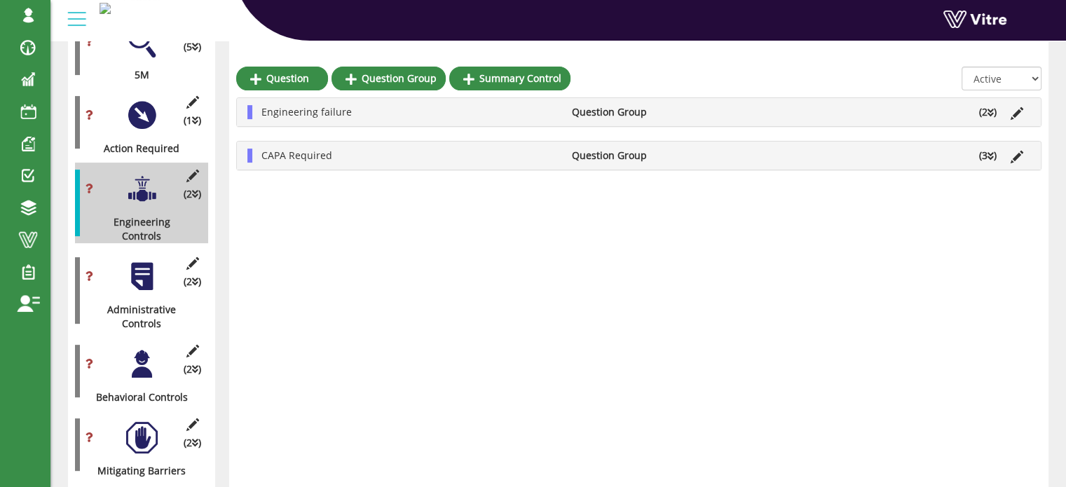
click at [142, 261] on div at bounding box center [142, 277] width 32 height 32
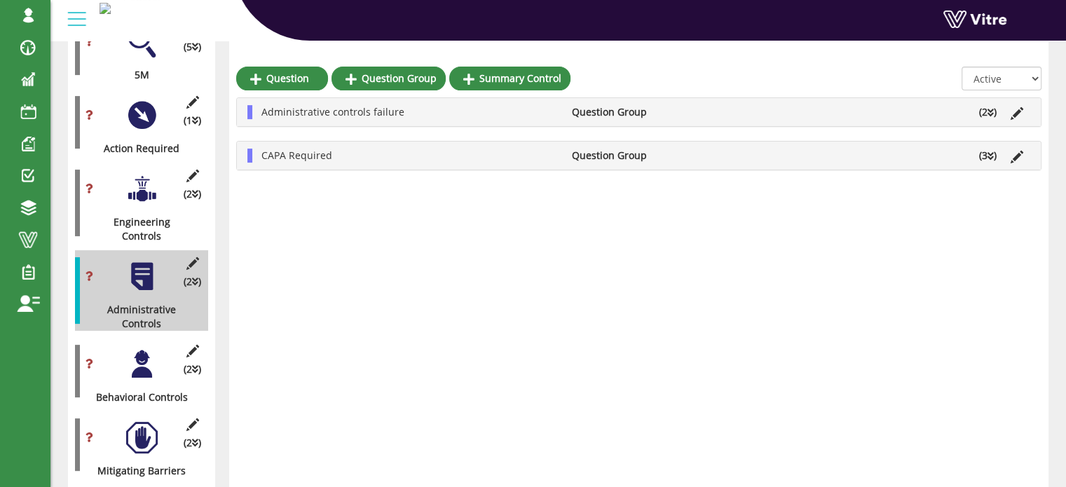
click at [992, 156] on icon at bounding box center [990, 156] width 6 height 10
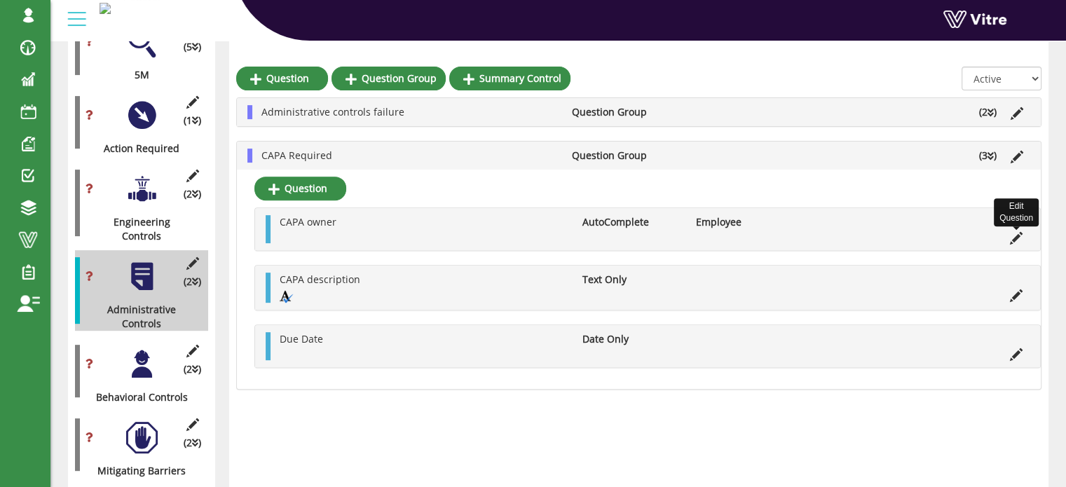
click at [1016, 234] on icon at bounding box center [1016, 238] width 13 height 13
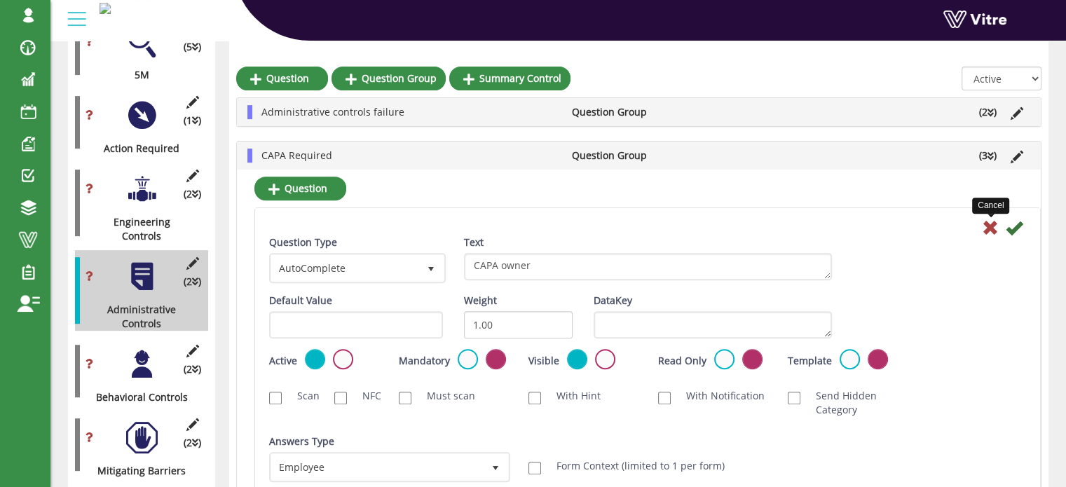
click at [990, 228] on icon at bounding box center [990, 227] width 17 height 17
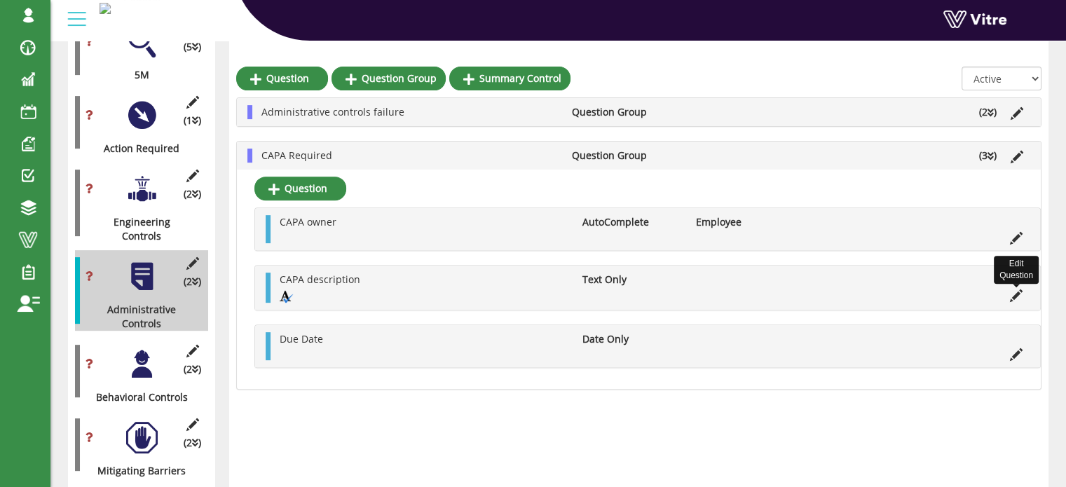
click at [1013, 294] on icon at bounding box center [1016, 295] width 13 height 13
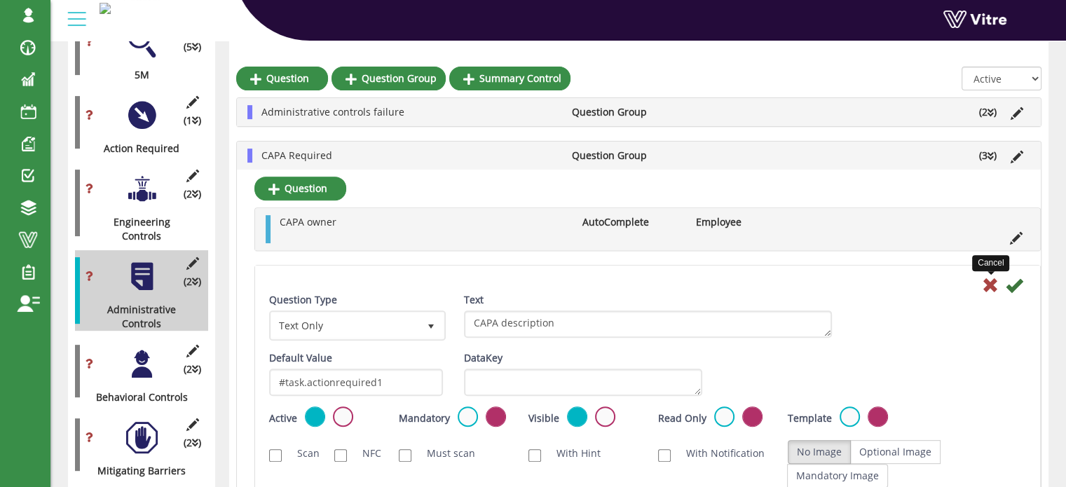
click at [990, 284] on icon at bounding box center [990, 285] width 17 height 17
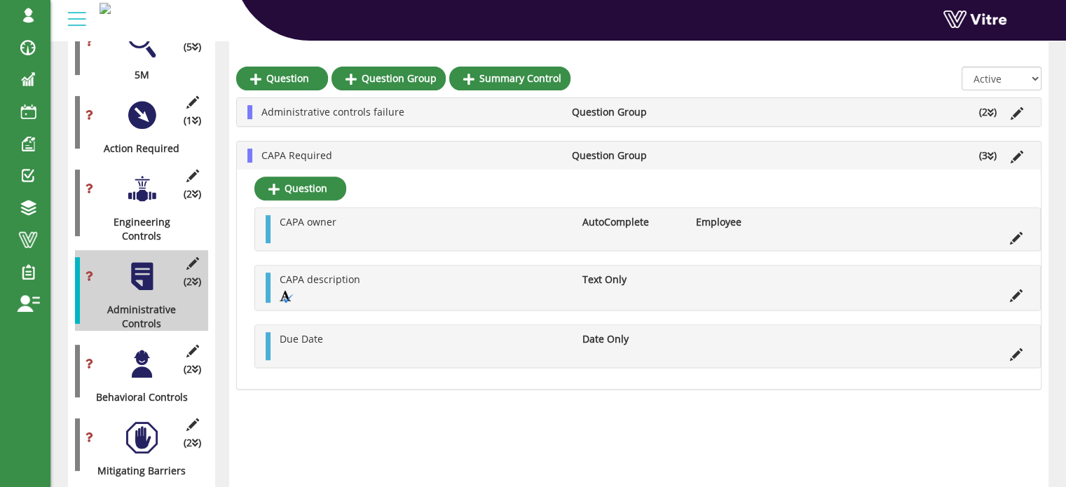
click at [140, 348] on div at bounding box center [142, 364] width 32 height 32
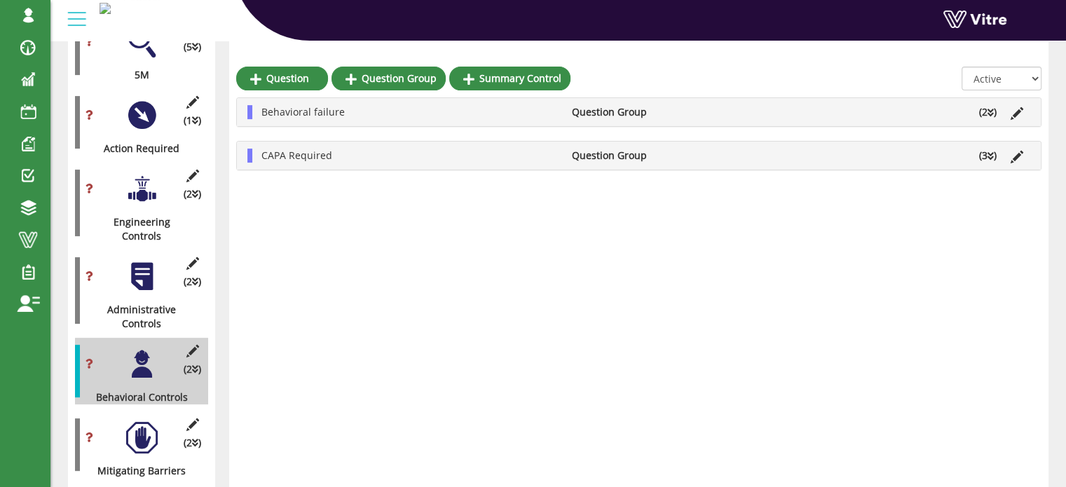
click at [992, 156] on icon at bounding box center [990, 156] width 6 height 10
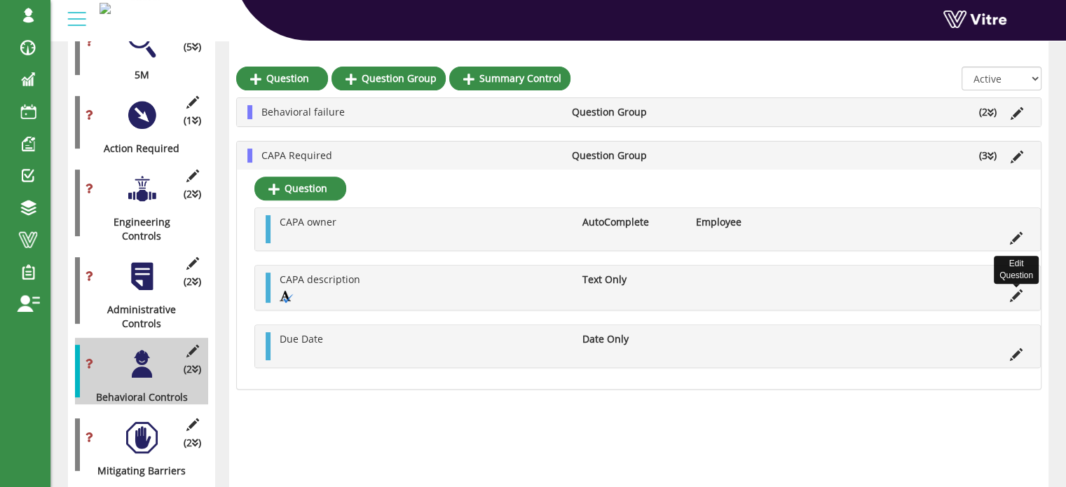
click at [1012, 294] on icon at bounding box center [1016, 295] width 13 height 13
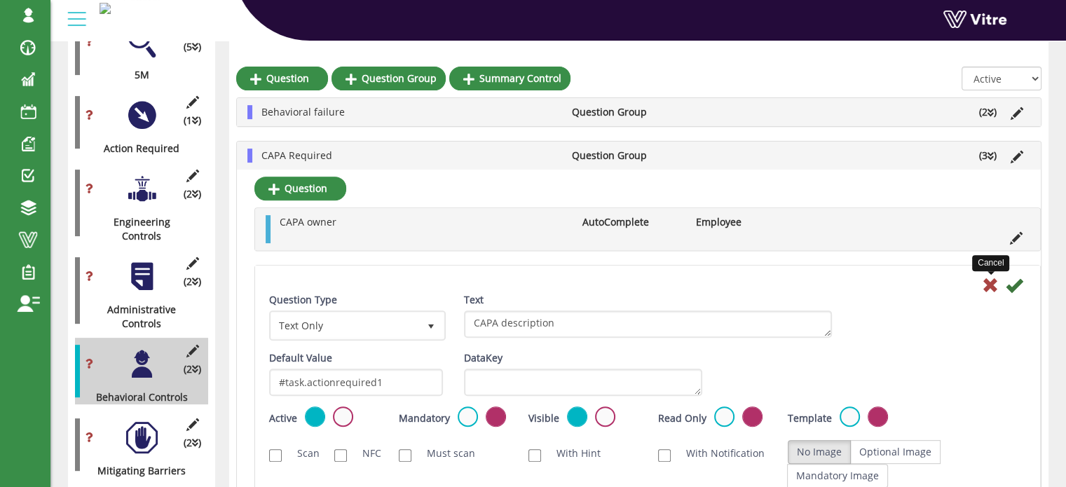
click at [990, 285] on icon at bounding box center [990, 285] width 17 height 17
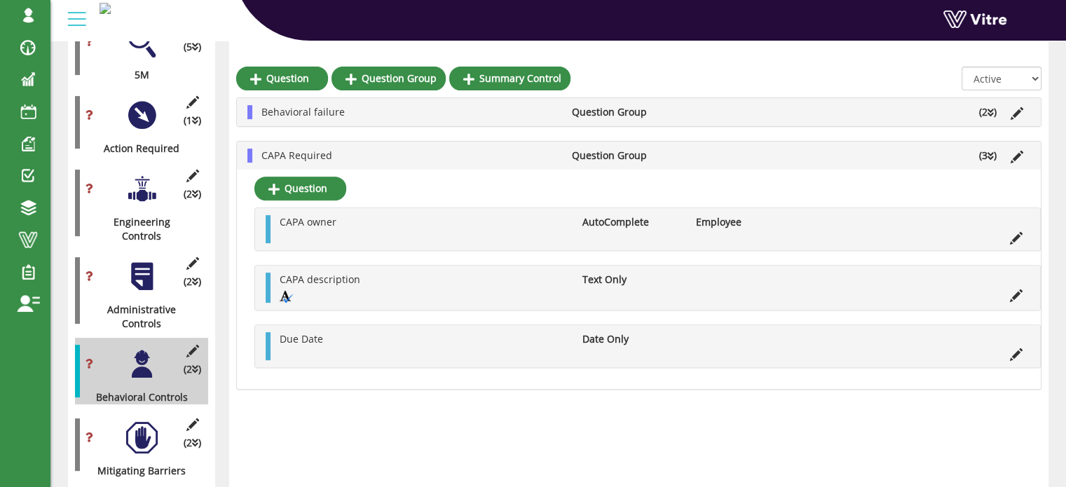
click at [148, 422] on div at bounding box center [142, 438] width 32 height 32
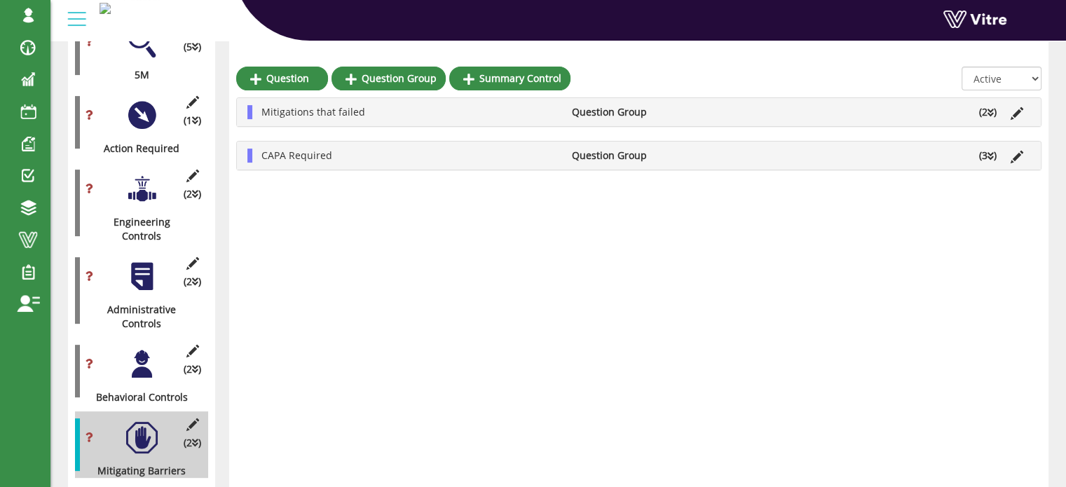
click at [990, 160] on icon at bounding box center [990, 156] width 6 height 10
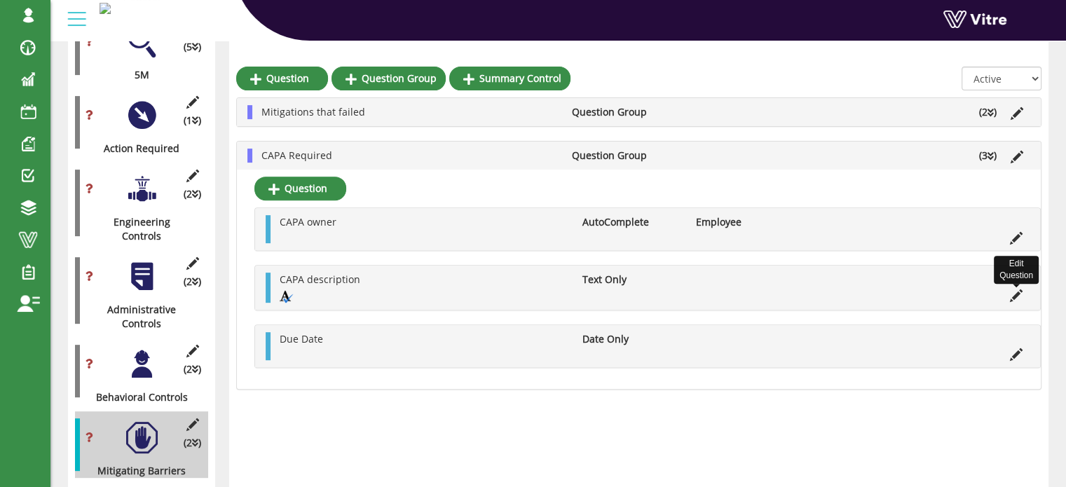
click at [1018, 292] on icon at bounding box center [1016, 295] width 13 height 13
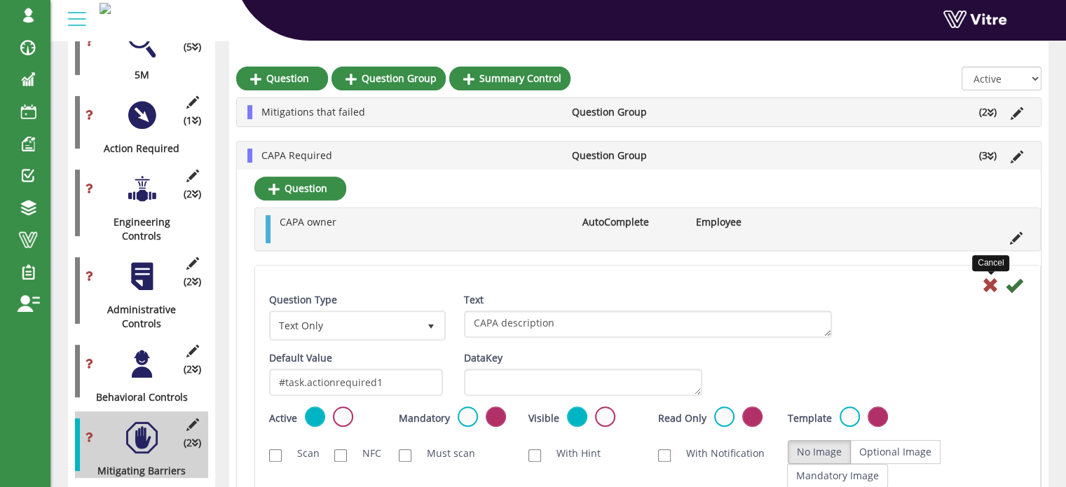
click at [989, 285] on icon at bounding box center [990, 285] width 17 height 17
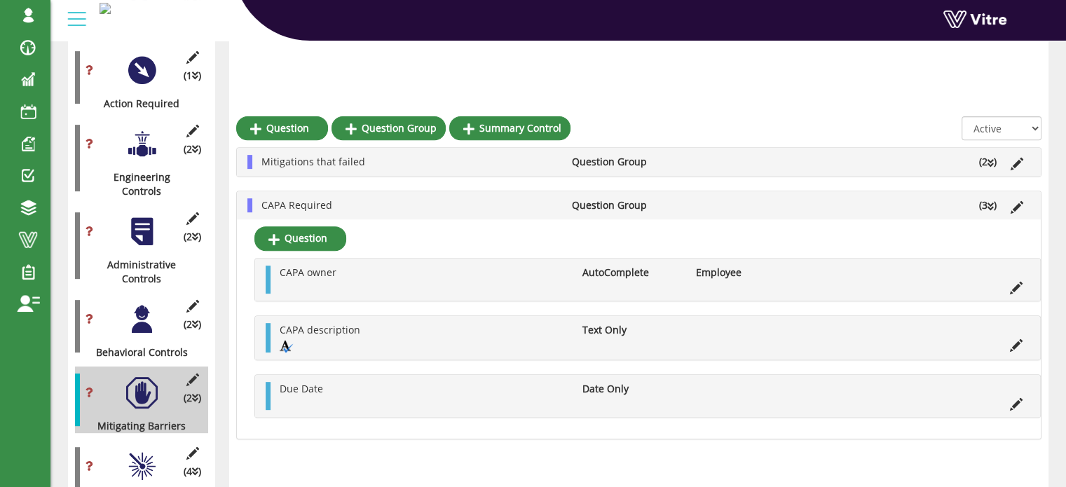
scroll to position [589, 0]
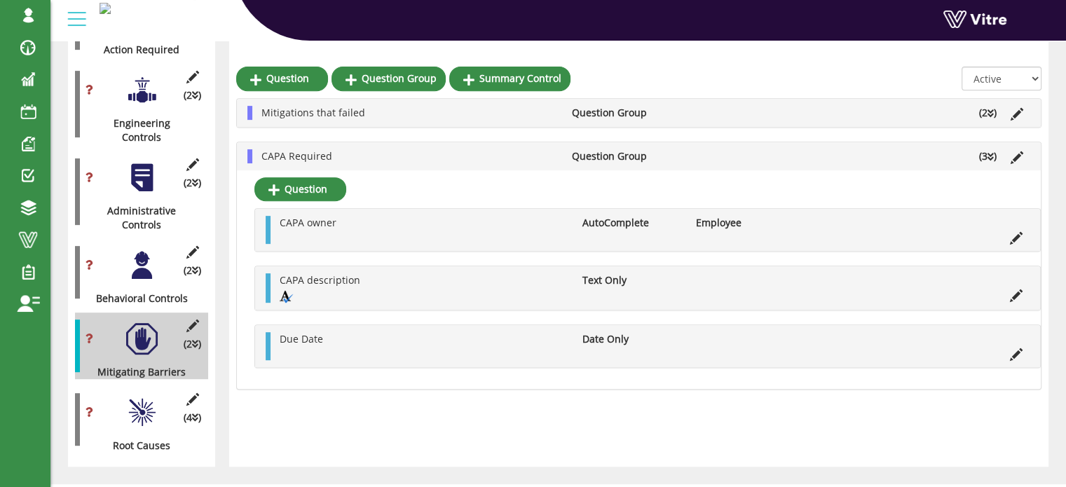
click at [139, 397] on div at bounding box center [142, 413] width 32 height 32
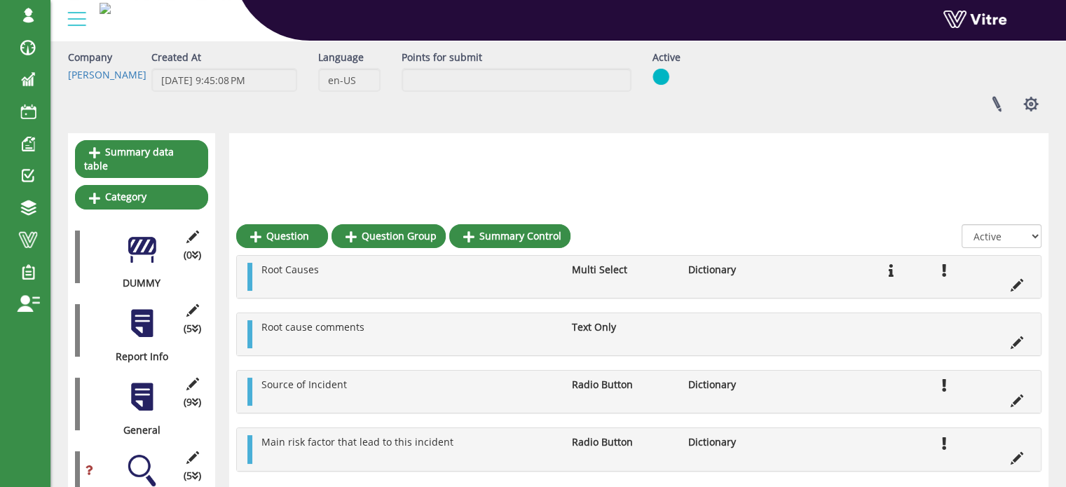
scroll to position [0, 0]
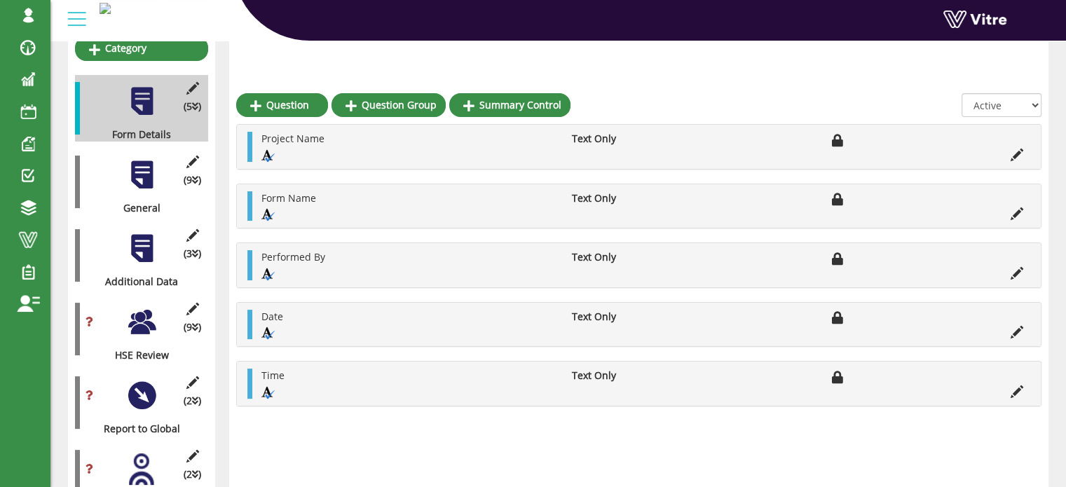
scroll to position [280, 0]
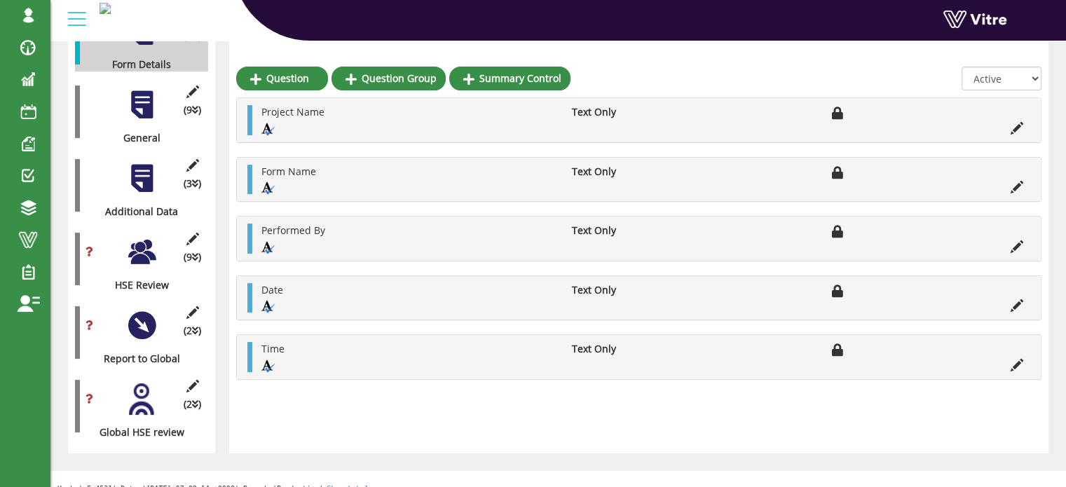
click at [143, 236] on div at bounding box center [142, 252] width 32 height 32
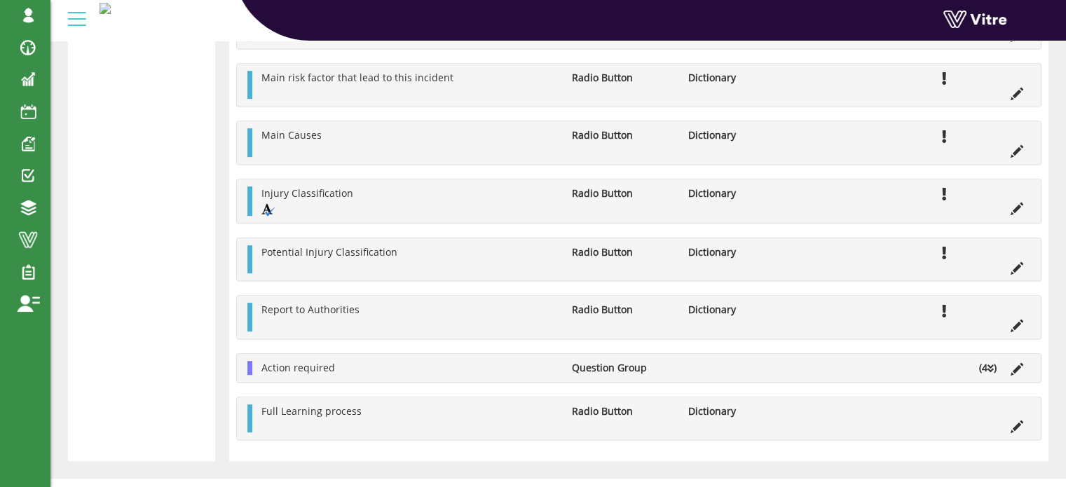
scroll to position [735, 0]
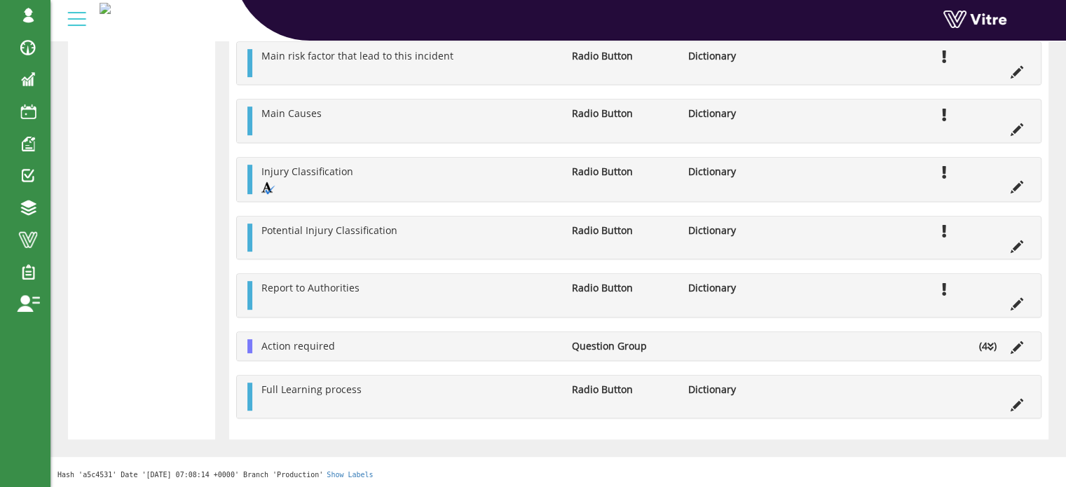
click at [992, 348] on icon at bounding box center [990, 347] width 6 height 10
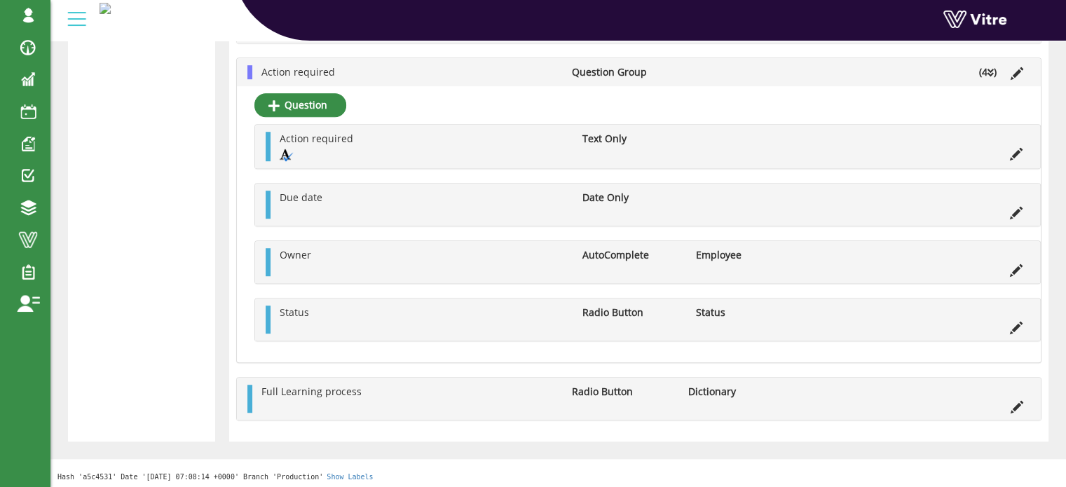
scroll to position [1011, 0]
click at [1011, 153] on icon at bounding box center [1016, 152] width 13 height 13
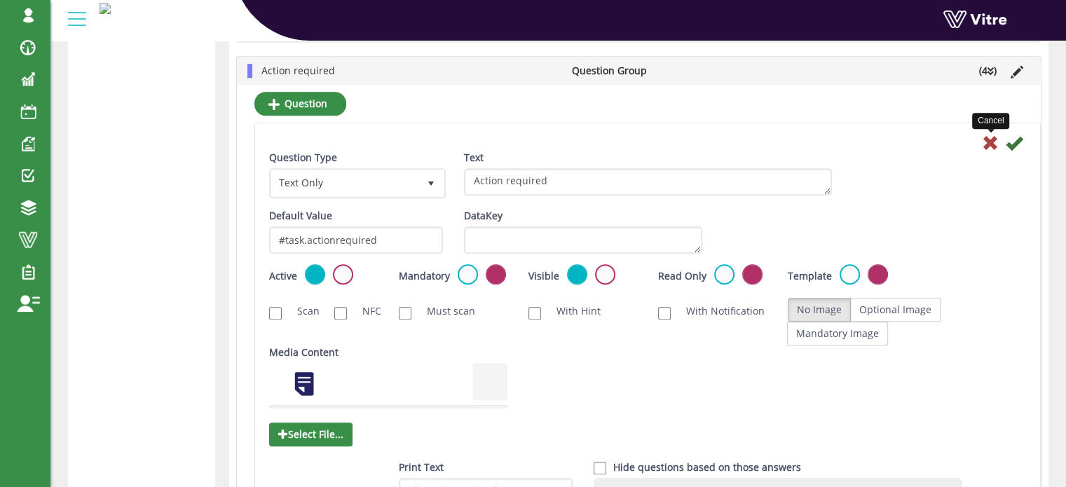
click at [990, 142] on icon at bounding box center [990, 143] width 17 height 17
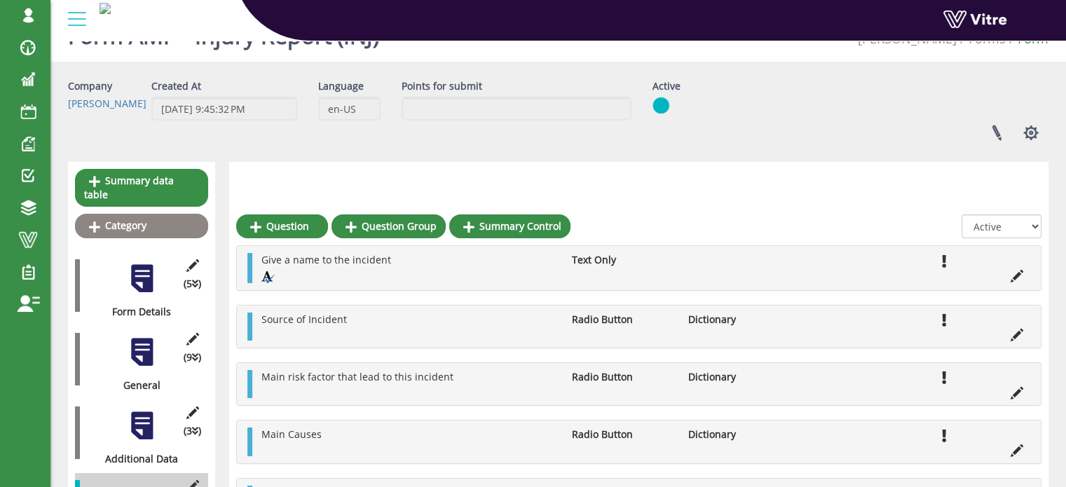
scroll to position [0, 0]
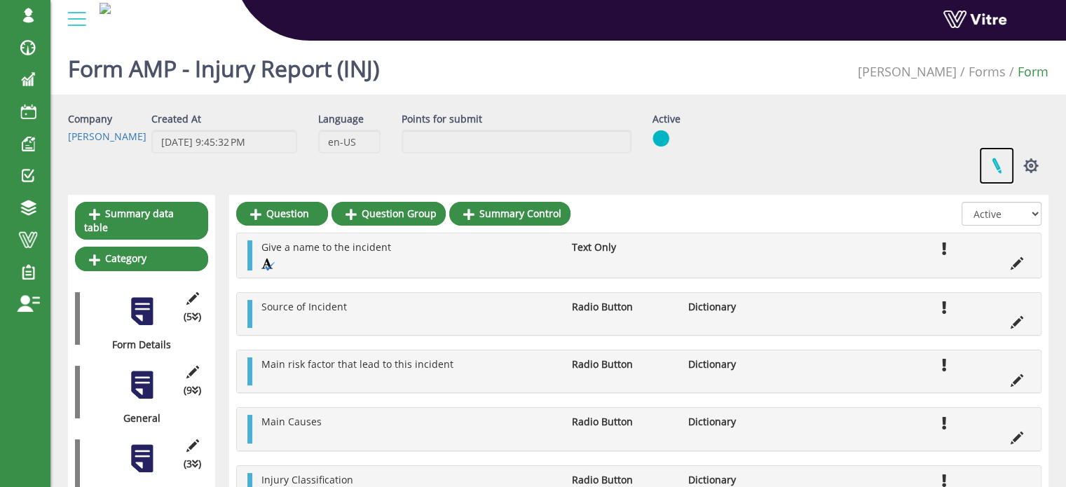
click at [999, 167] on link at bounding box center [996, 165] width 35 height 37
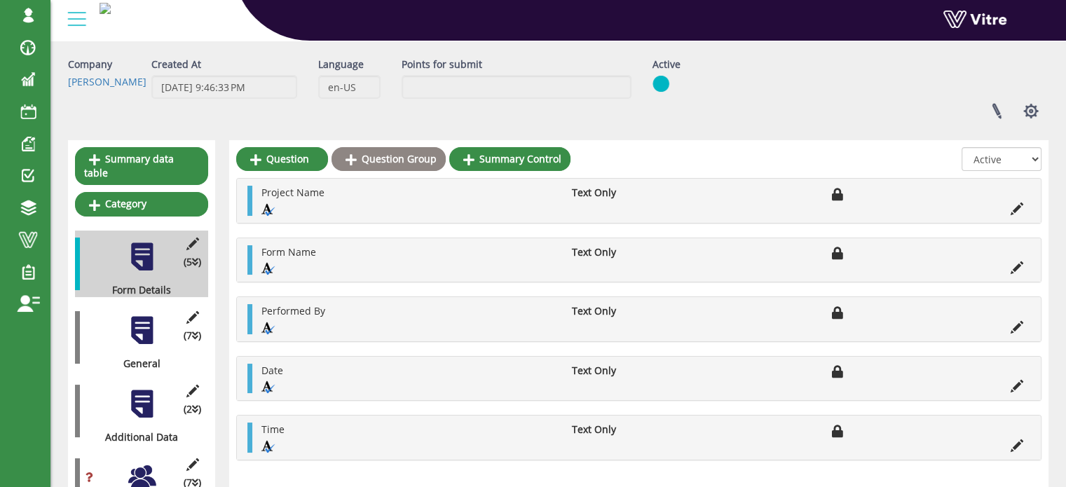
scroll to position [281, 0]
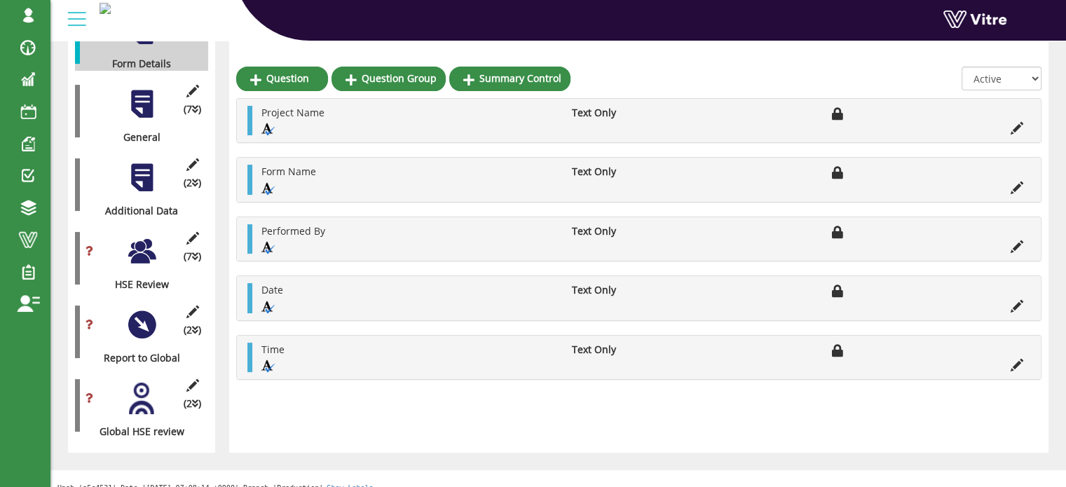
click at [140, 246] on div at bounding box center [142, 251] width 32 height 32
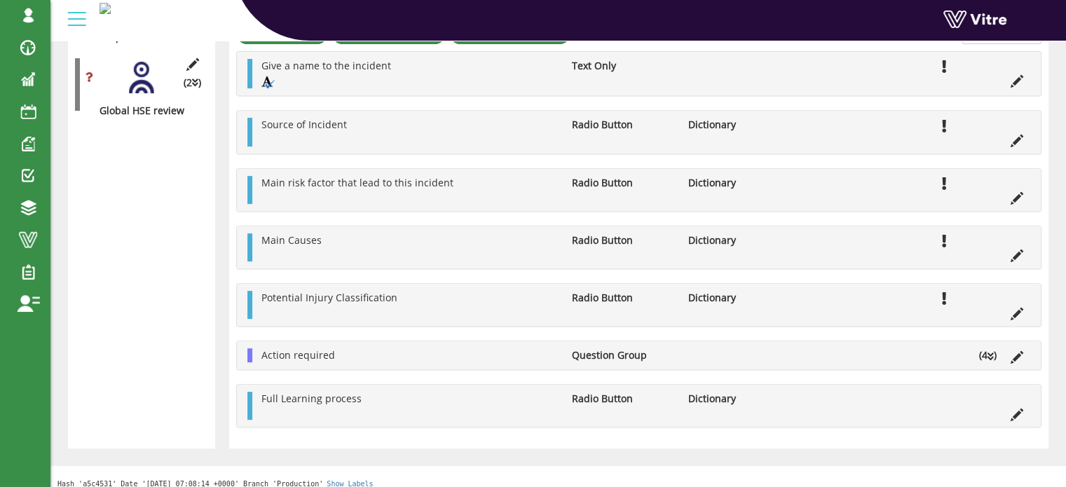
scroll to position [618, 0]
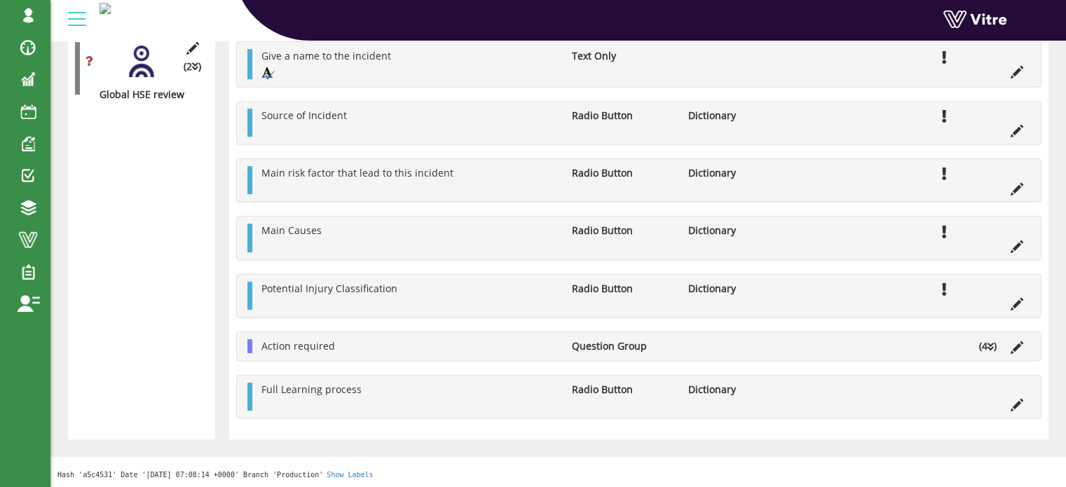
click at [992, 349] on icon at bounding box center [990, 347] width 6 height 10
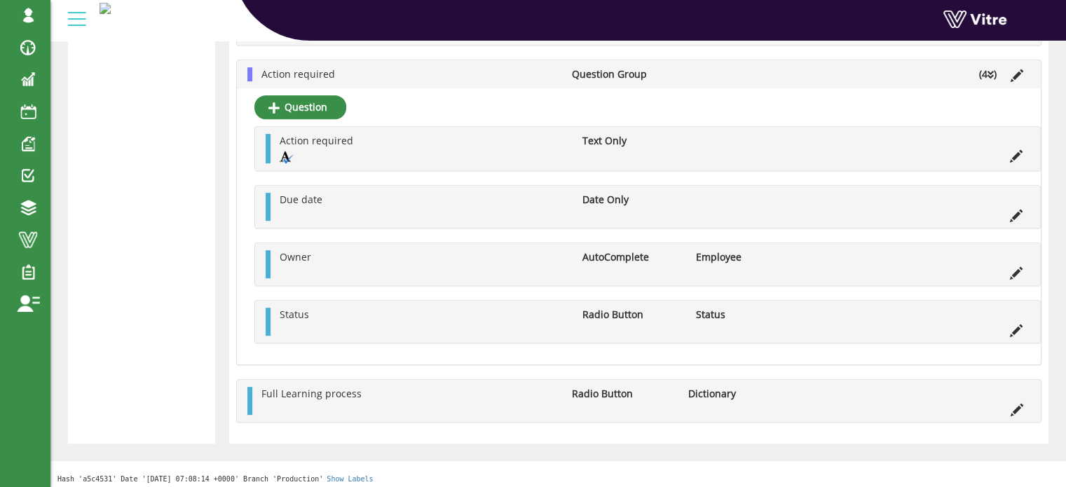
scroll to position [894, 0]
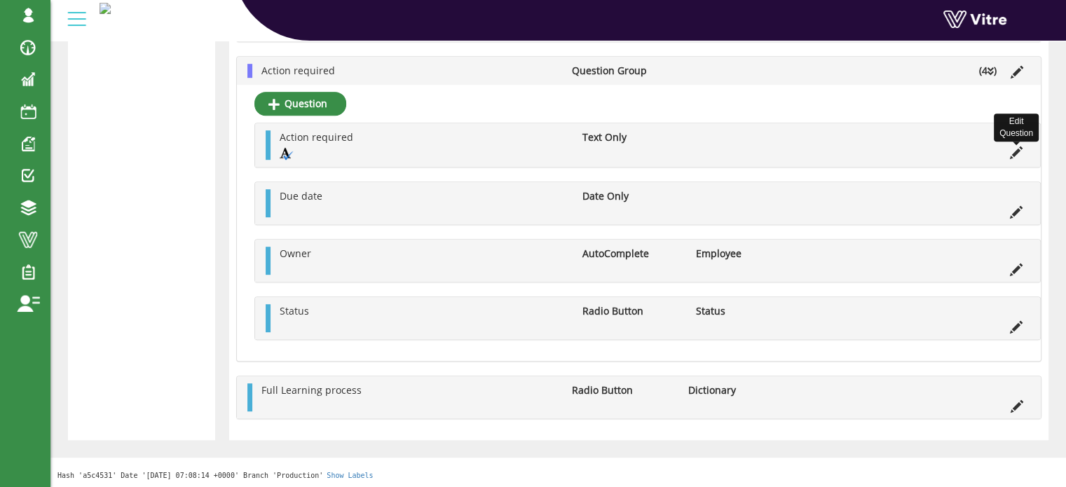
click at [1012, 152] on icon at bounding box center [1016, 152] width 13 height 13
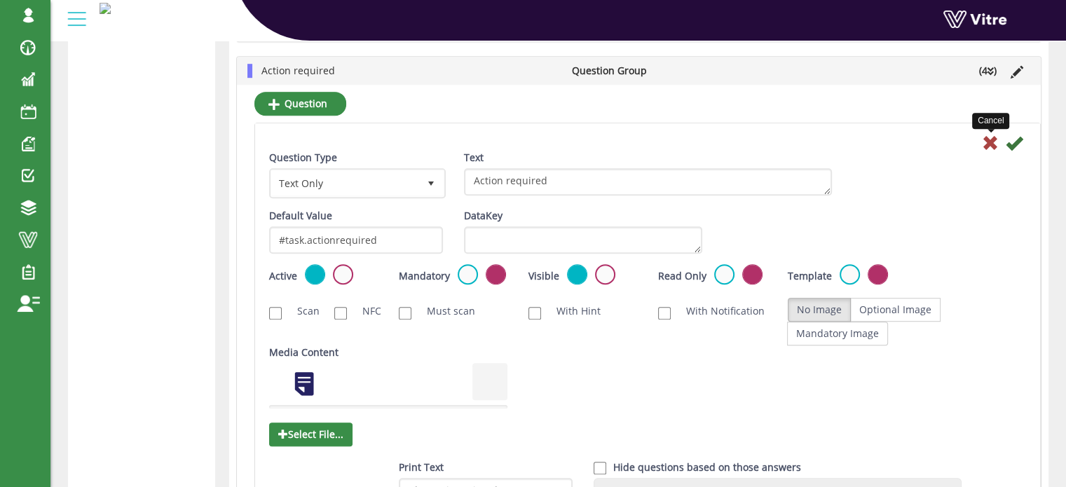
click at [992, 140] on icon at bounding box center [990, 143] width 17 height 17
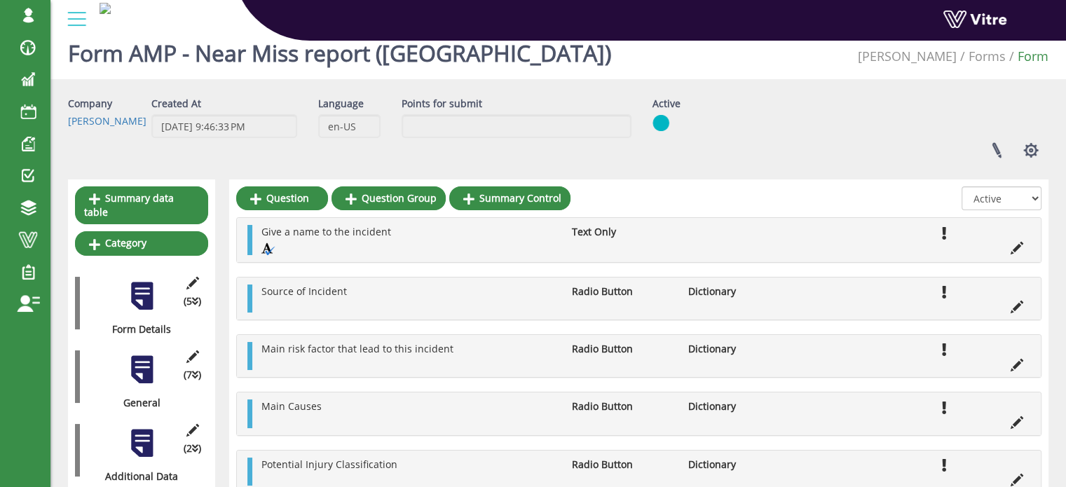
scroll to position [0, 0]
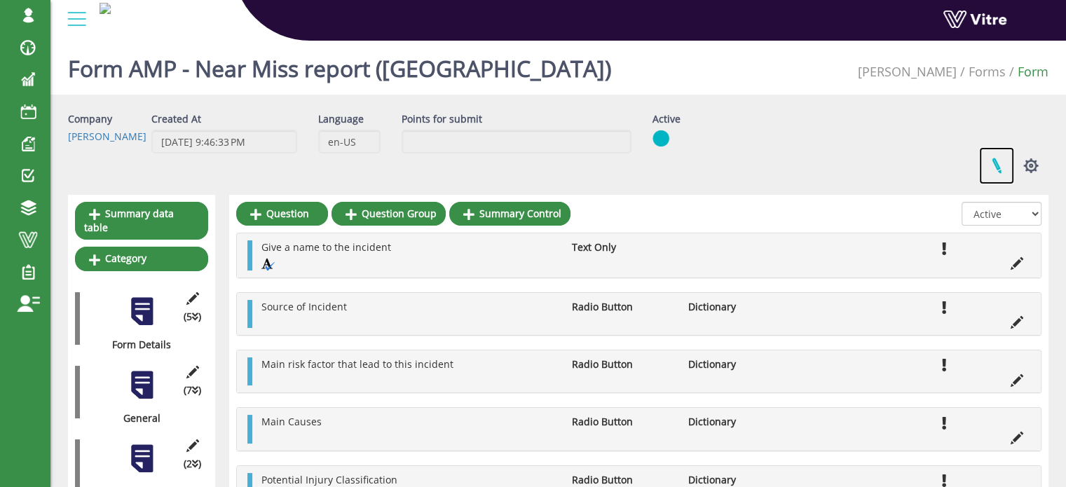
click at [994, 169] on link at bounding box center [996, 165] width 35 height 37
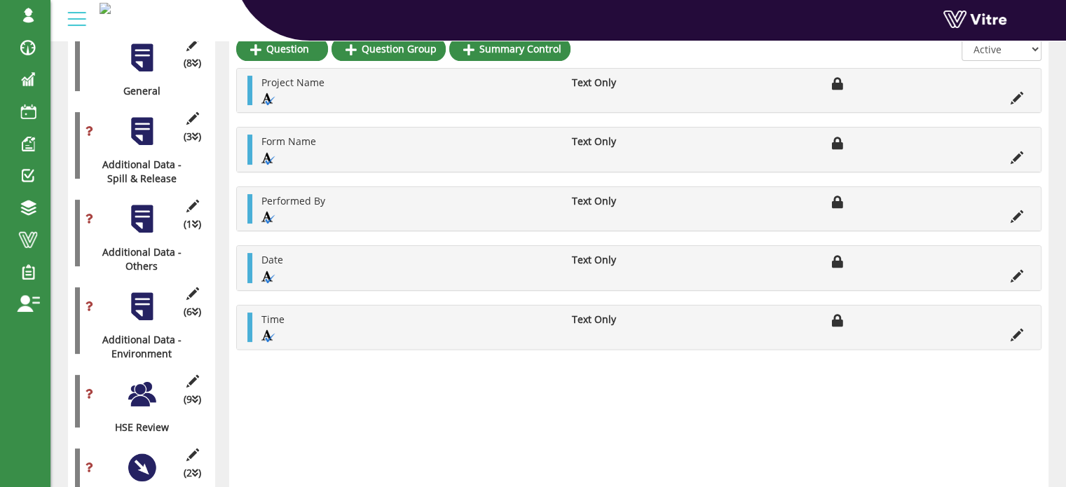
scroll to position [350, 0]
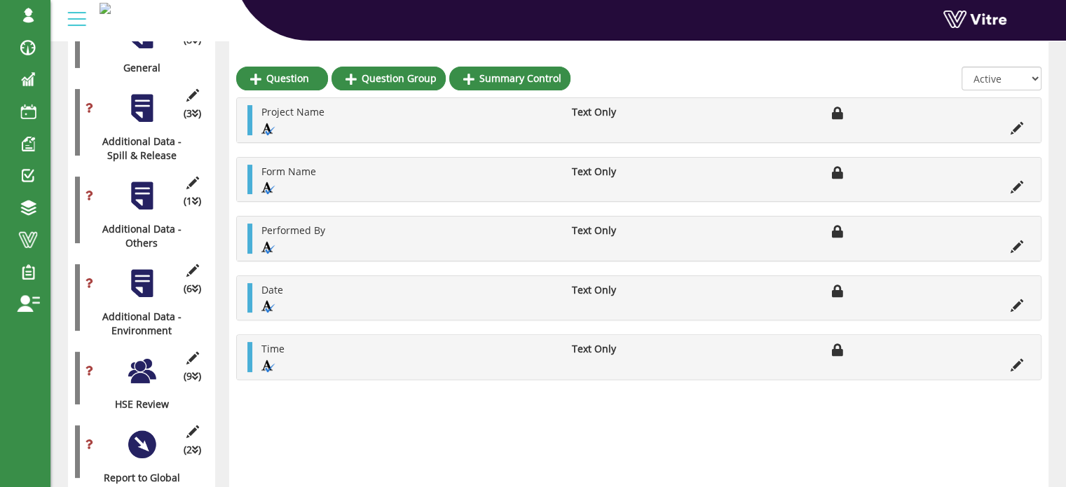
click at [137, 355] on div at bounding box center [142, 371] width 32 height 32
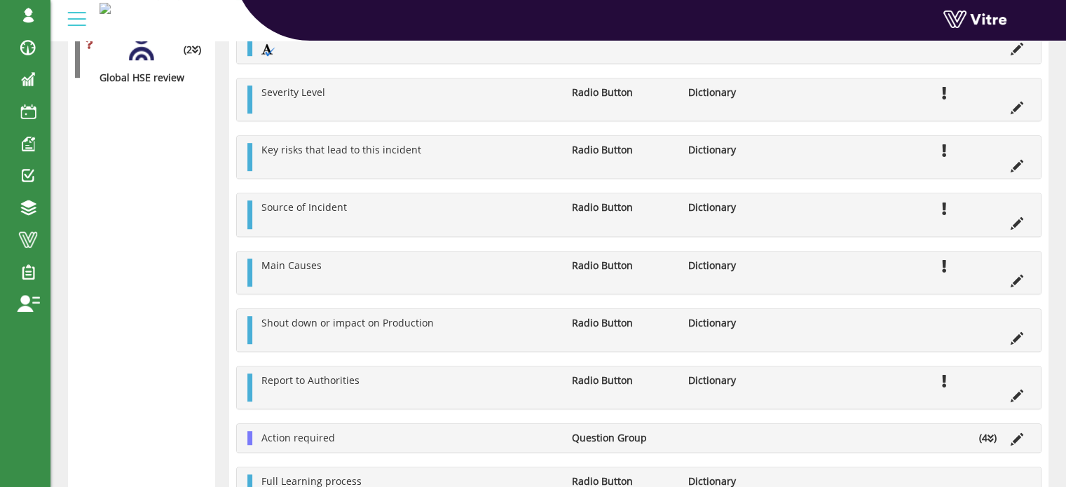
scroll to position [916, 0]
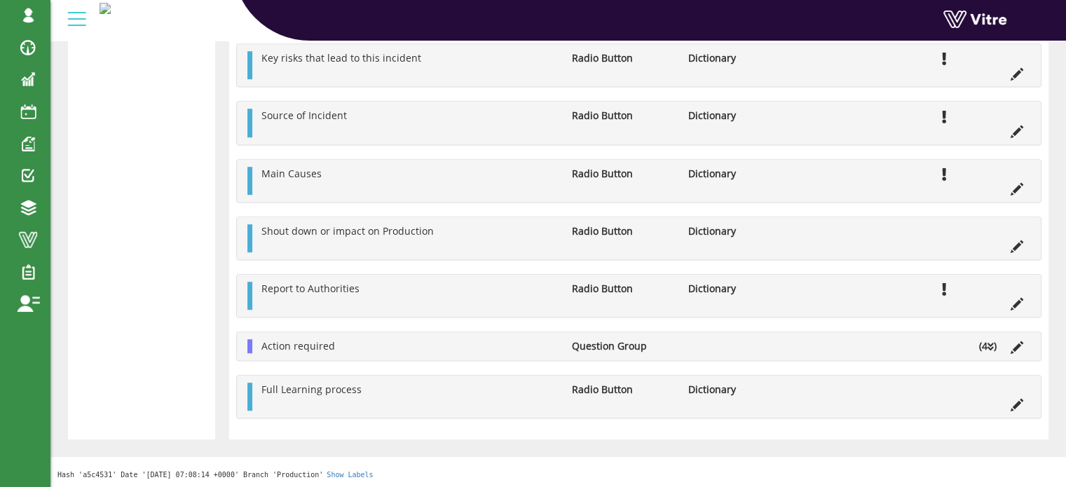
click at [992, 346] on icon at bounding box center [990, 347] width 6 height 10
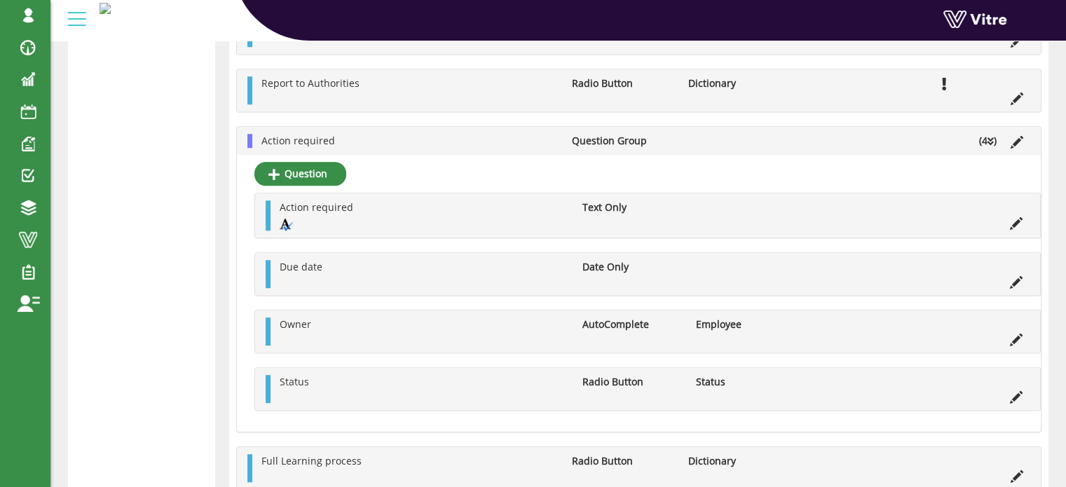
scroll to position [1191, 0]
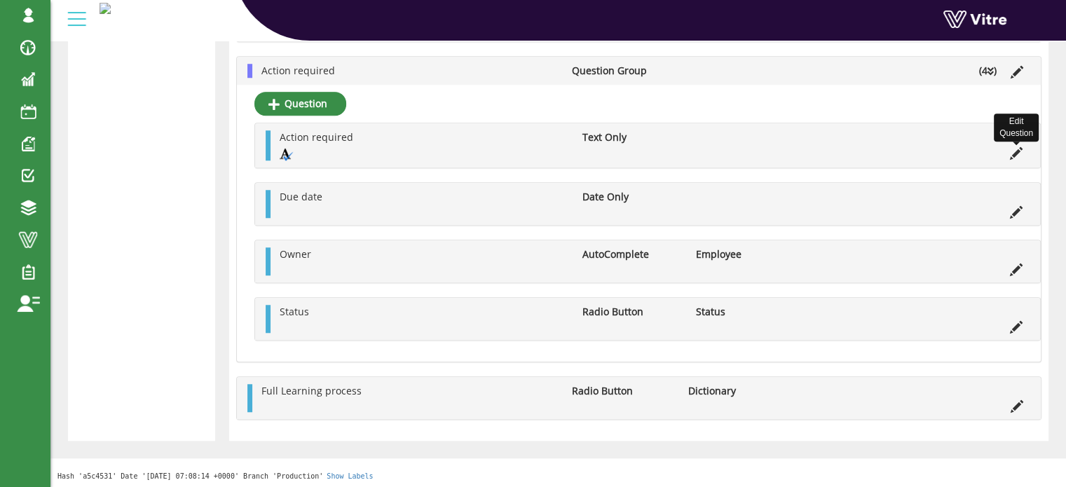
click at [1018, 151] on icon at bounding box center [1016, 153] width 13 height 13
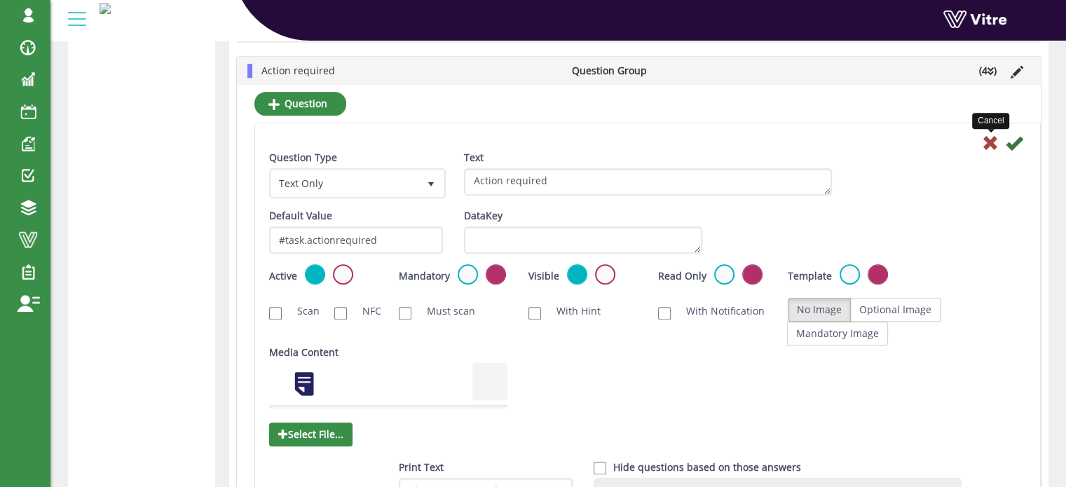
click at [990, 143] on icon at bounding box center [990, 143] width 17 height 17
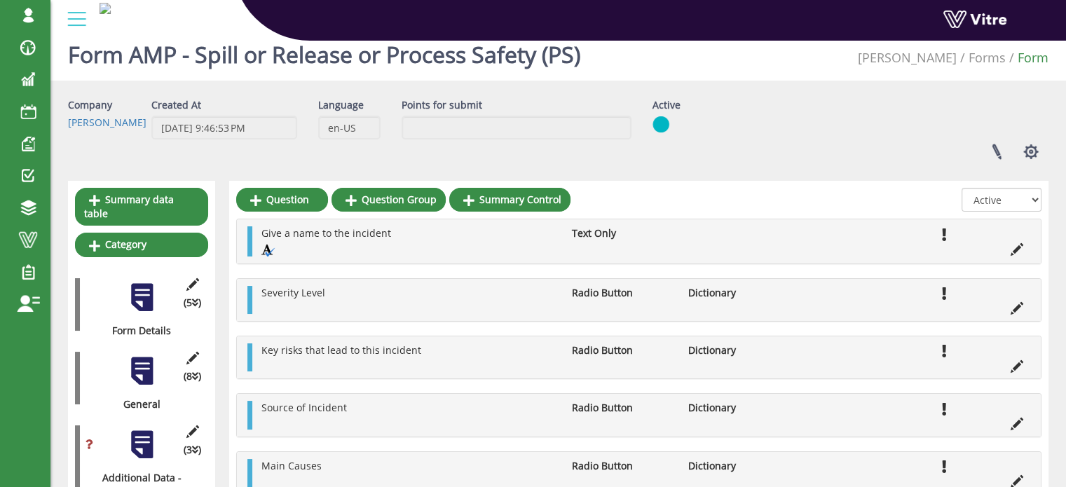
scroll to position [0, 0]
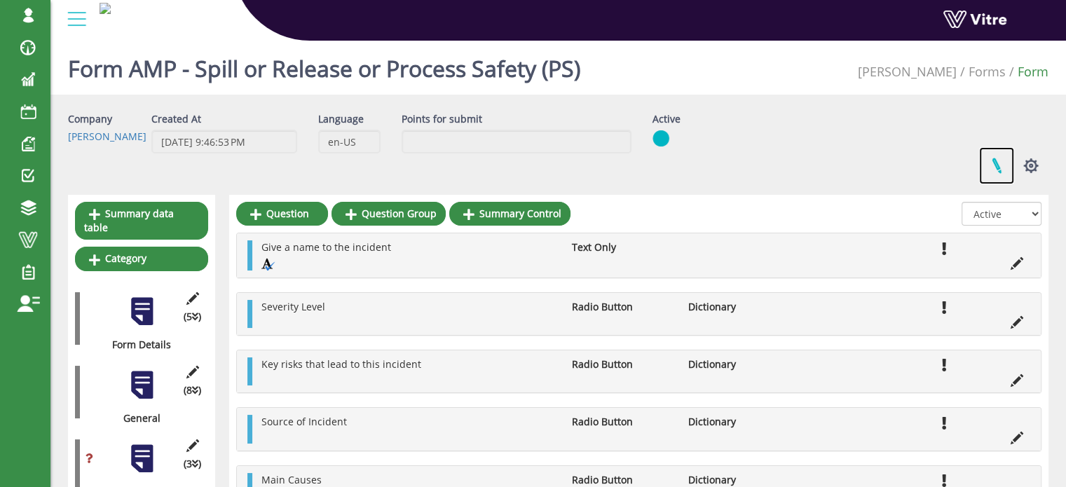
click at [994, 165] on link at bounding box center [996, 165] width 35 height 37
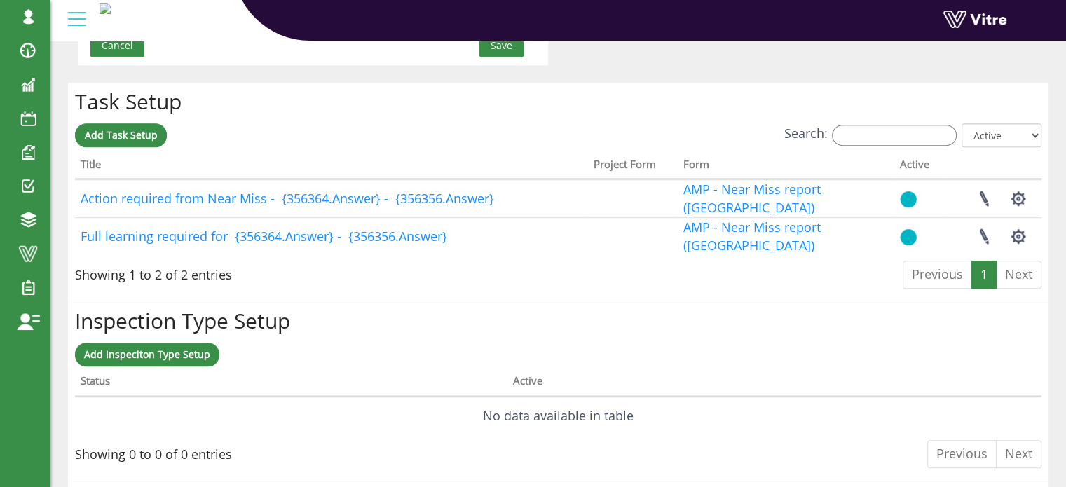
scroll to position [981, 0]
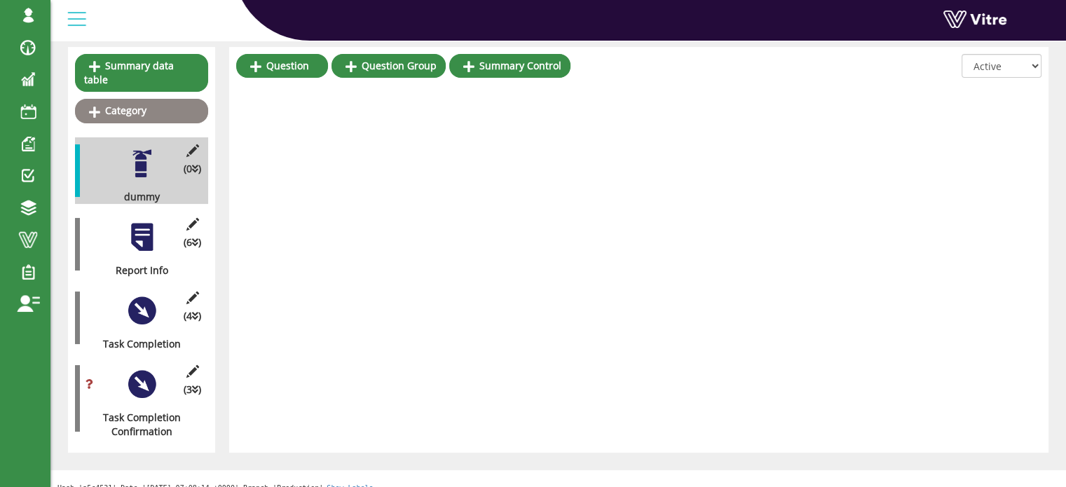
scroll to position [149, 0]
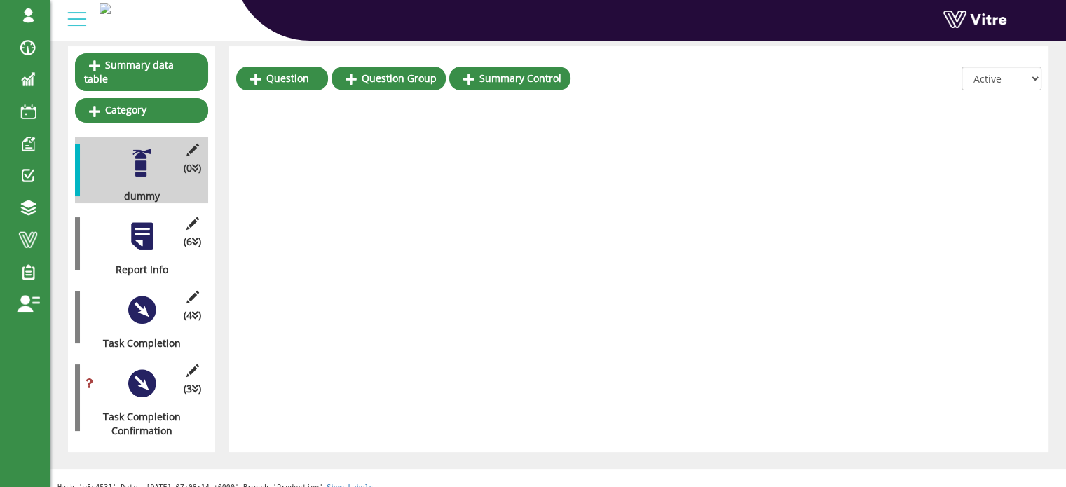
click at [143, 370] on div at bounding box center [142, 384] width 32 height 32
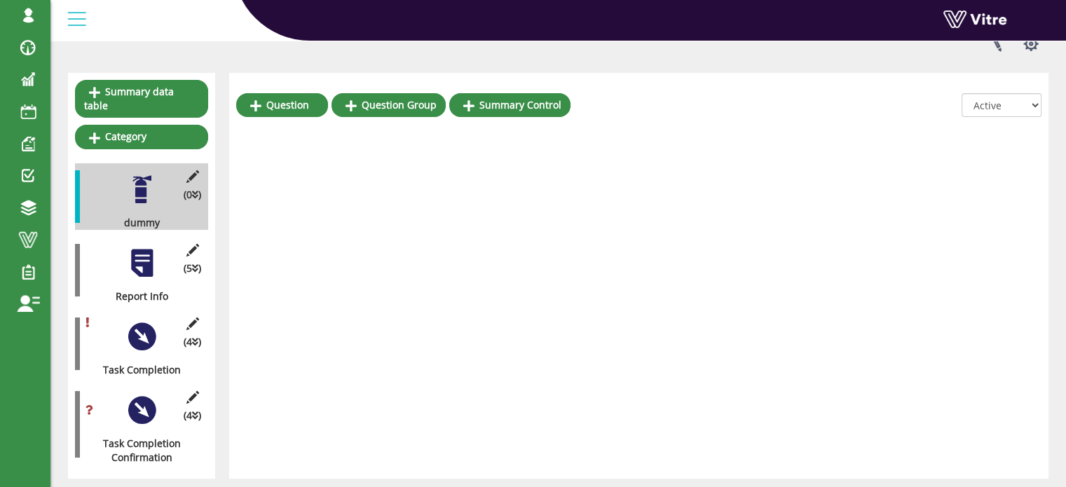
scroll to position [149, 0]
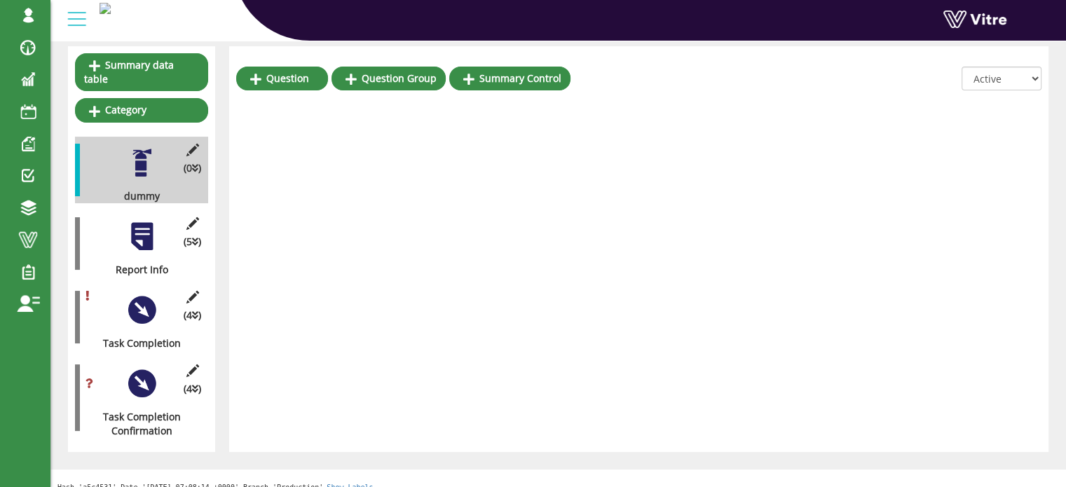
click at [135, 369] on div at bounding box center [142, 384] width 32 height 32
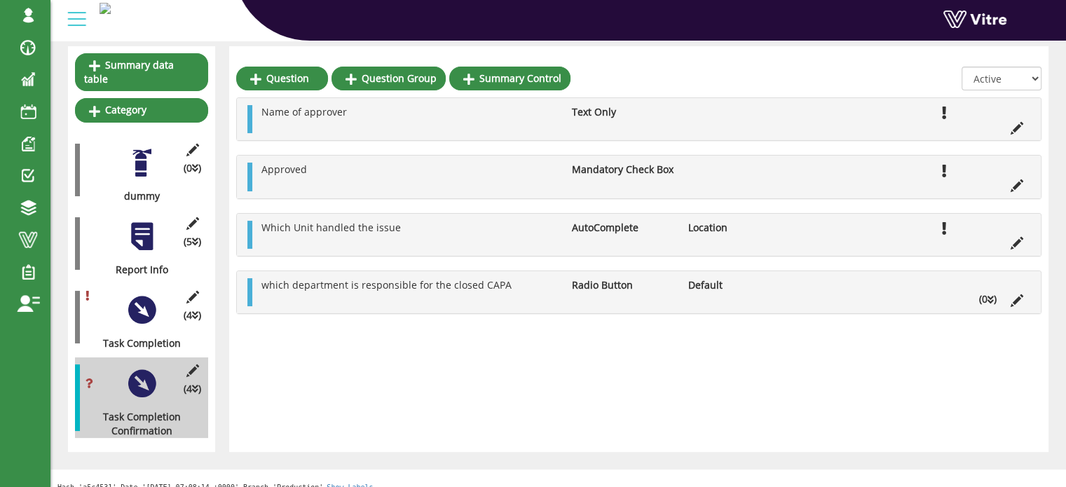
click at [991, 299] on icon at bounding box center [990, 300] width 6 height 10
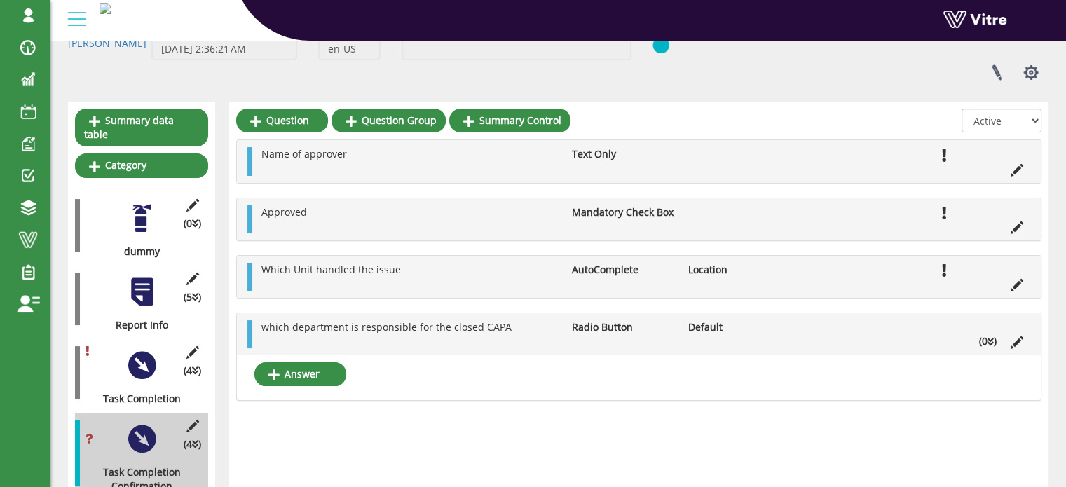
scroll to position [78, 0]
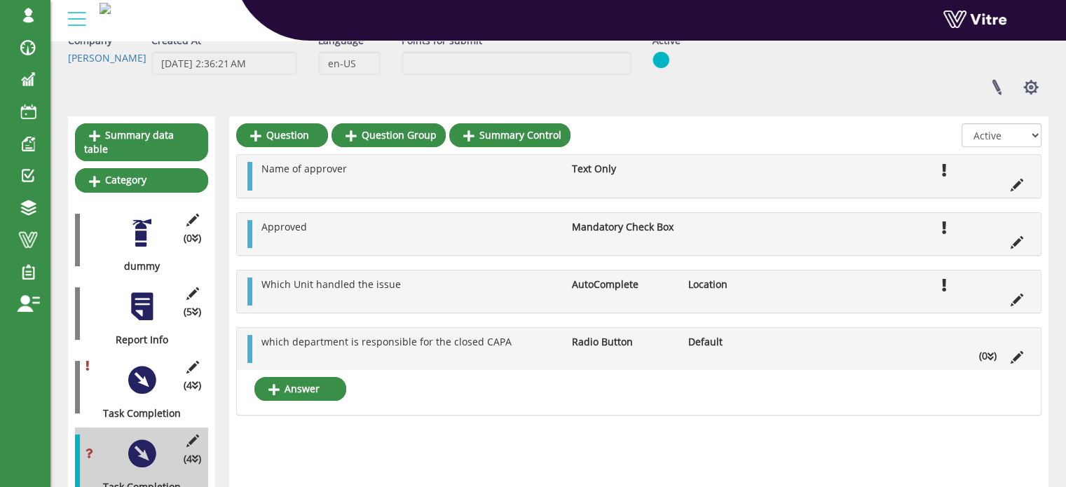
click at [144, 299] on div at bounding box center [142, 307] width 32 height 32
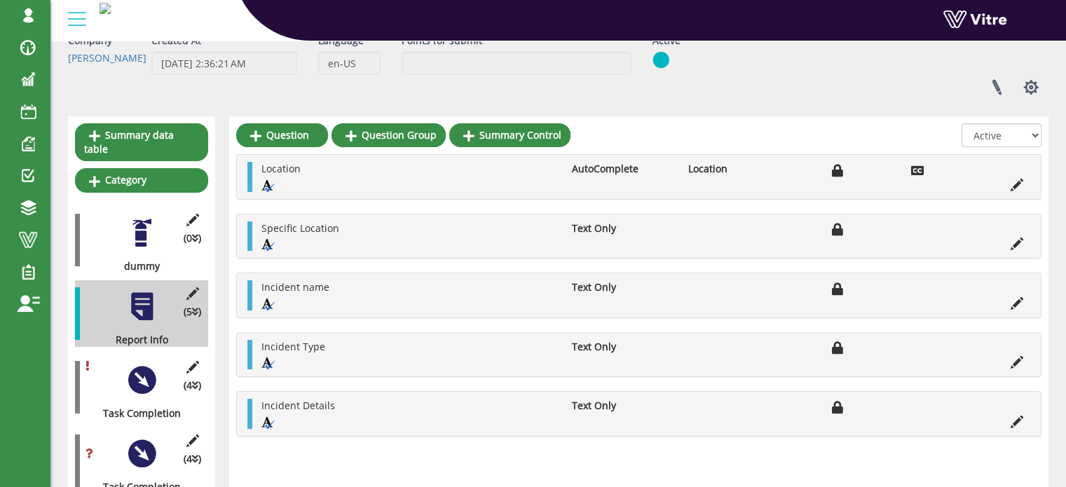
click at [149, 373] on div at bounding box center [142, 380] width 32 height 32
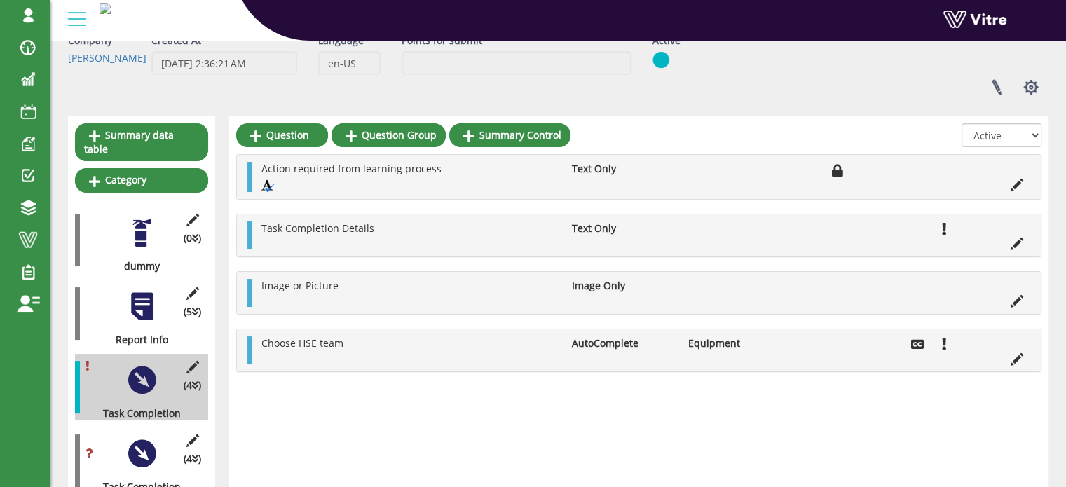
click at [140, 439] on div at bounding box center [142, 454] width 32 height 32
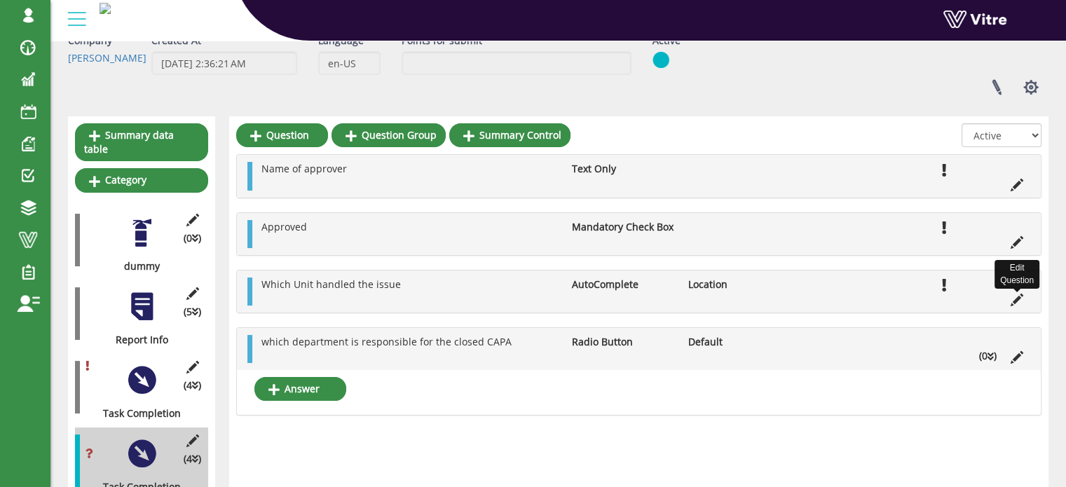
click at [1018, 299] on icon at bounding box center [1017, 300] width 13 height 13
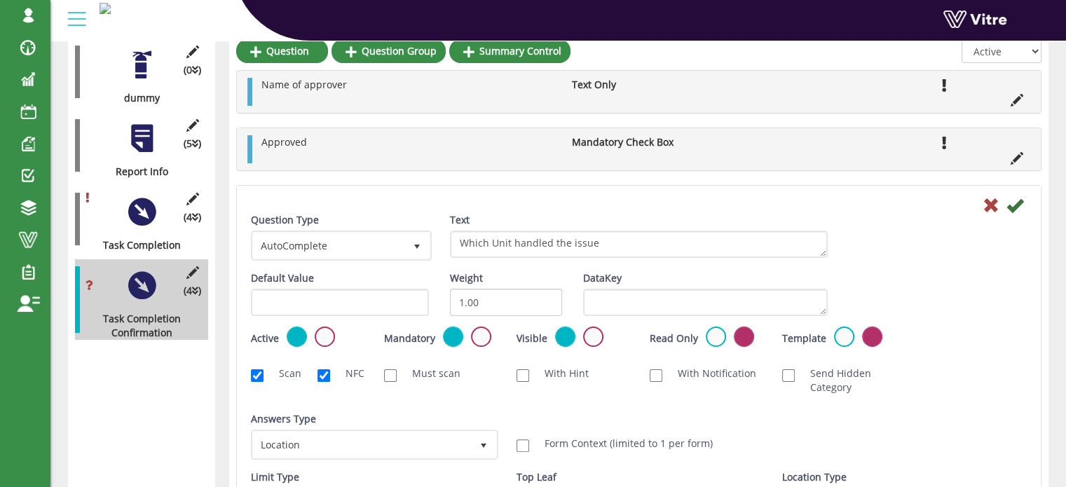
scroll to position [219, 0]
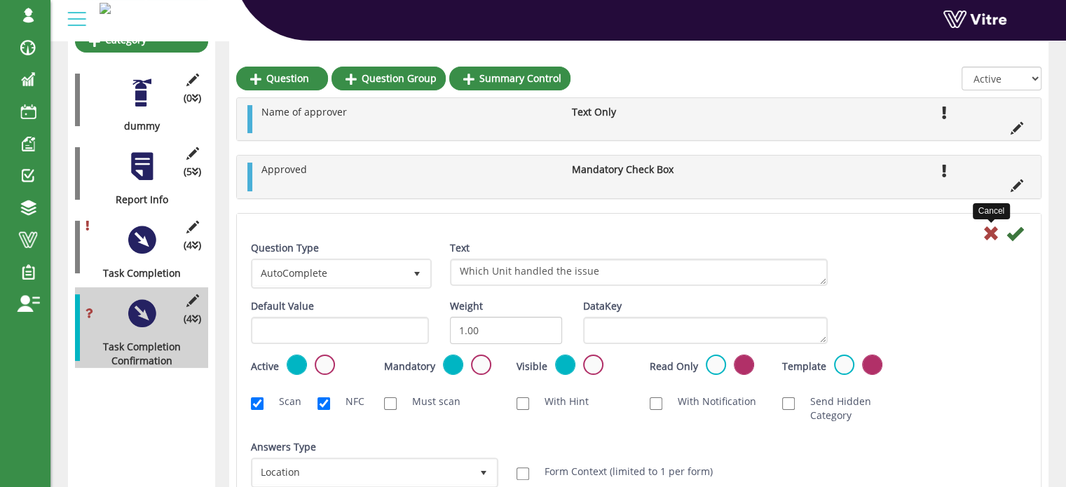
click at [992, 233] on icon at bounding box center [991, 233] width 17 height 17
